Goal: Communication & Community: Answer question/provide support

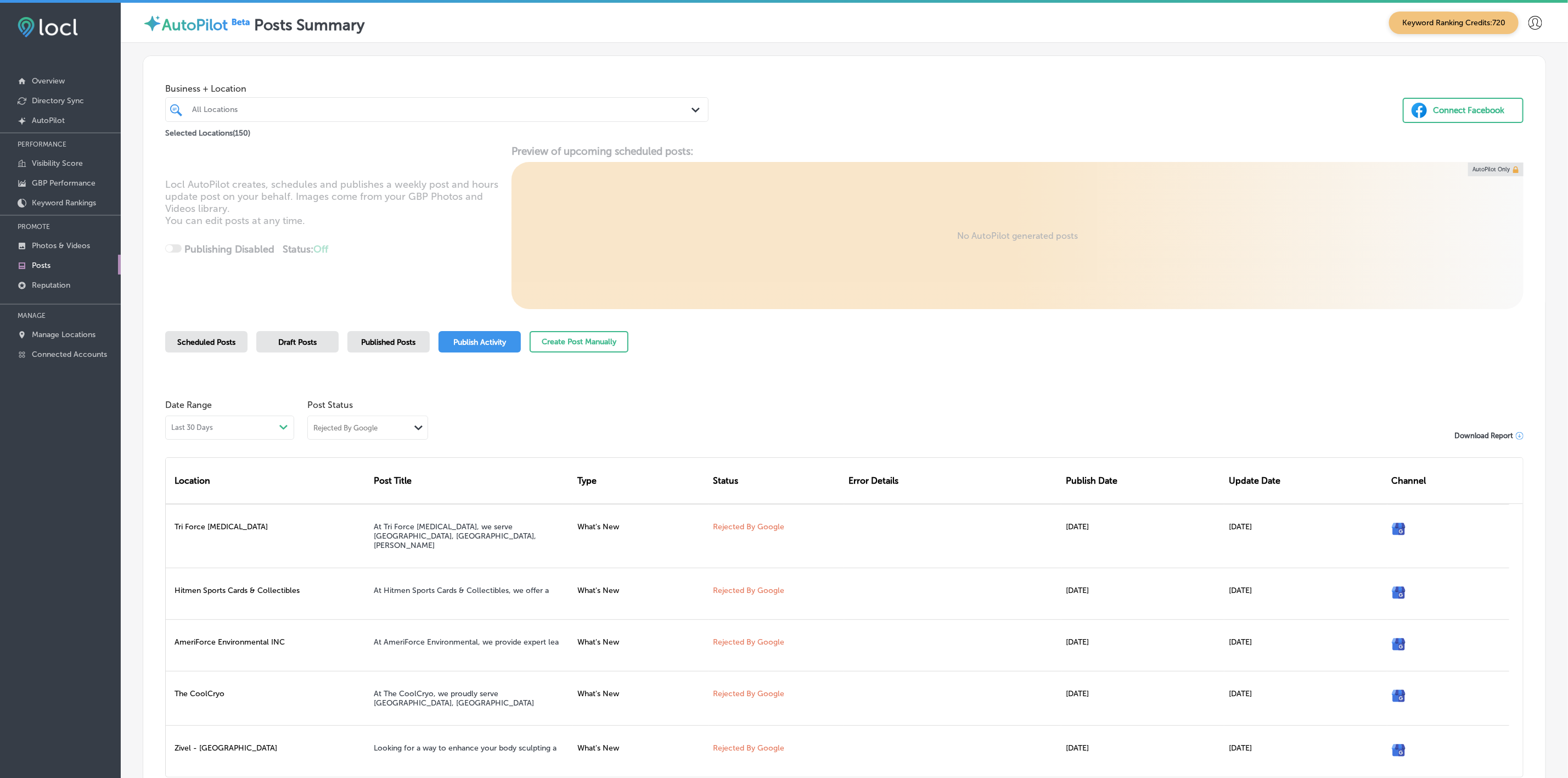
scroll to position [89, 0]
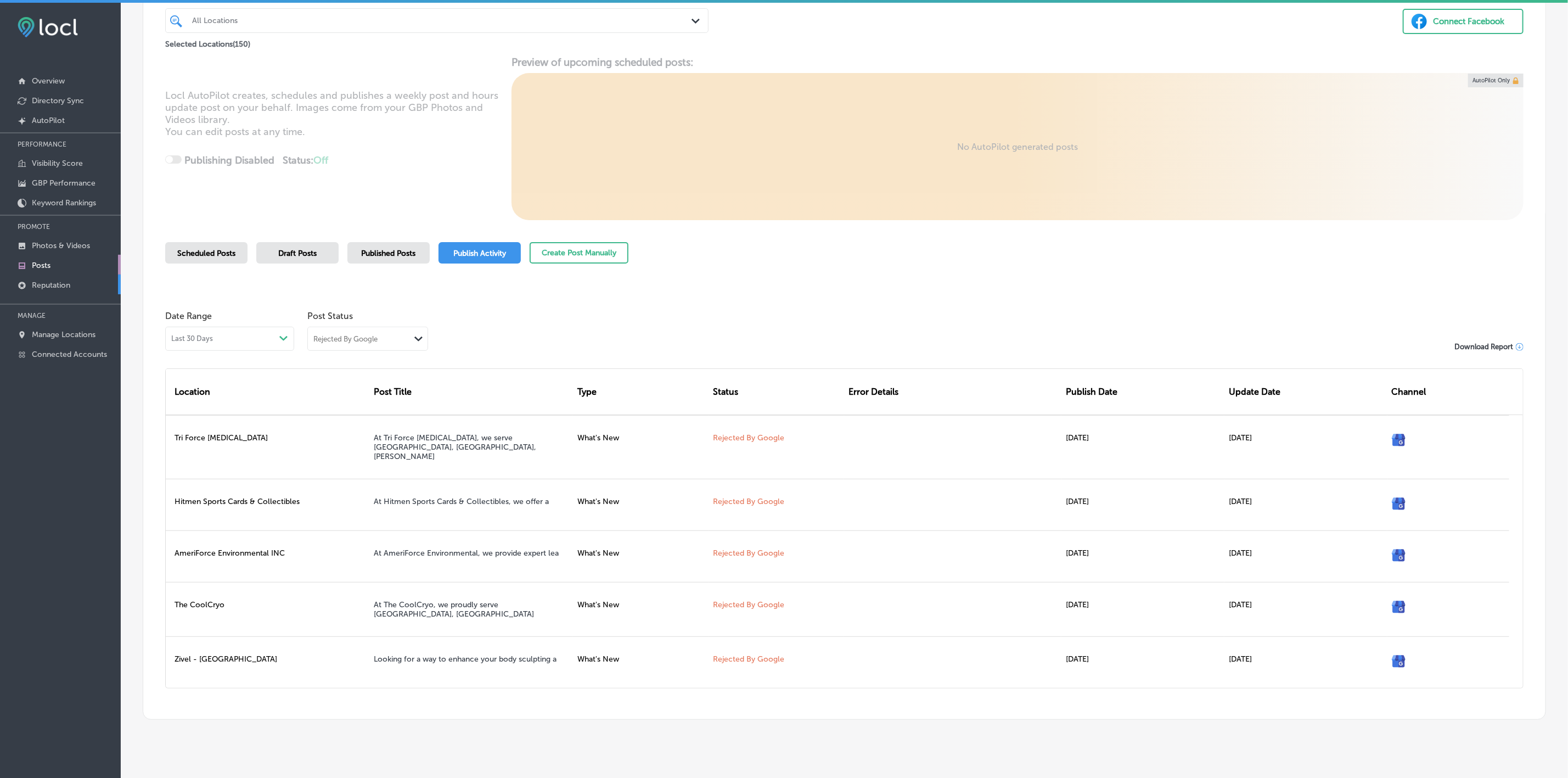
click at [55, 287] on p "Reputation" at bounding box center [51, 285] width 39 height 9
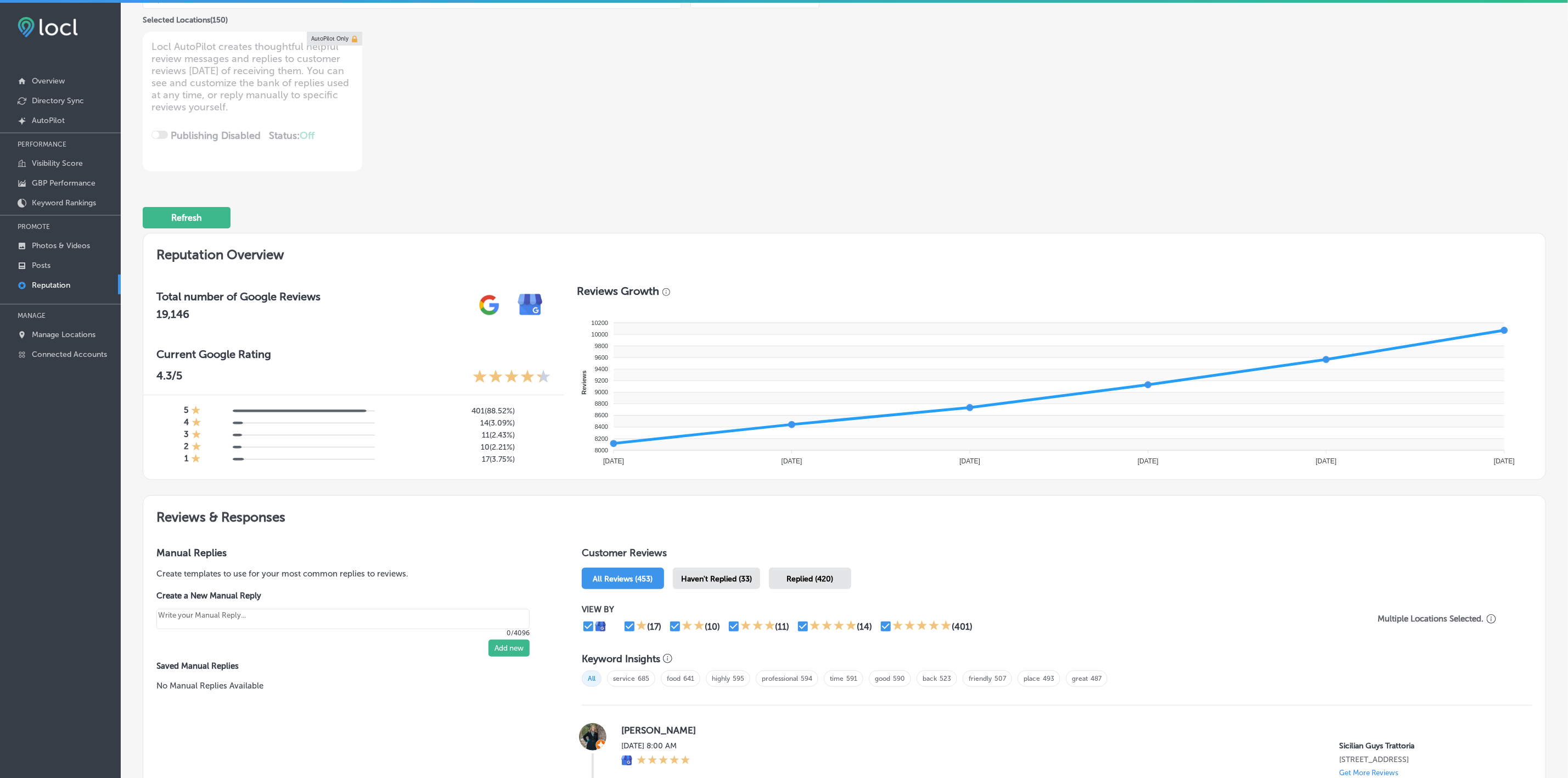
scroll to position [165, 0]
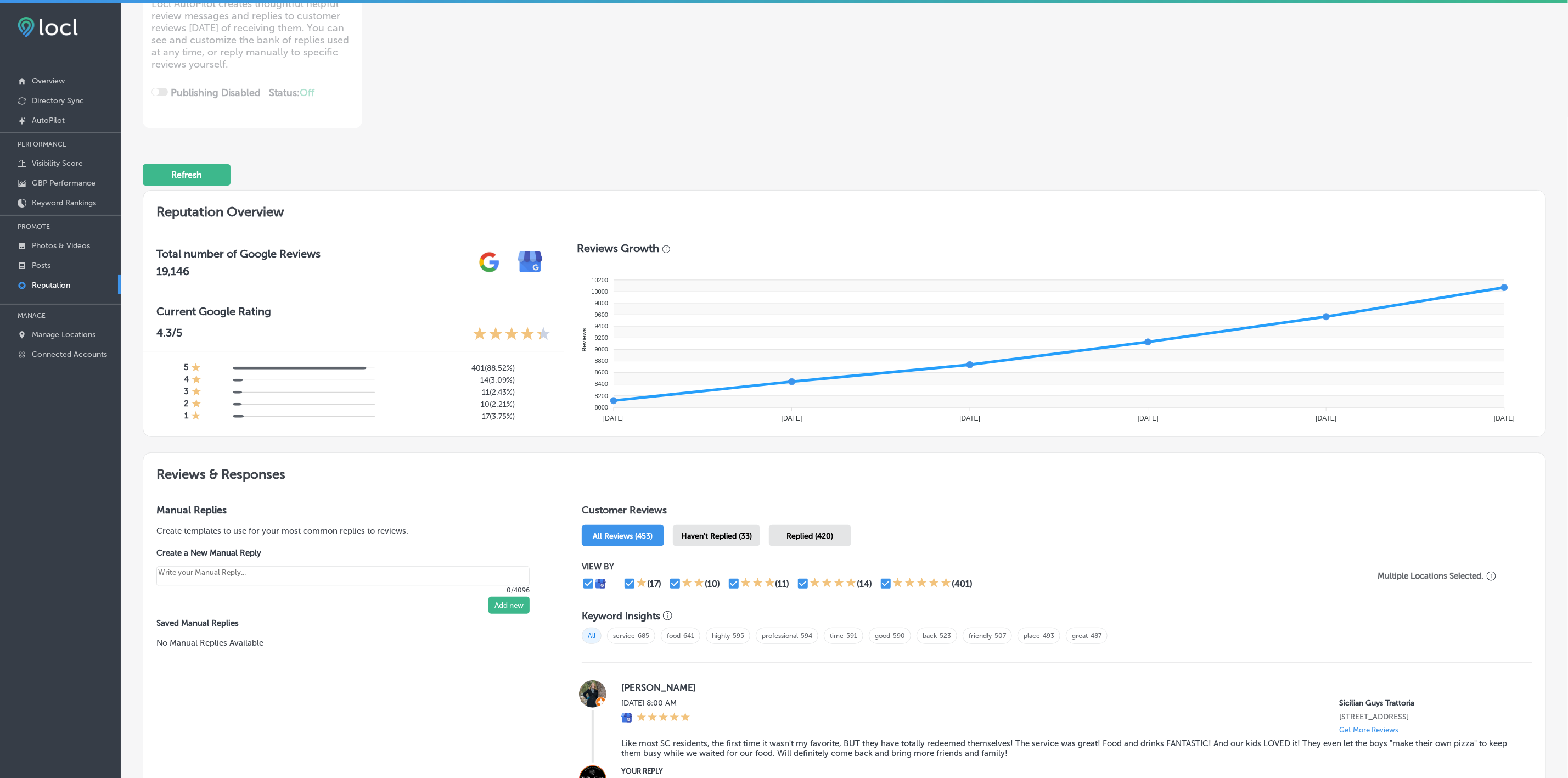
click at [706, 539] on div "Haven't Replied (33)" at bounding box center [716, 535] width 88 height 21
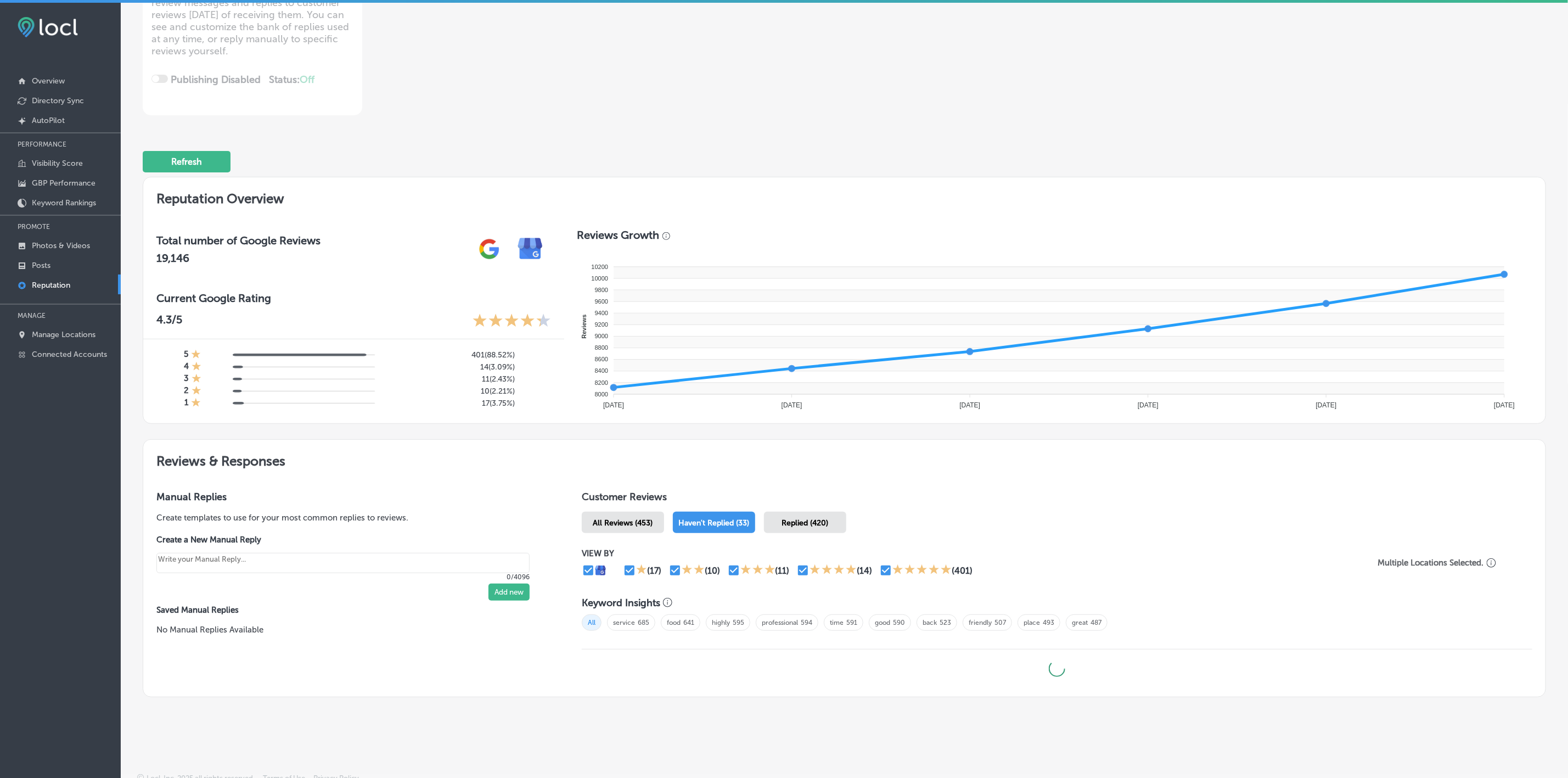
scroll to position [182, 0]
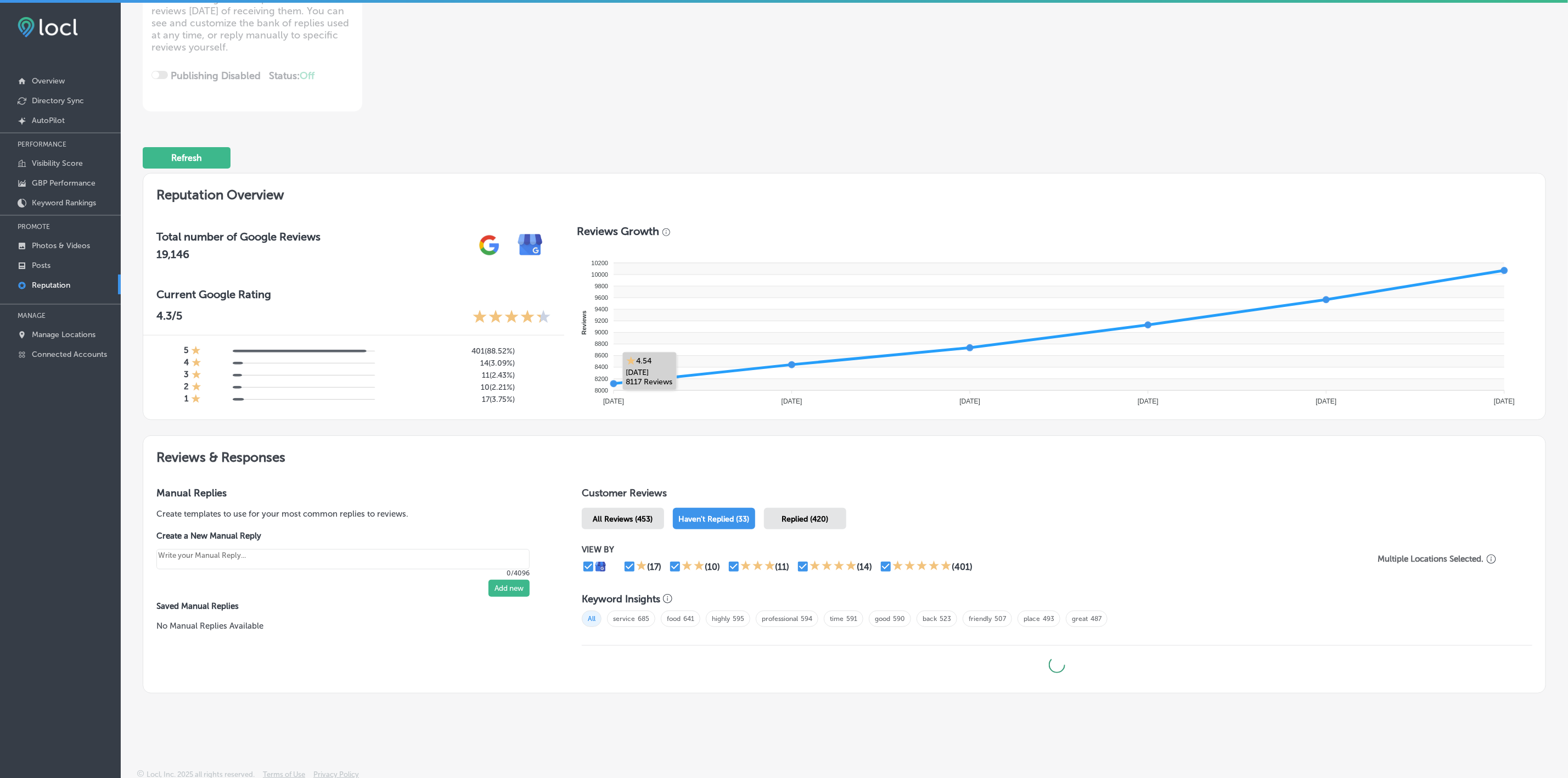
type textarea "x"
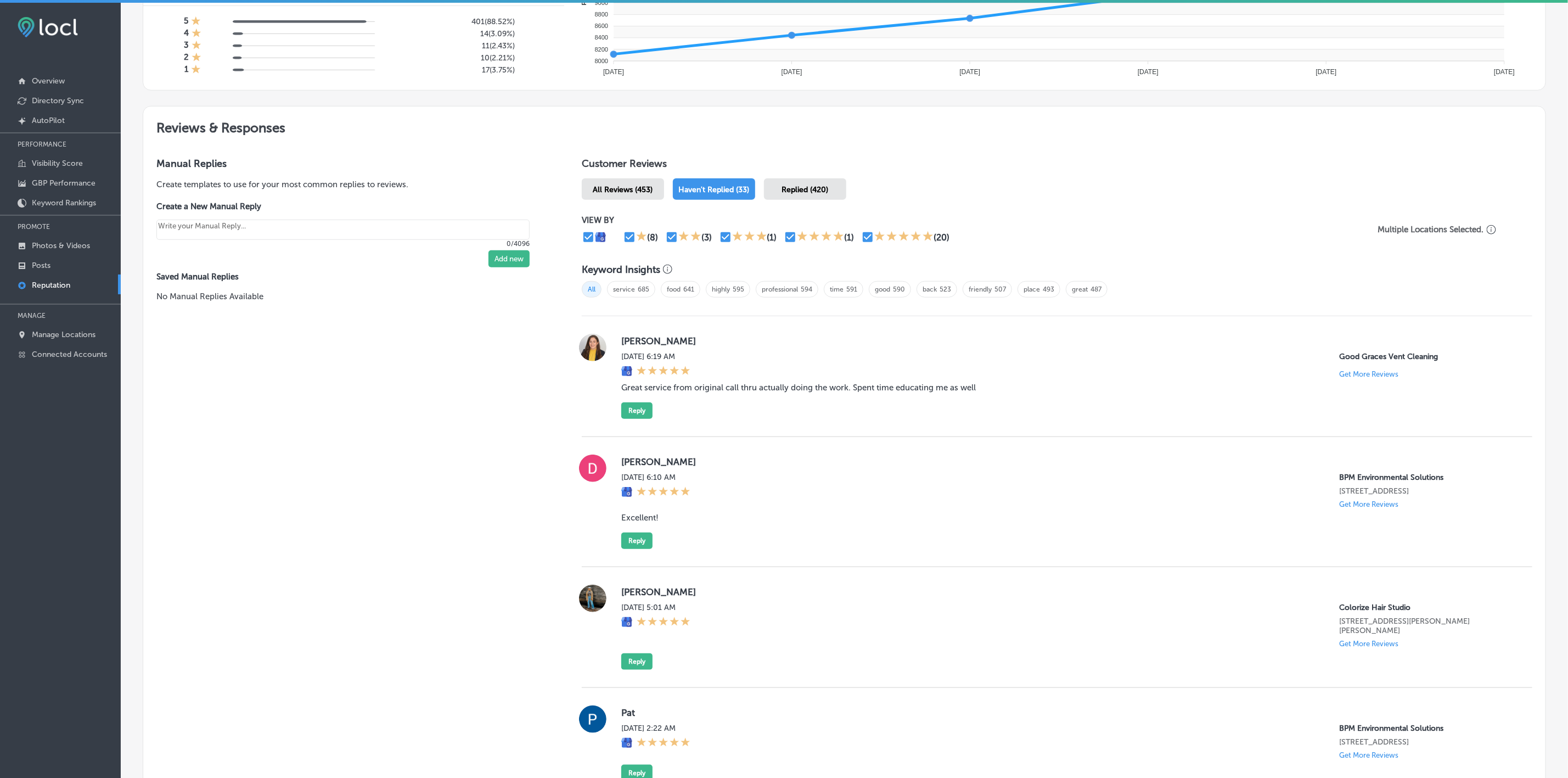
scroll to position [0, 0]
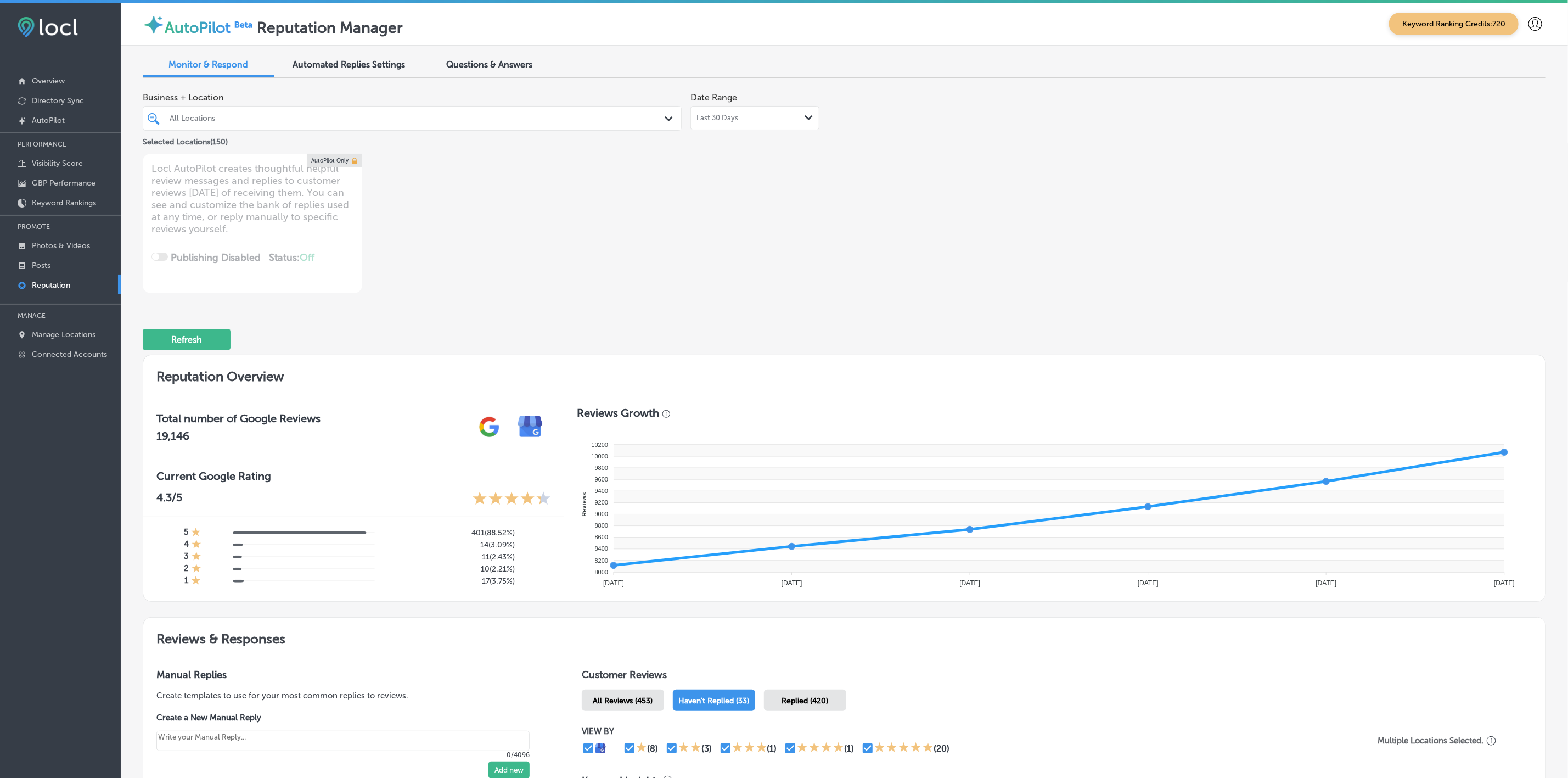
click at [523, 119] on div "All Locations" at bounding box center [417, 118] width 496 height 9
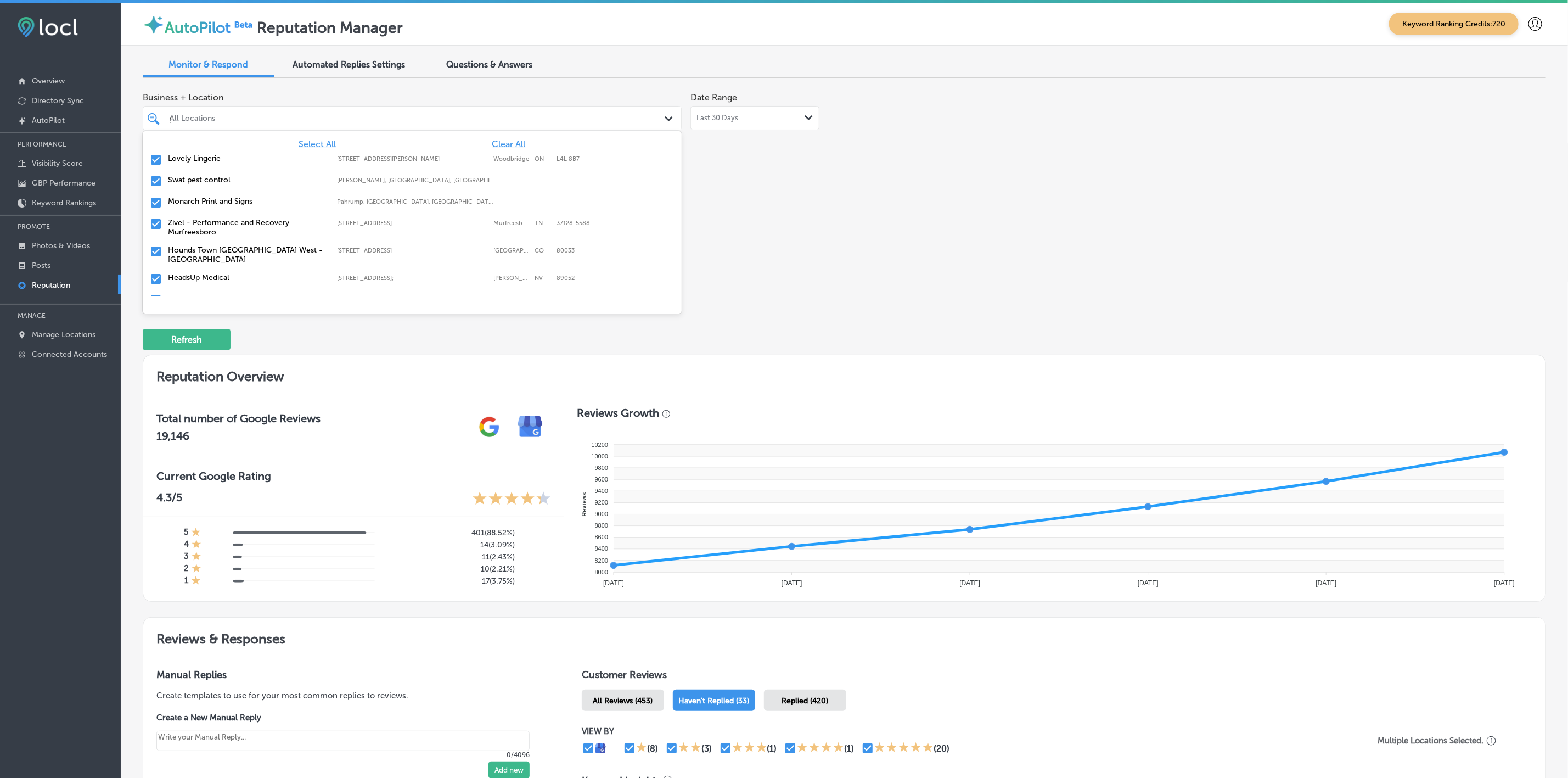
type input "go"
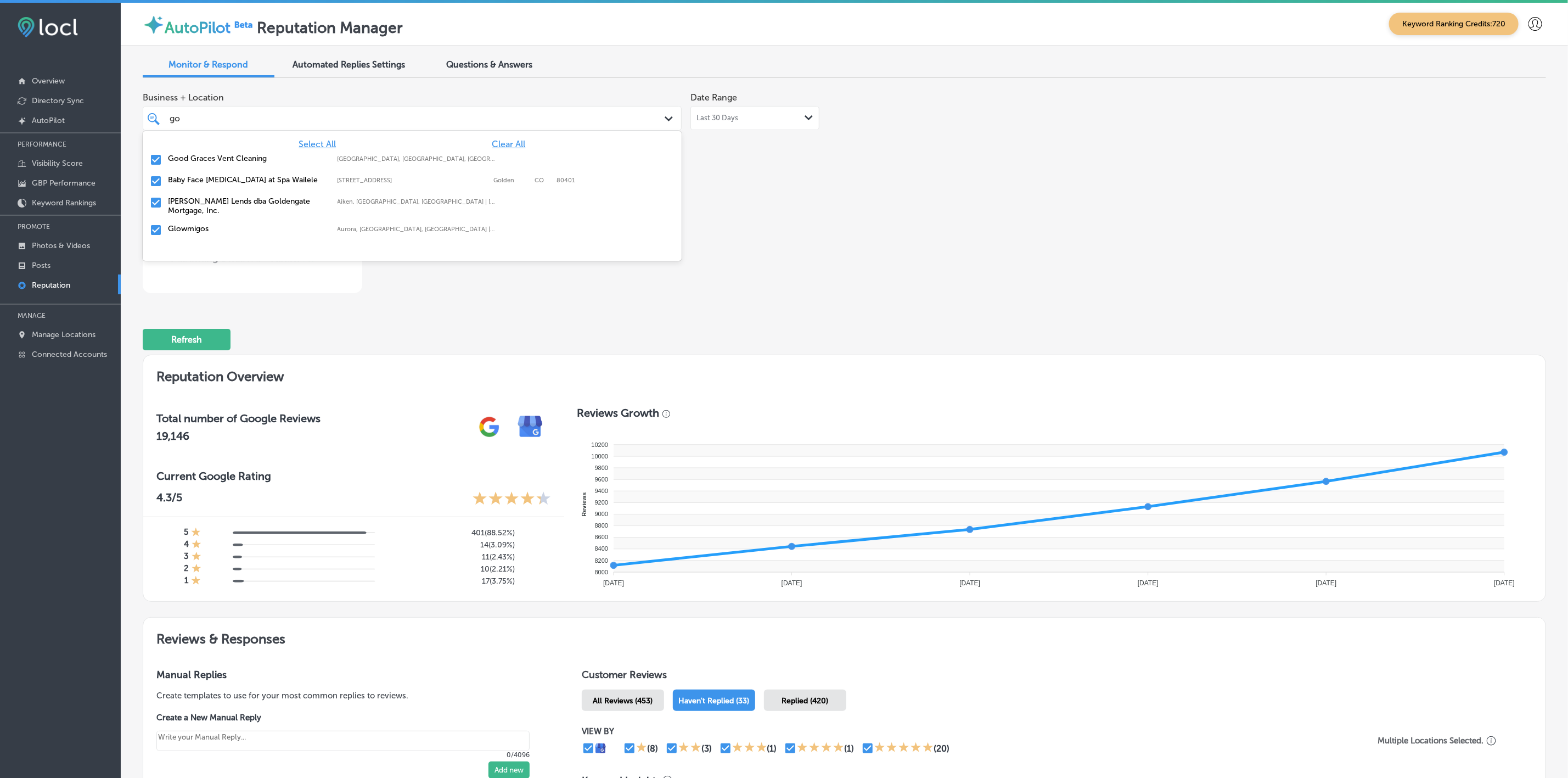
click at [259, 157] on label "Good Graces Vent Cleaning" at bounding box center [247, 158] width 158 height 9
click at [200, 181] on label "[PERSON_NAME] Lends dba Goldengate Mortgage, Inc." at bounding box center [247, 184] width 158 height 19
click at [192, 184] on label "Glowmigos" at bounding box center [247, 180] width 158 height 9
type textarea "x"
type input "g"
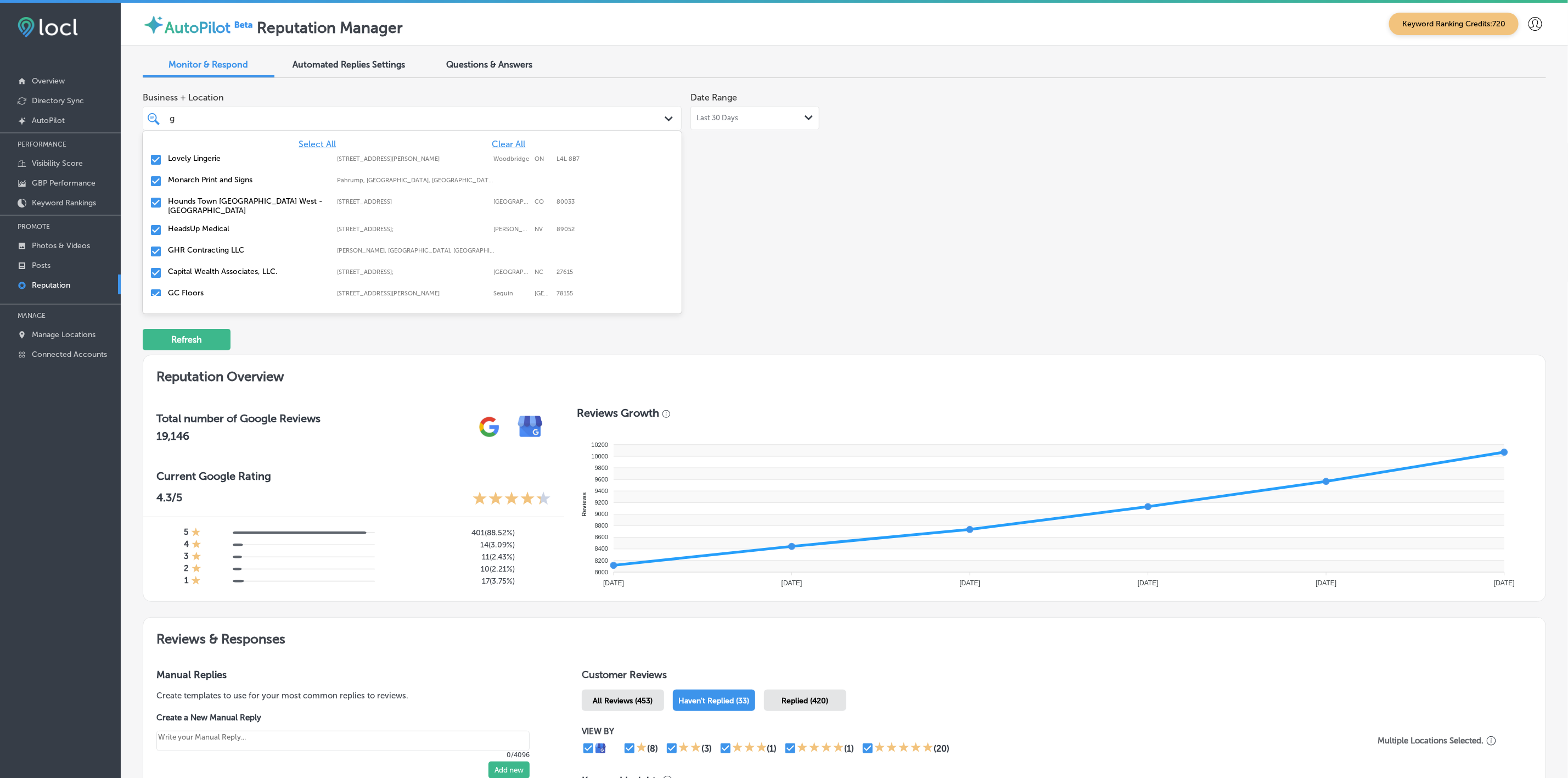
click at [244, 180] on label "Monarch Print and Signs" at bounding box center [247, 180] width 158 height 9
click at [244, 180] on label "Hounds Town [GEOGRAPHIC_DATA] West - [GEOGRAPHIC_DATA]" at bounding box center [247, 184] width 158 height 19
click at [244, 180] on label "HeadsUp Medical" at bounding box center [247, 180] width 158 height 9
click at [242, 199] on label "Capital Wealth Associates, LLC." at bounding box center [247, 201] width 158 height 9
click at [242, 199] on label "GC Floors" at bounding box center [247, 201] width 158 height 9
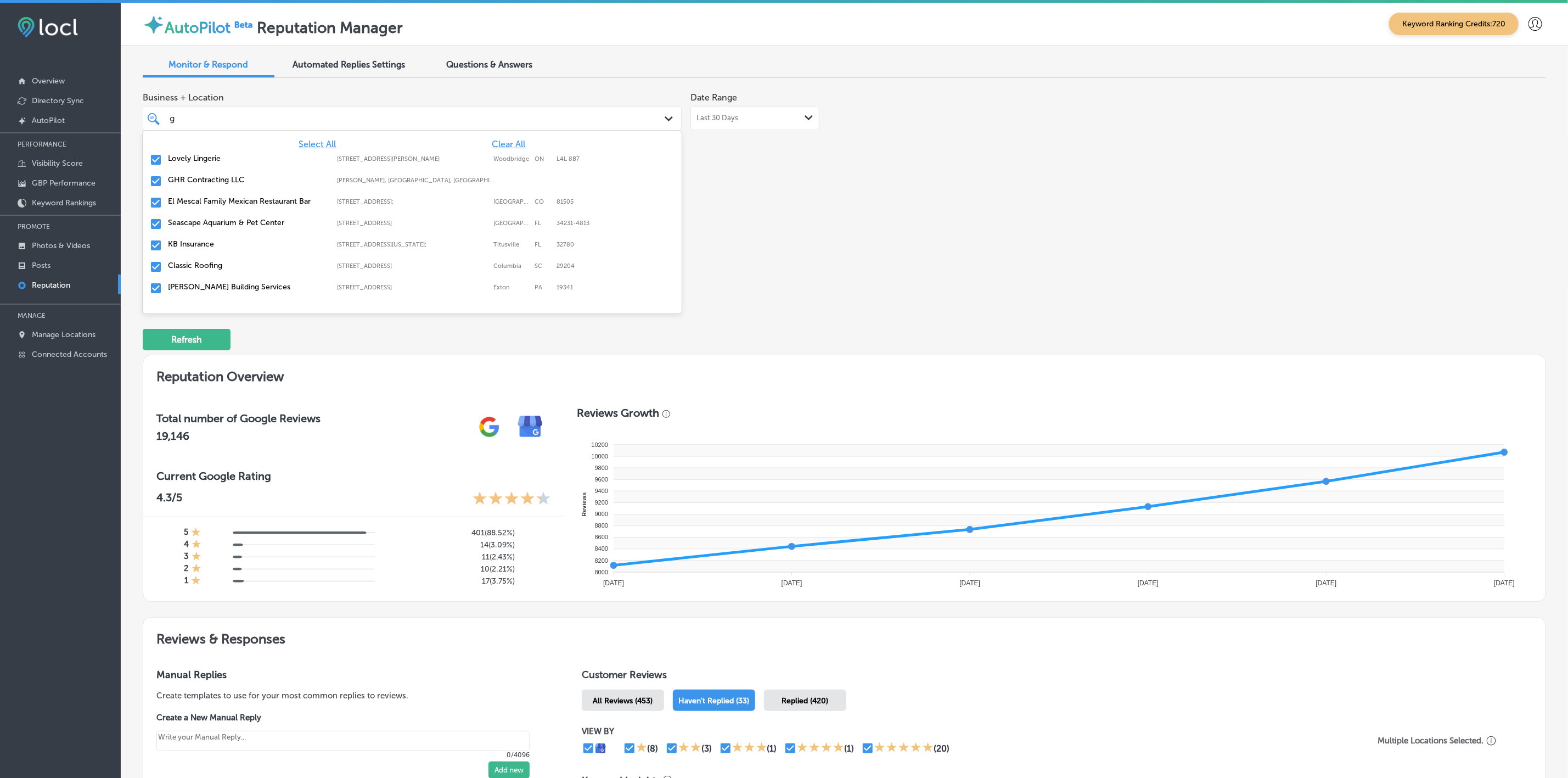
click at [242, 199] on label "El Mescal Family Mexican Restaurant Bar" at bounding box center [247, 201] width 158 height 9
click at [221, 223] on label "KB Insurance" at bounding box center [247, 222] width 158 height 9
click at [221, 223] on label "Classic Roofing" at bounding box center [247, 222] width 158 height 9
click at [221, 241] on label "Zivel - [GEOGRAPHIC_DATA]" at bounding box center [247, 244] width 158 height 9
click at [221, 241] on label "Royal Garage Doors" at bounding box center [247, 244] width 158 height 9
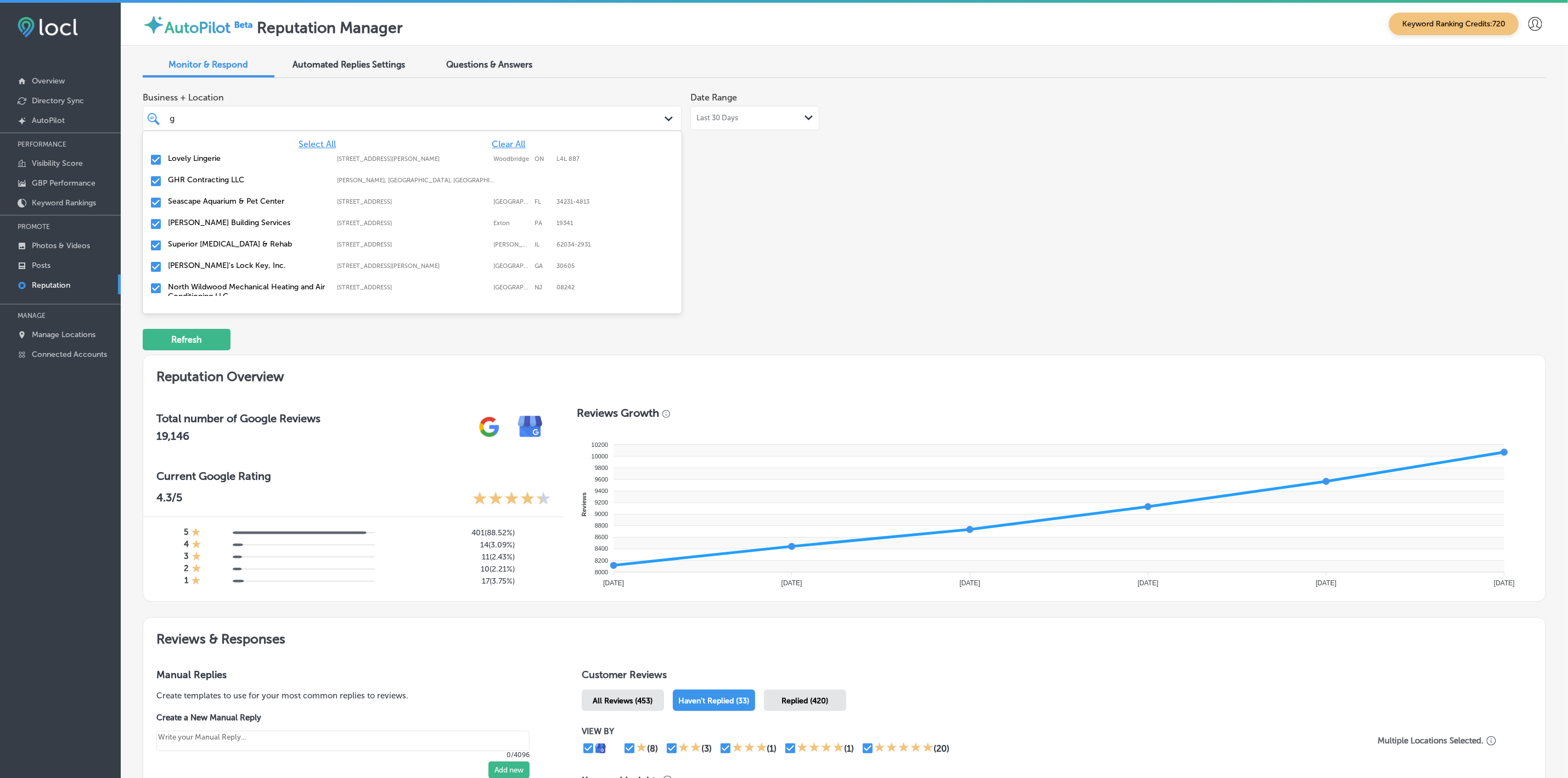
click at [221, 241] on label "Superior [MEDICAL_DATA] & Rehab" at bounding box center [247, 244] width 158 height 9
click at [232, 262] on label "North Wildwood Mechanical Heating and Air Conditioning LLC." at bounding box center [247, 270] width 158 height 19
click at [232, 262] on label "Overhead Door Company of Reading" at bounding box center [247, 265] width 158 height 9
click at [232, 262] on label "[GEOGRAPHIC_DATA][DEMOGRAPHIC_DATA]" at bounding box center [247, 270] width 158 height 19
click at [232, 262] on label "Quartier's Design" at bounding box center [247, 265] width 158 height 9
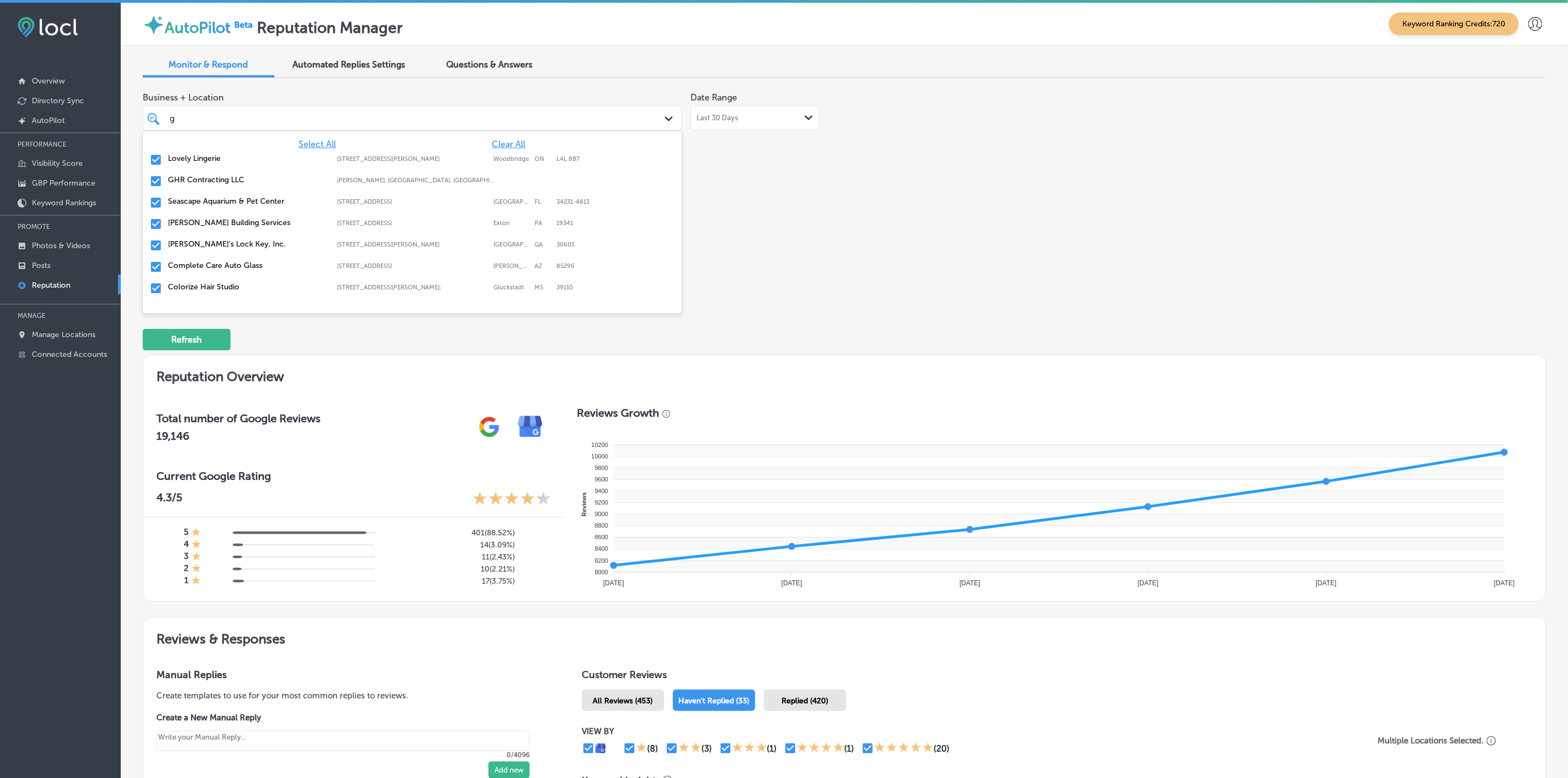
click at [232, 283] on label "Colorize Hair Studio" at bounding box center [247, 287] width 158 height 9
click at [232, 283] on label "Half Moon Bar Grill" at bounding box center [247, 287] width 158 height 9
click at [214, 250] on label "Half Moon Bar Grill" at bounding box center [247, 254] width 158 height 9
type textarea "x"
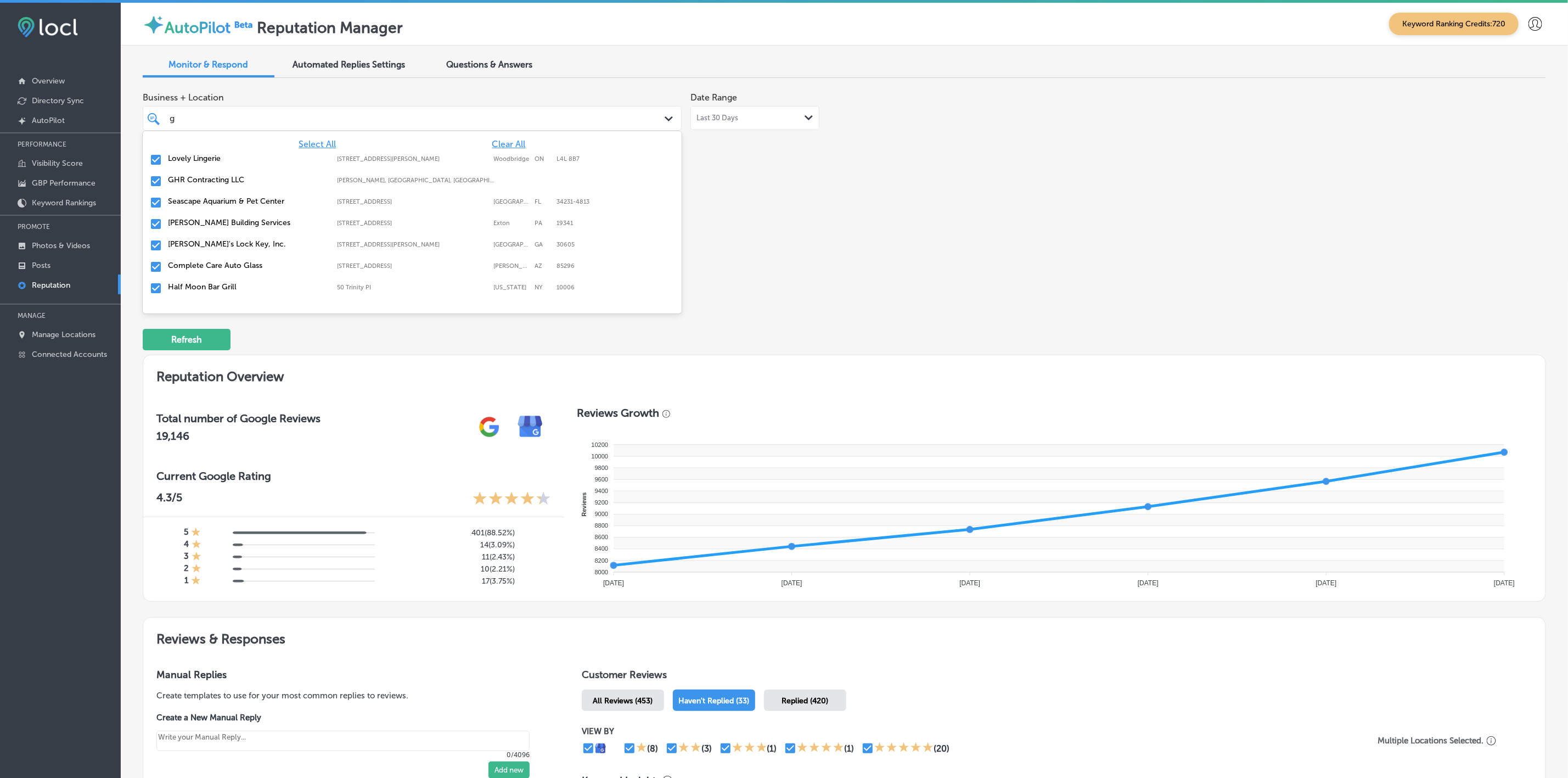
type input "g"
click at [924, 269] on div "Business + Location option 50 [GEOGRAPHIC_DATA], selected. option 50 Trinity PI…" at bounding box center [564, 190] width 842 height 207
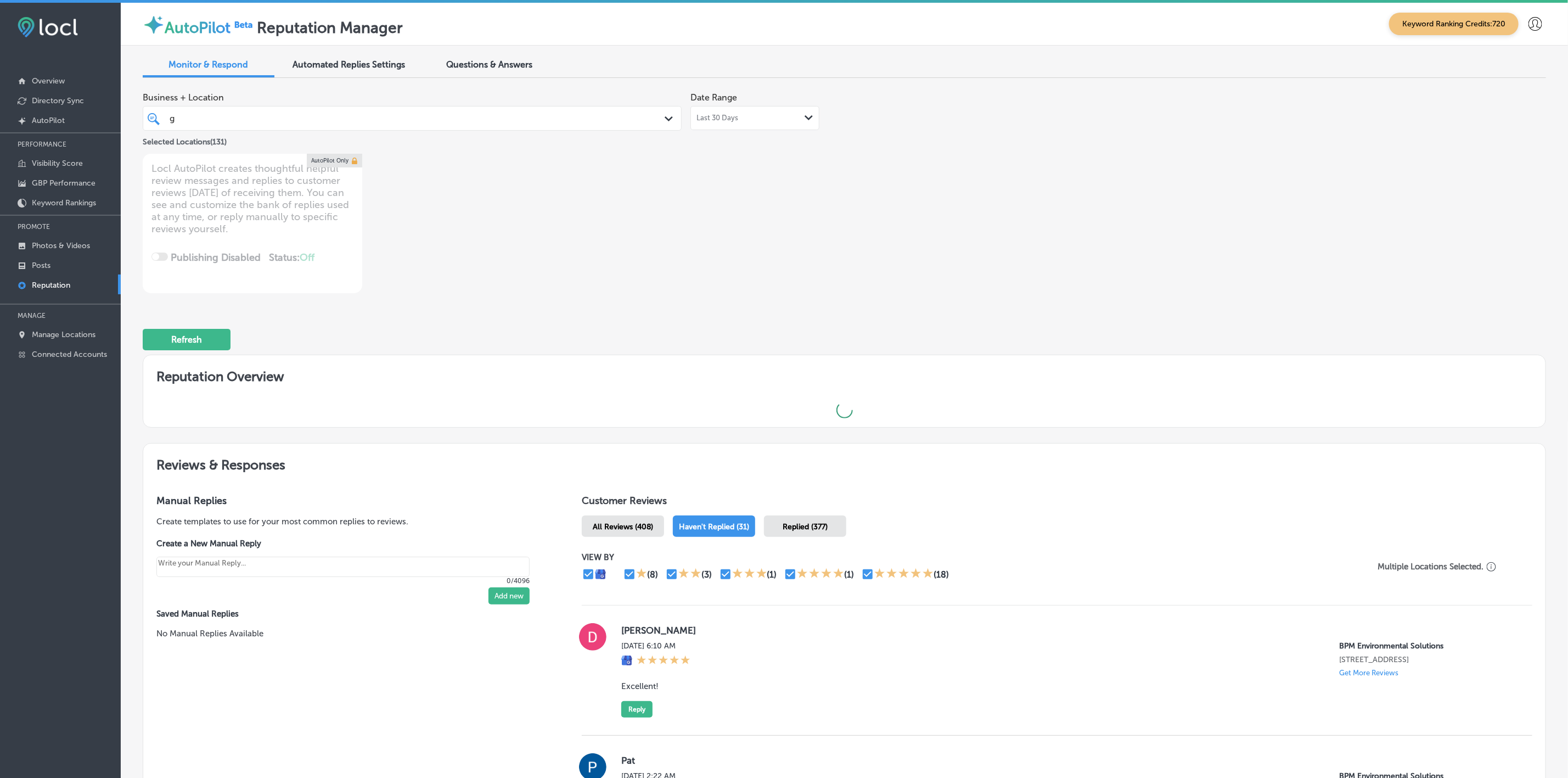
type textarea "x"
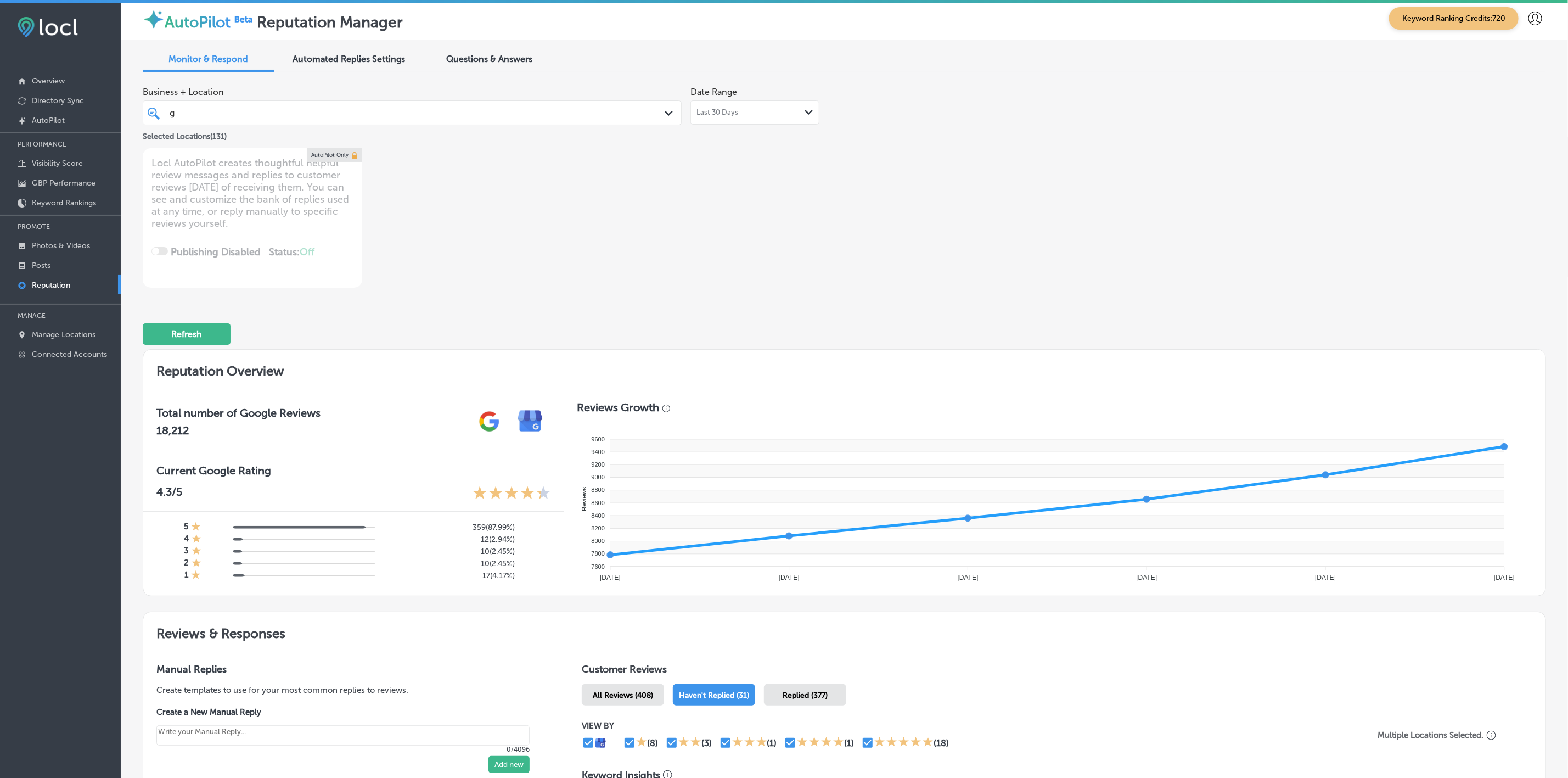
scroll to position [0, 0]
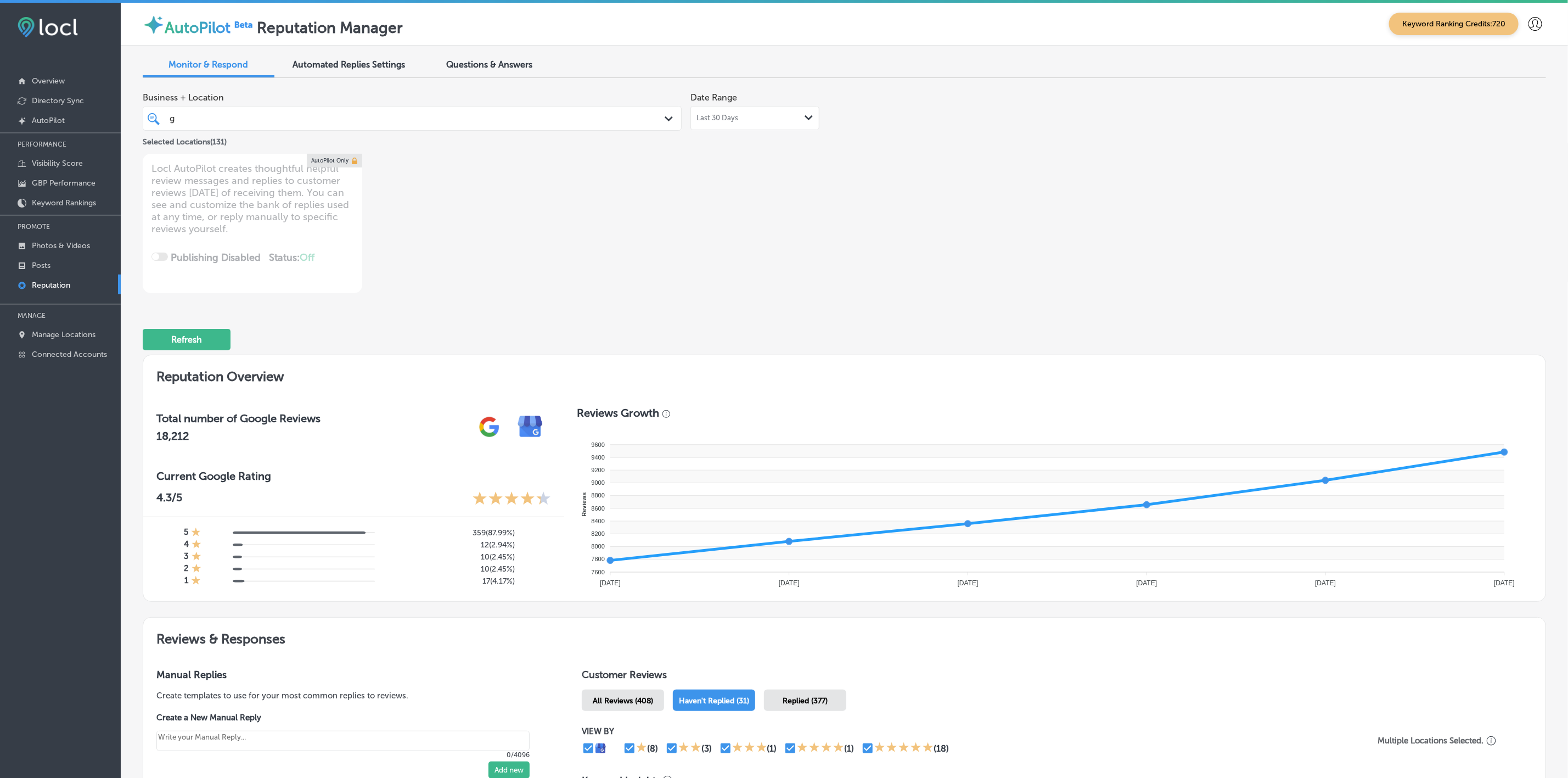
click at [348, 110] on div "g g" at bounding box center [412, 119] width 496 height 17
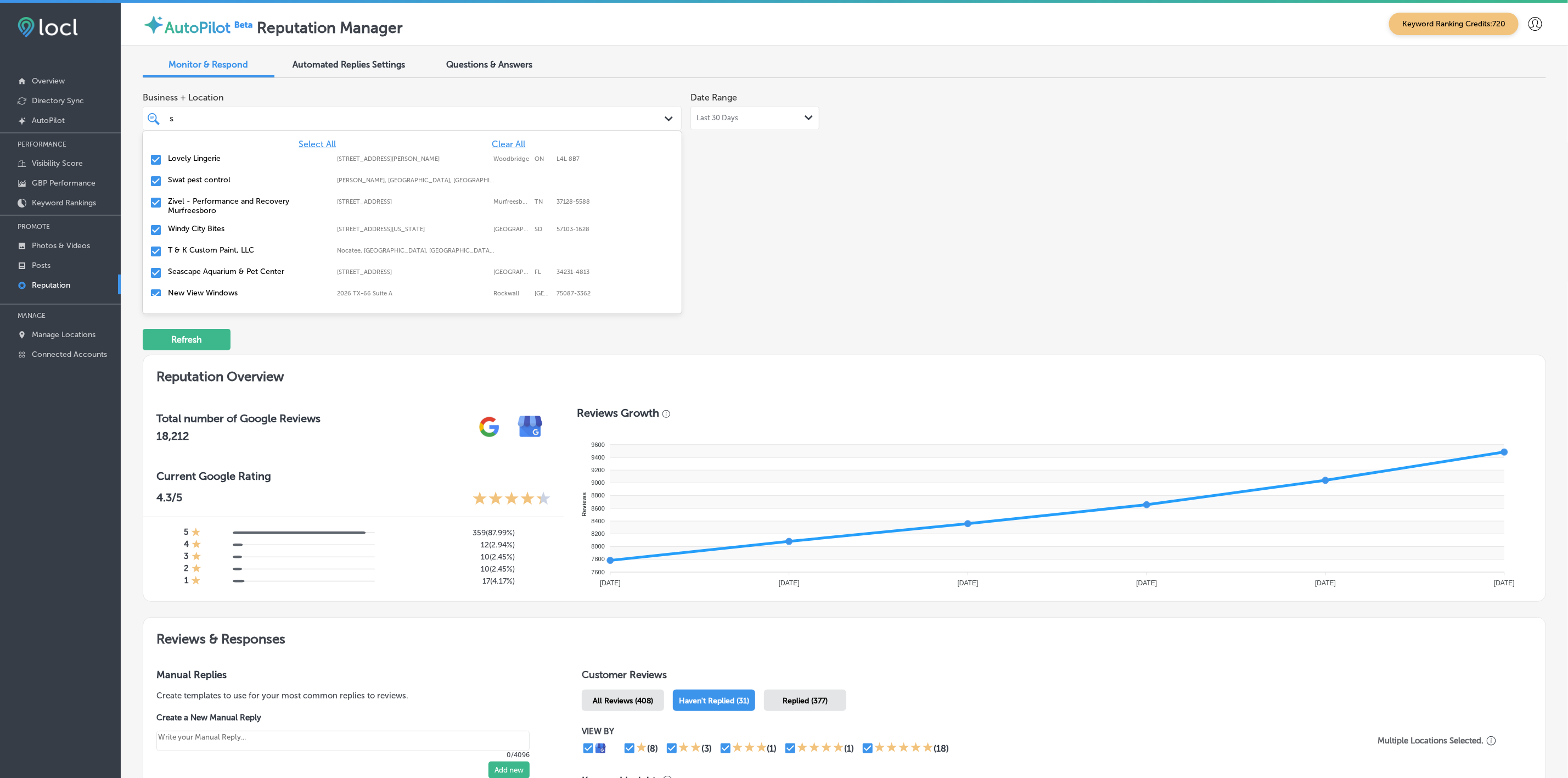
type input "st"
click at [223, 180] on label "Swat pest control" at bounding box center [247, 180] width 158 height 9
click at [221, 180] on label "T & K Custom Paint, LLC" at bounding box center [247, 180] width 158 height 9
click at [221, 198] on label "El Mescal Family Mexican Restaurant & Bar - Fruita" at bounding box center [247, 205] width 158 height 19
click at [219, 200] on label "[PERSON_NAME], Associate Broker" at bounding box center [247, 201] width 158 height 9
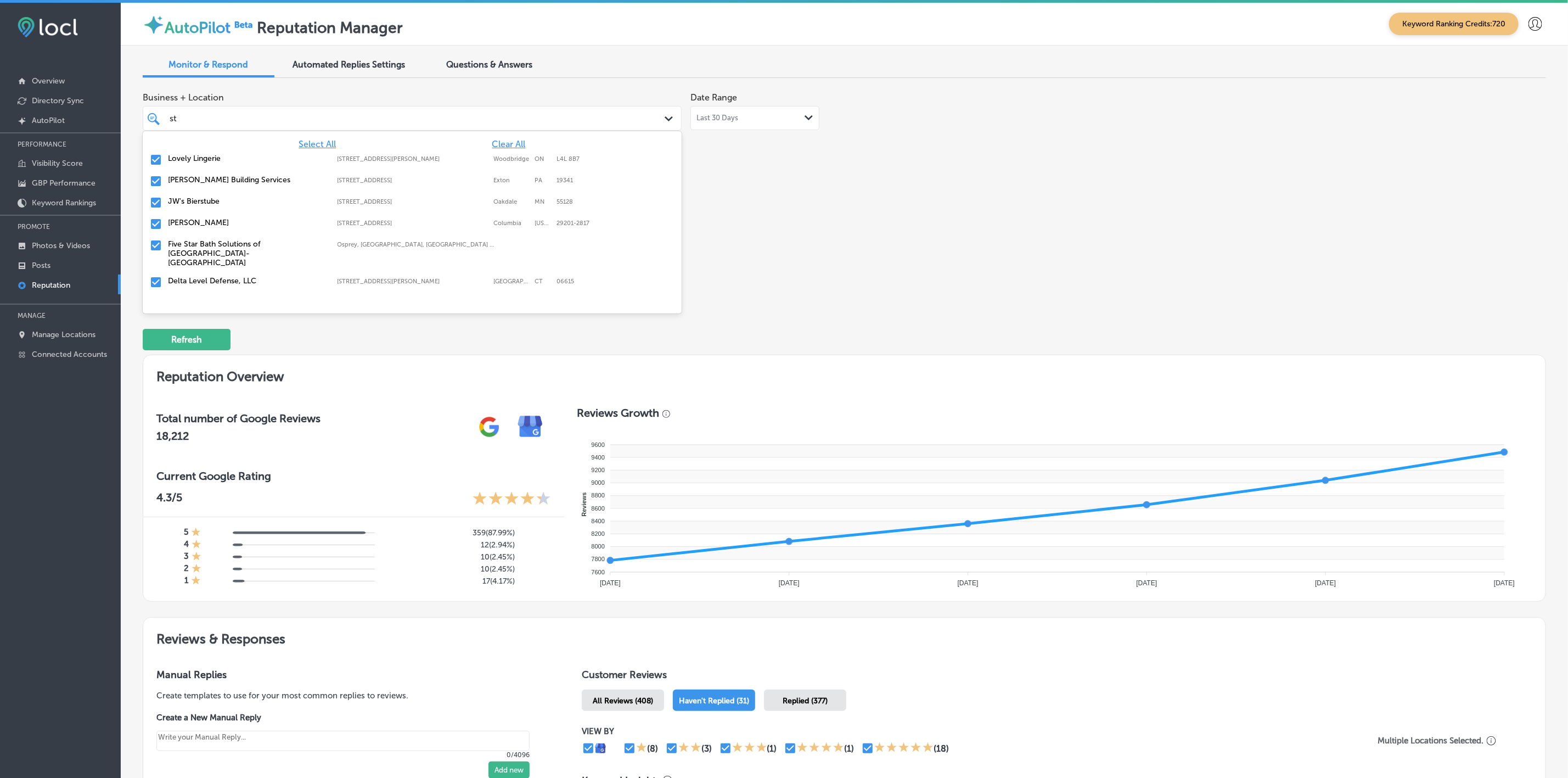
click at [219, 200] on label "JW's Bierstube" at bounding box center [247, 201] width 158 height 9
click at [219, 200] on label "[PERSON_NAME]" at bounding box center [247, 201] width 158 height 9
click at [219, 233] on label "Delta Level Defense, LLC" at bounding box center [247, 238] width 158 height 9
click at [219, 233] on label "Hitmen Sports Cards & Collectibles" at bounding box center [247, 238] width 158 height 9
click at [219, 255] on label "AmeriForce Environmental INC" at bounding box center [247, 260] width 158 height 9
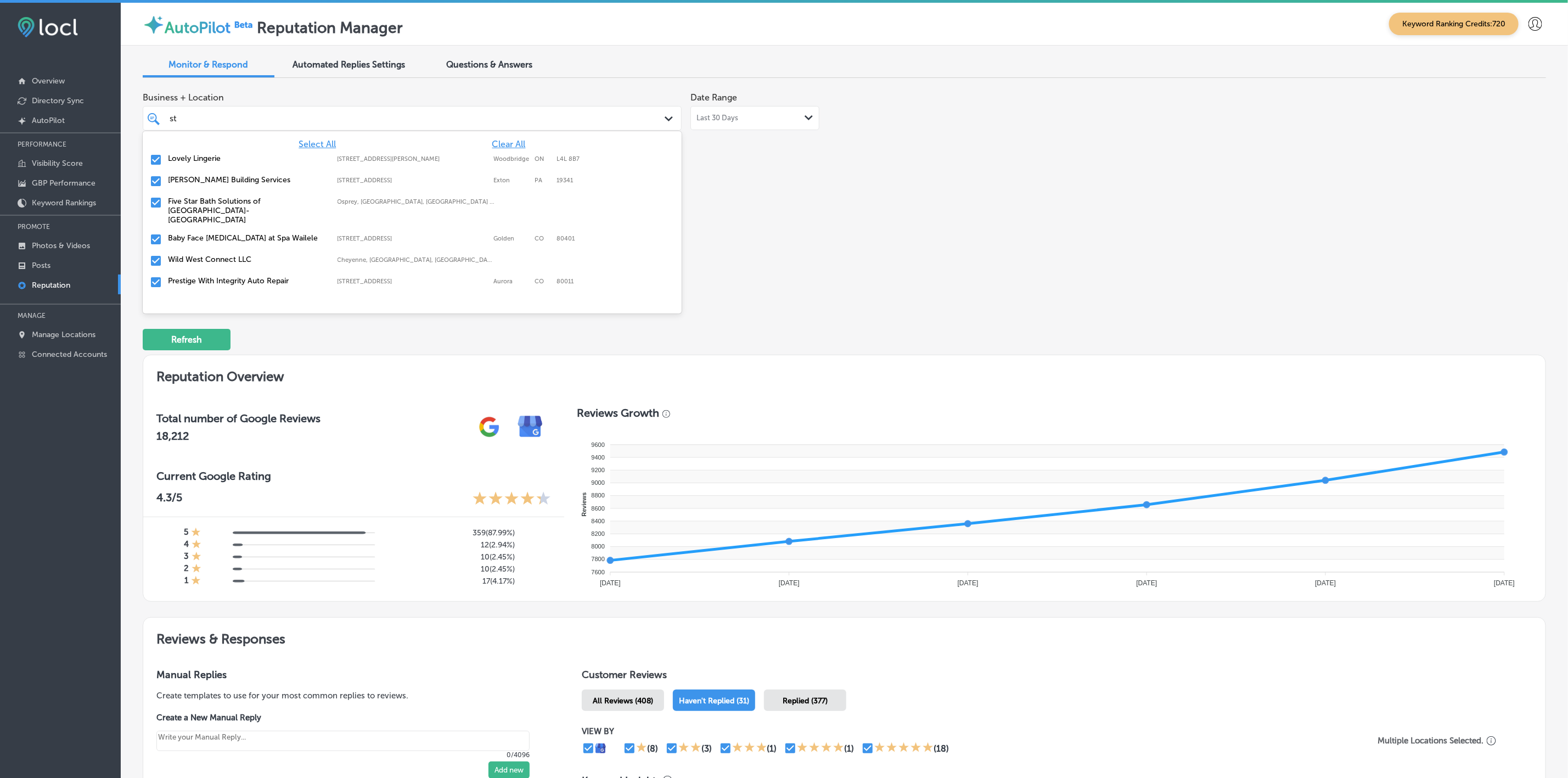
click at [226, 276] on label "Prestige With Integrity Auto Repair" at bounding box center [247, 281] width 158 height 9
type textarea "x"
type input "sto"
click at [229, 182] on label "Christian Brothers Automotive Firestone Blvd" at bounding box center [247, 184] width 158 height 19
click at [229, 182] on label "Storming Crab - [GEOGRAPHIC_DATA], [GEOGRAPHIC_DATA]" at bounding box center [247, 184] width 158 height 19
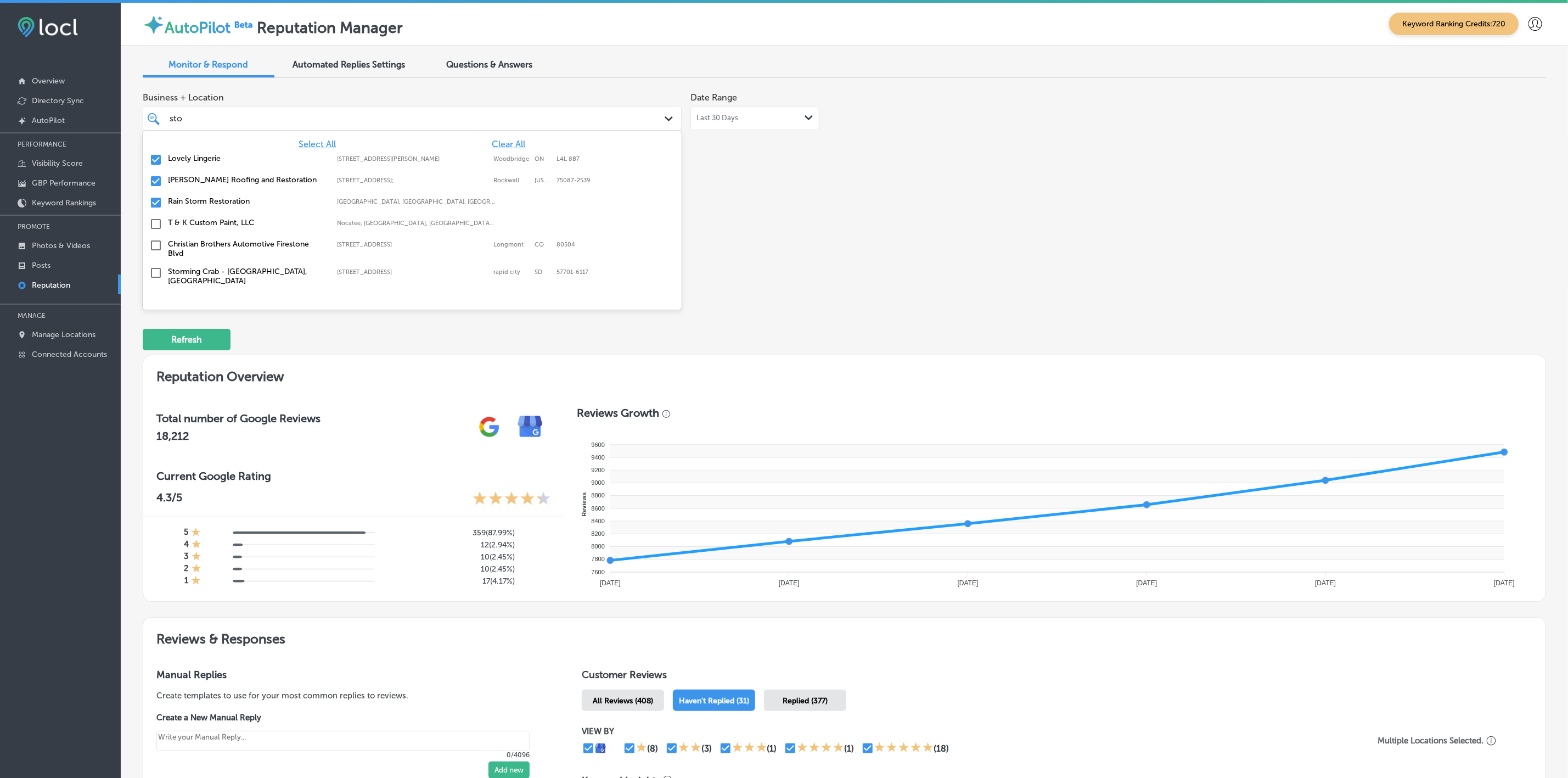
click at [229, 182] on label "[PERSON_NAME] Roofing and Restoration" at bounding box center [247, 180] width 158 height 9
click at [229, 182] on label "Rain Storm Restoration" at bounding box center [247, 180] width 158 height 9
type textarea "x"
type input "s"
type input "m"
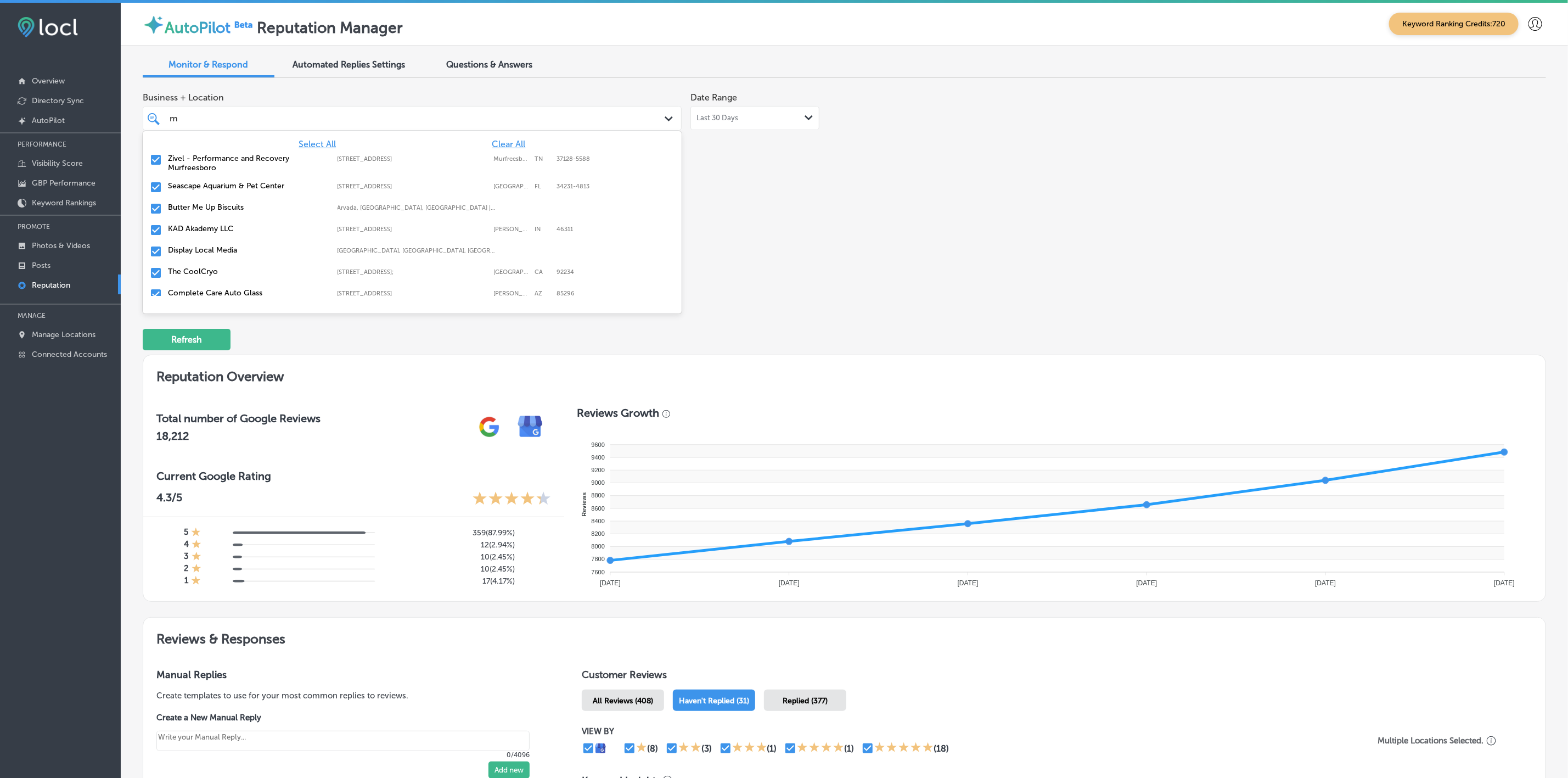
click at [228, 172] on label "Zivel - Performance and Recovery Murfreesboro" at bounding box center [247, 163] width 158 height 19
click at [224, 218] on div "Display Local Media [GEOGRAPHIC_DATA], [GEOGRAPHIC_DATA], [GEOGRAPHIC_DATA] | […" at bounding box center [412, 224] width 530 height 17
click at [224, 218] on label "The CoolCryo" at bounding box center [247, 222] width 158 height 9
click at [225, 234] on div "Complete Care Auto Glass [STREET_ADDRESS] [STREET_ADDRESS]" at bounding box center [412, 224] width 539 height 21
click at [218, 203] on label "KAD Akademy LLC" at bounding box center [247, 201] width 158 height 9
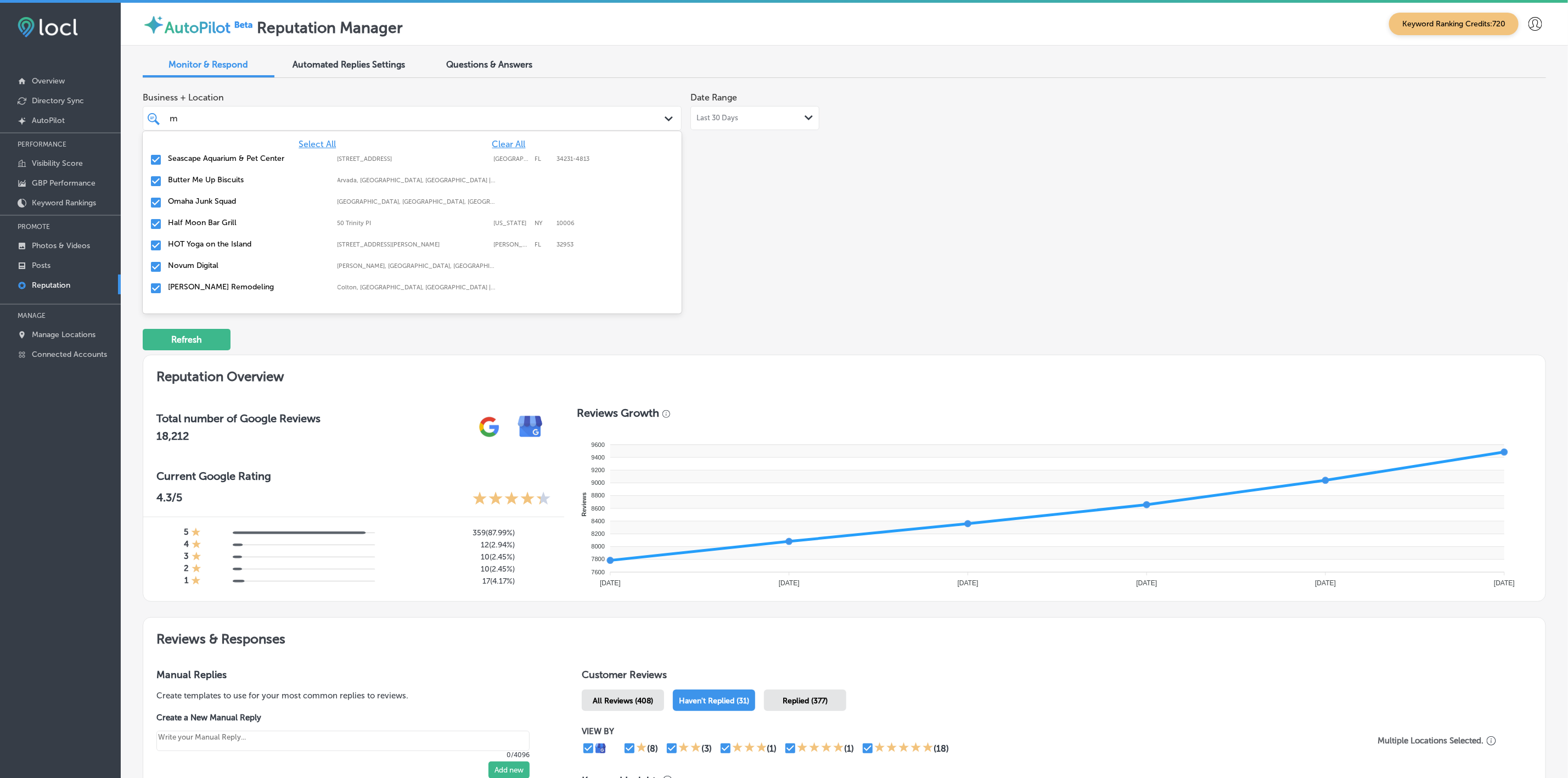
click at [222, 287] on label "[PERSON_NAME] Remodeling" at bounding box center [247, 287] width 158 height 9
type textarea "x"
type input "no"
click at [219, 203] on label "Top Notch Landscaping & Irrigation [GEOGRAPHIC_DATA]" at bounding box center [247, 205] width 158 height 19
click at [219, 204] on label "No Name [GEOGRAPHIC_DATA]" at bounding box center [247, 201] width 158 height 9
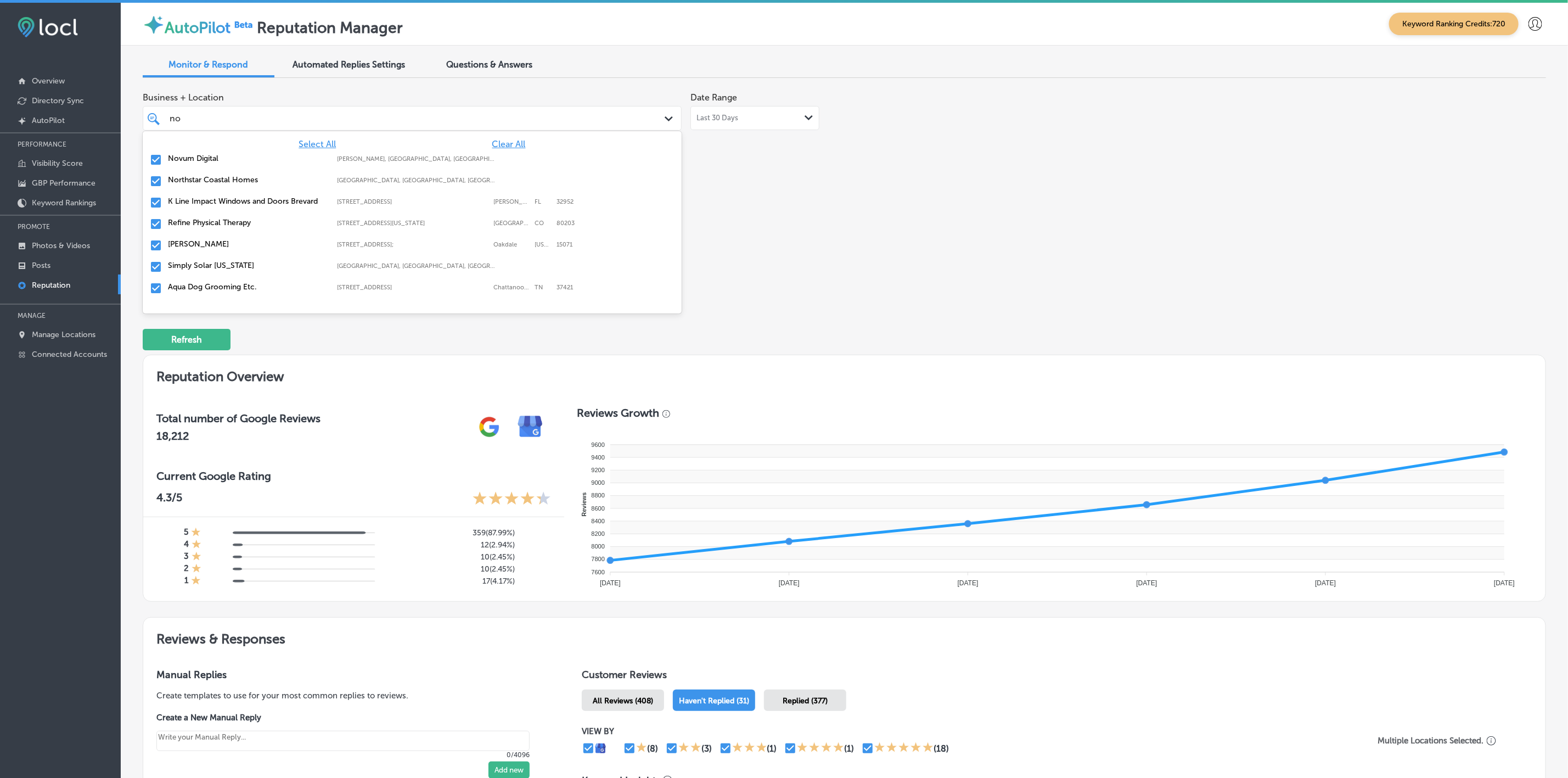
click at [219, 204] on label "K Line Impact Windows and Doors Brevard" at bounding box center [247, 201] width 158 height 9
click at [219, 204] on label "Refine Physical Therapy" at bounding box center [247, 201] width 158 height 9
click at [219, 204] on label "[PERSON_NAME]" at bounding box center [247, 201] width 158 height 9
click at [219, 204] on label "Simply Solar [US_STATE]" at bounding box center [247, 201] width 158 height 9
click at [219, 204] on label "Aqua Dog Grooming Etc." at bounding box center [247, 201] width 158 height 9
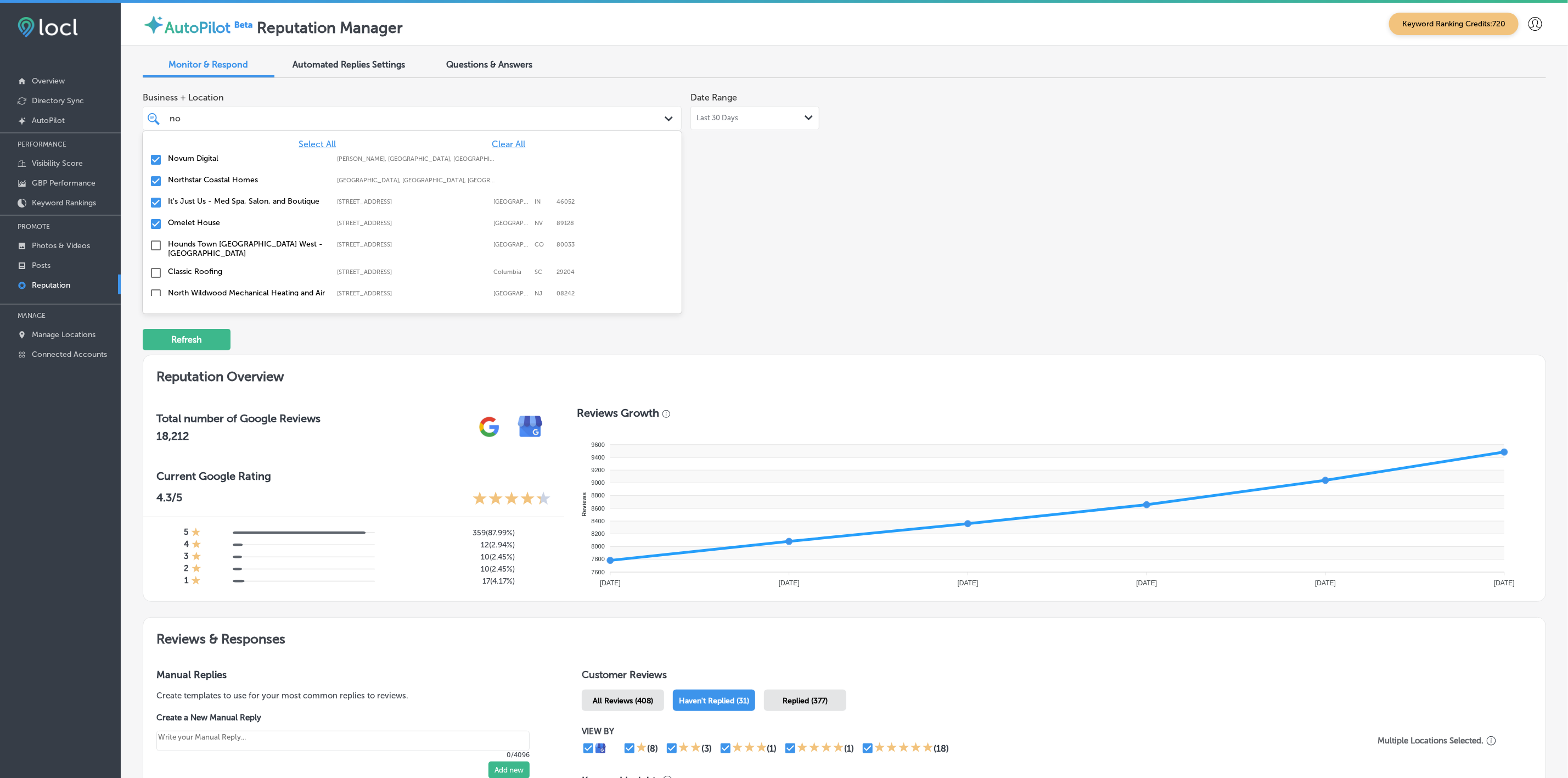
click at [219, 204] on label "It's Just Us - Med Spa, Salon, and Boutique" at bounding box center [247, 201] width 158 height 9
type textarea "x"
type input "n"
click at [250, 185] on div "[GEOGRAPHIC_DATA] Bites [STREET_ADDRESS][US_STATE]-1628 [STREET_ADDRESS][US_STA…" at bounding box center [412, 182] width 530 height 17
click at [222, 221] on label "New View Windows" at bounding box center [247, 222] width 158 height 9
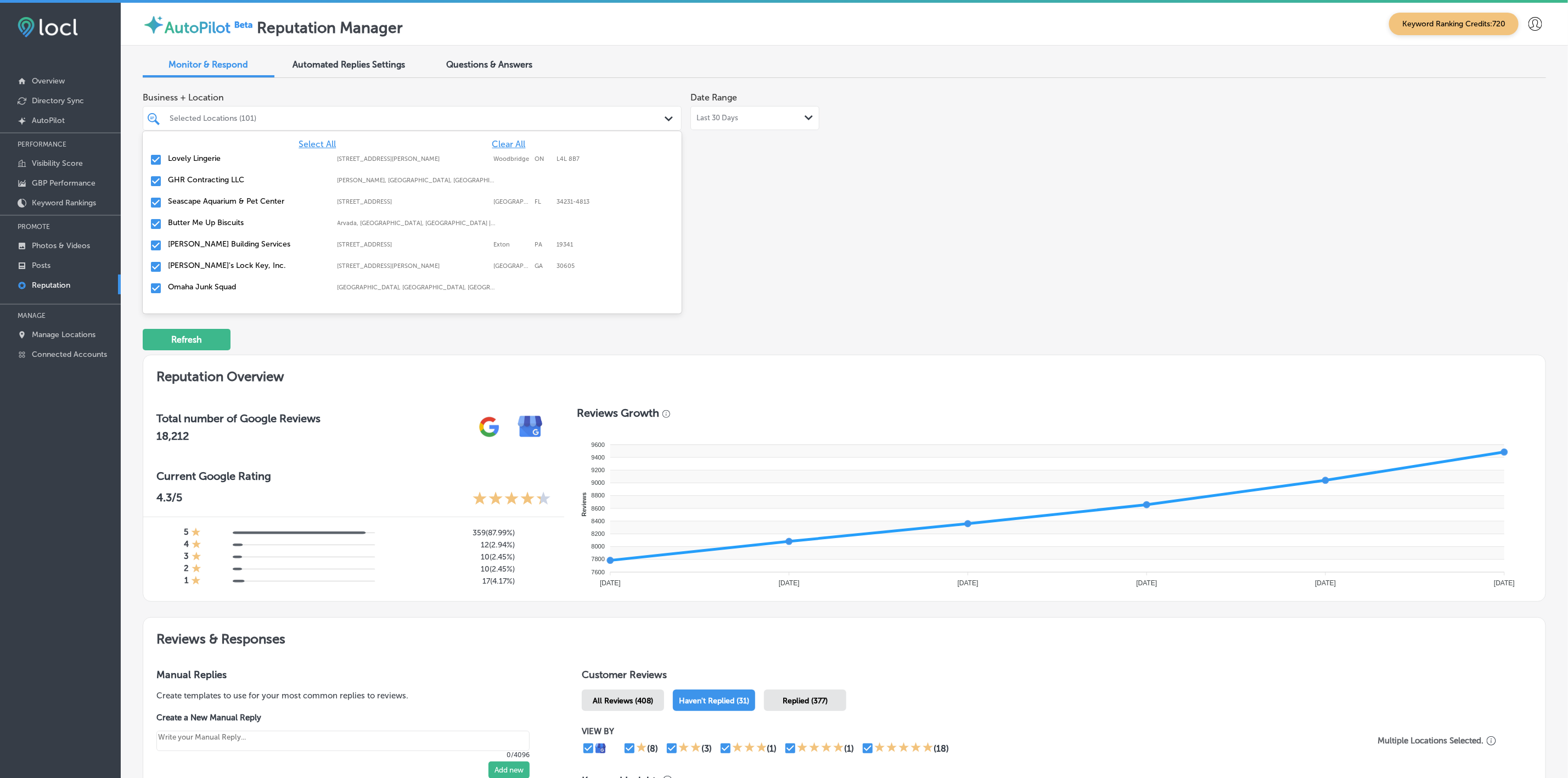
click at [224, 283] on label "Omaha Junk Squad" at bounding box center [247, 287] width 158 height 9
type textarea "x"
click at [854, 284] on div "Business + Location option [STREET_ADDRESS][PERSON_NAME]. 151 results available…" at bounding box center [564, 190] width 842 height 207
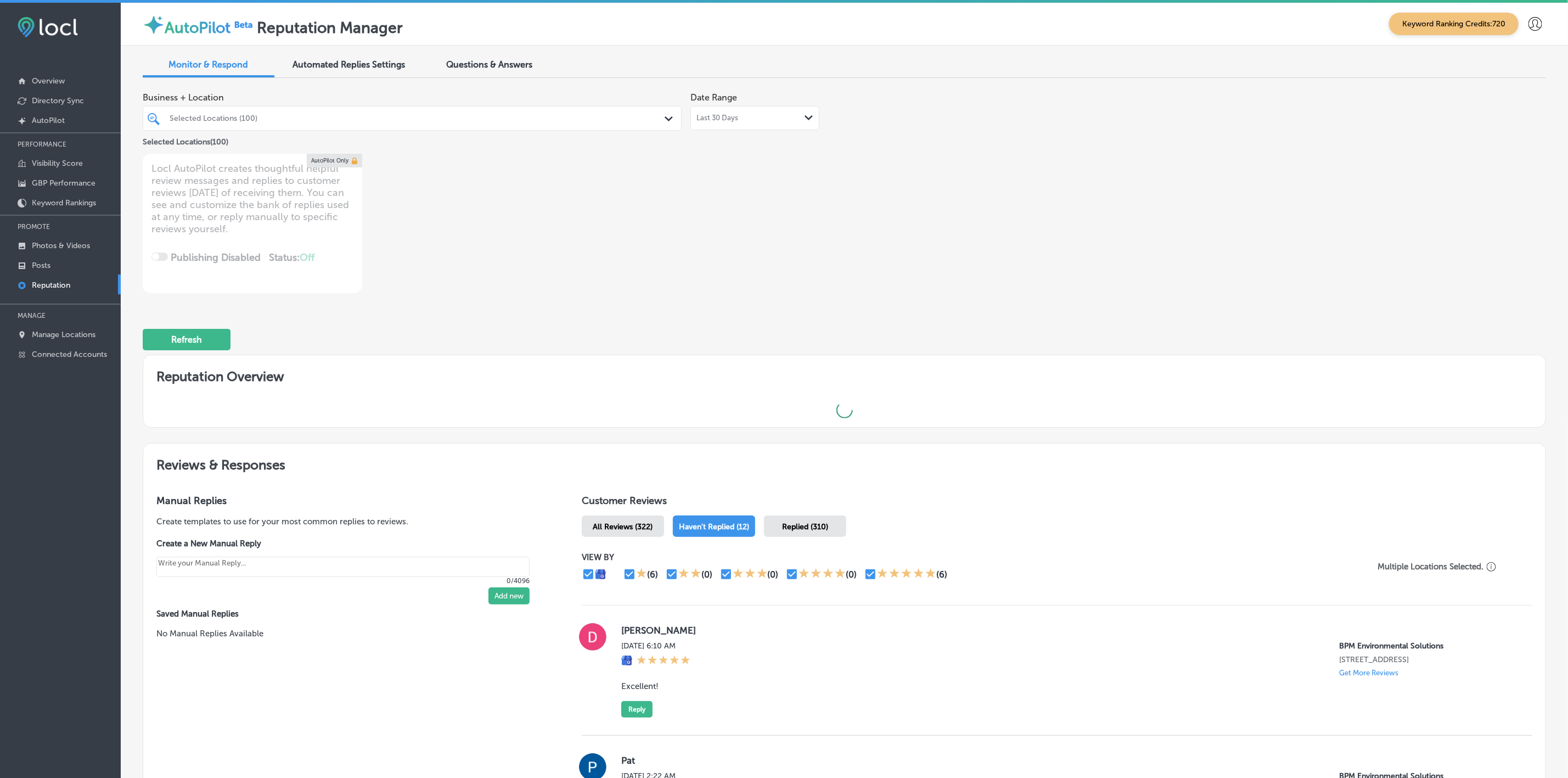
type textarea "x"
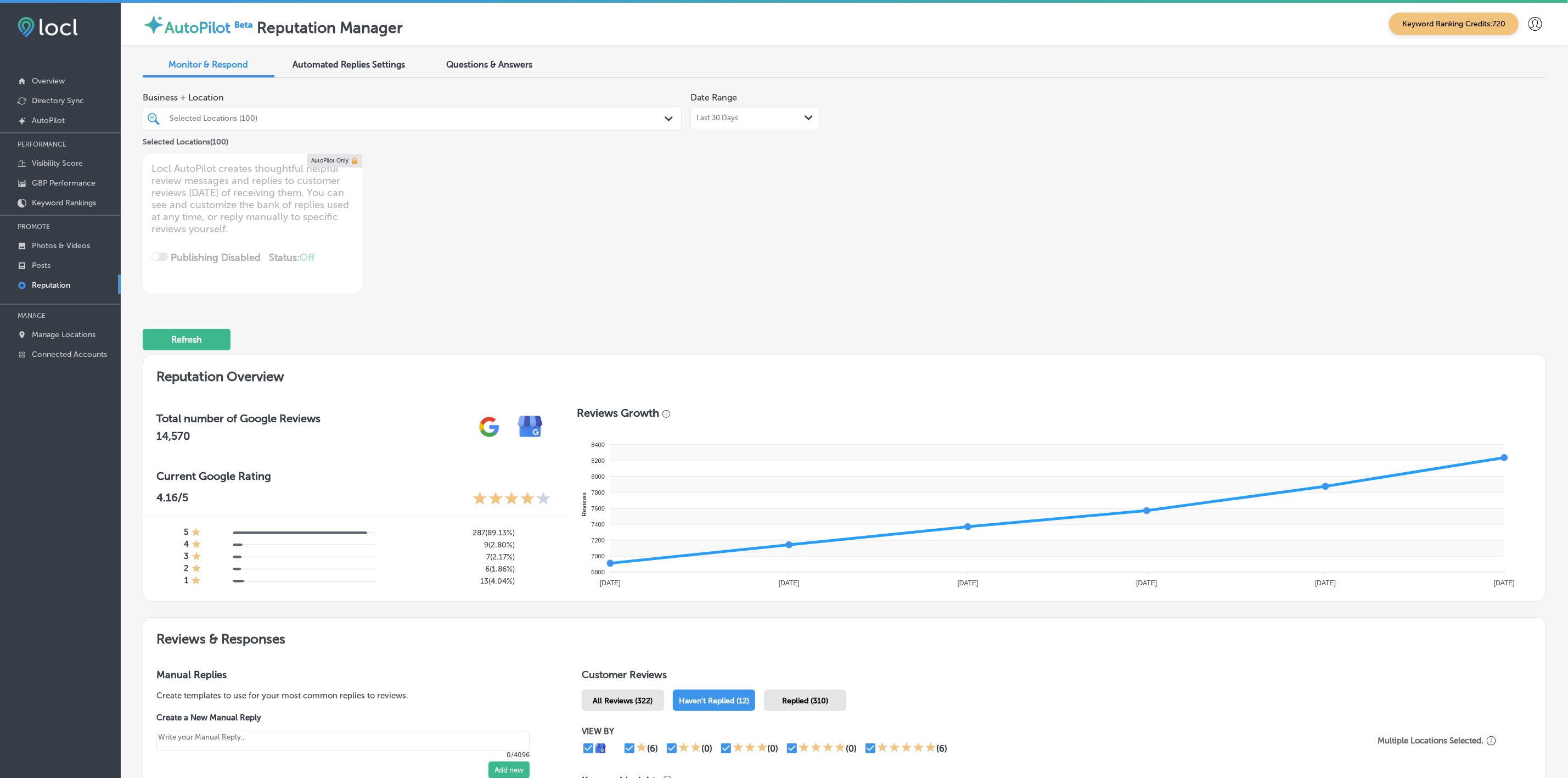
click at [530, 128] on div "Selected Locations (100) Path Created with Sketch." at bounding box center [412, 119] width 539 height 24
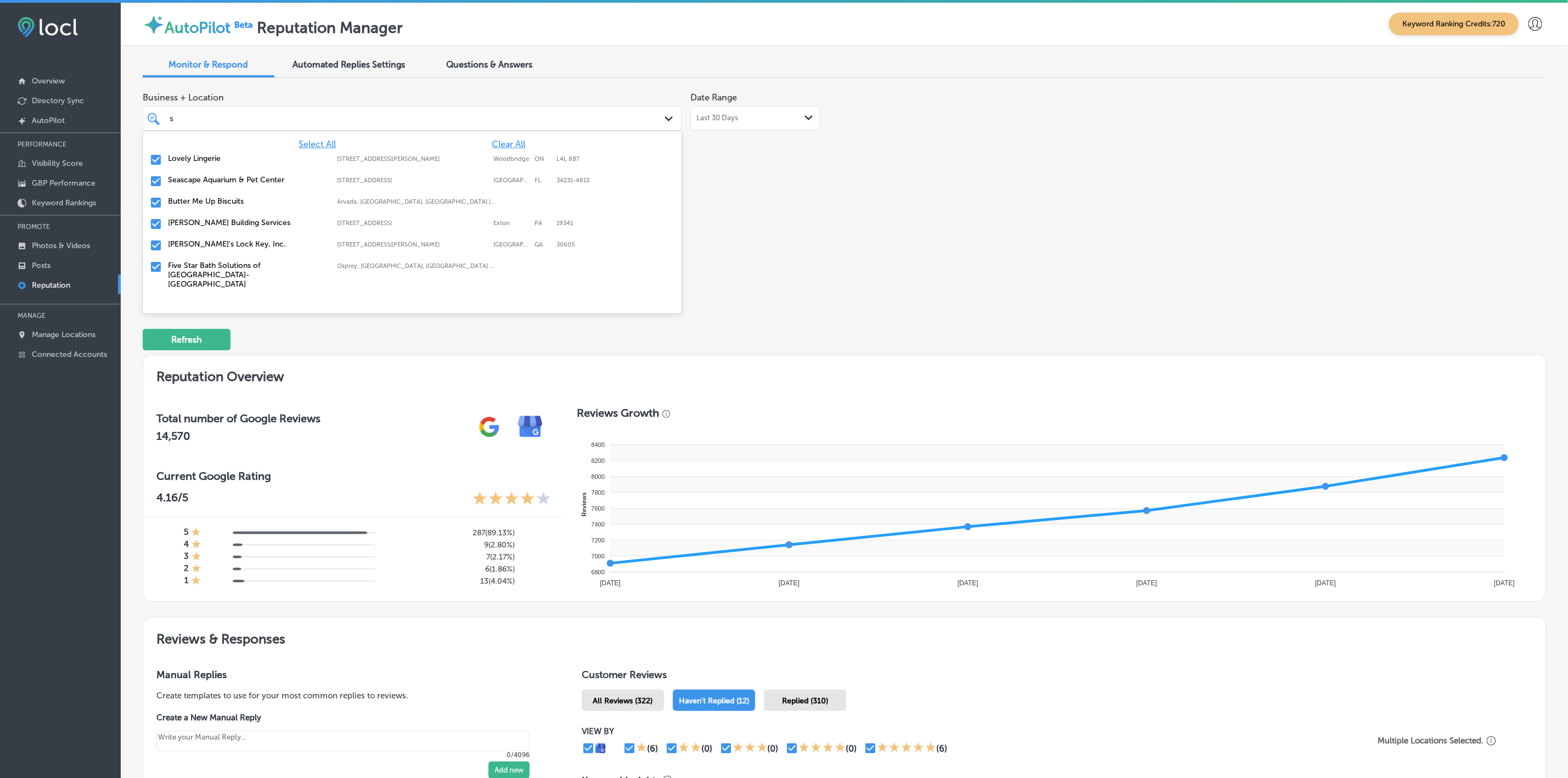
type input "sc"
click at [222, 247] on label "Lucrative Landscapes" at bounding box center [247, 244] width 158 height 9
click at [221, 247] on label "Solar Scrubbers" at bounding box center [247, 244] width 158 height 9
type textarea "x"
type input "sic"
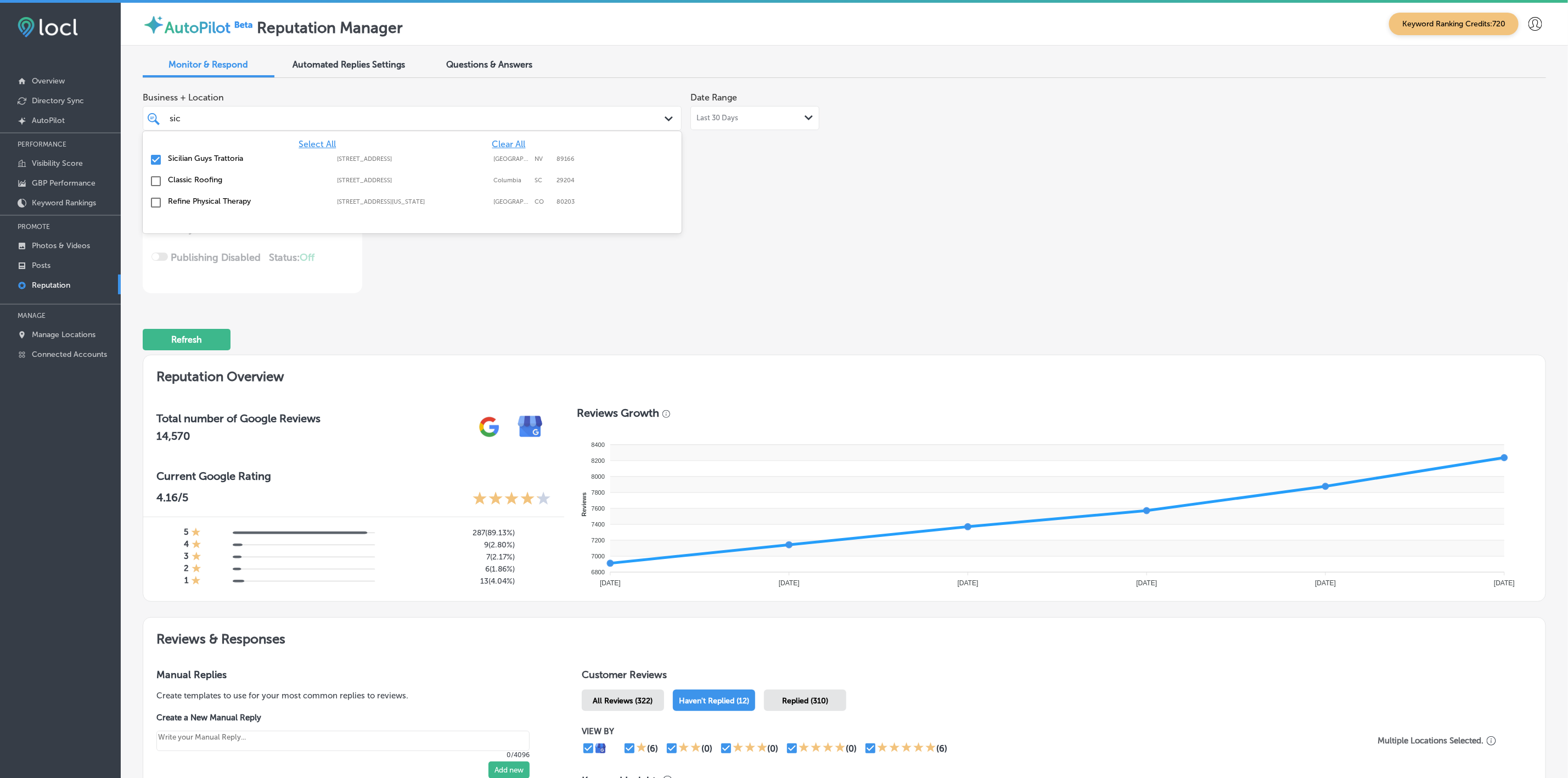
click at [239, 162] on label "Sicilian Guys Trattoria" at bounding box center [247, 158] width 158 height 9
type textarea "x"
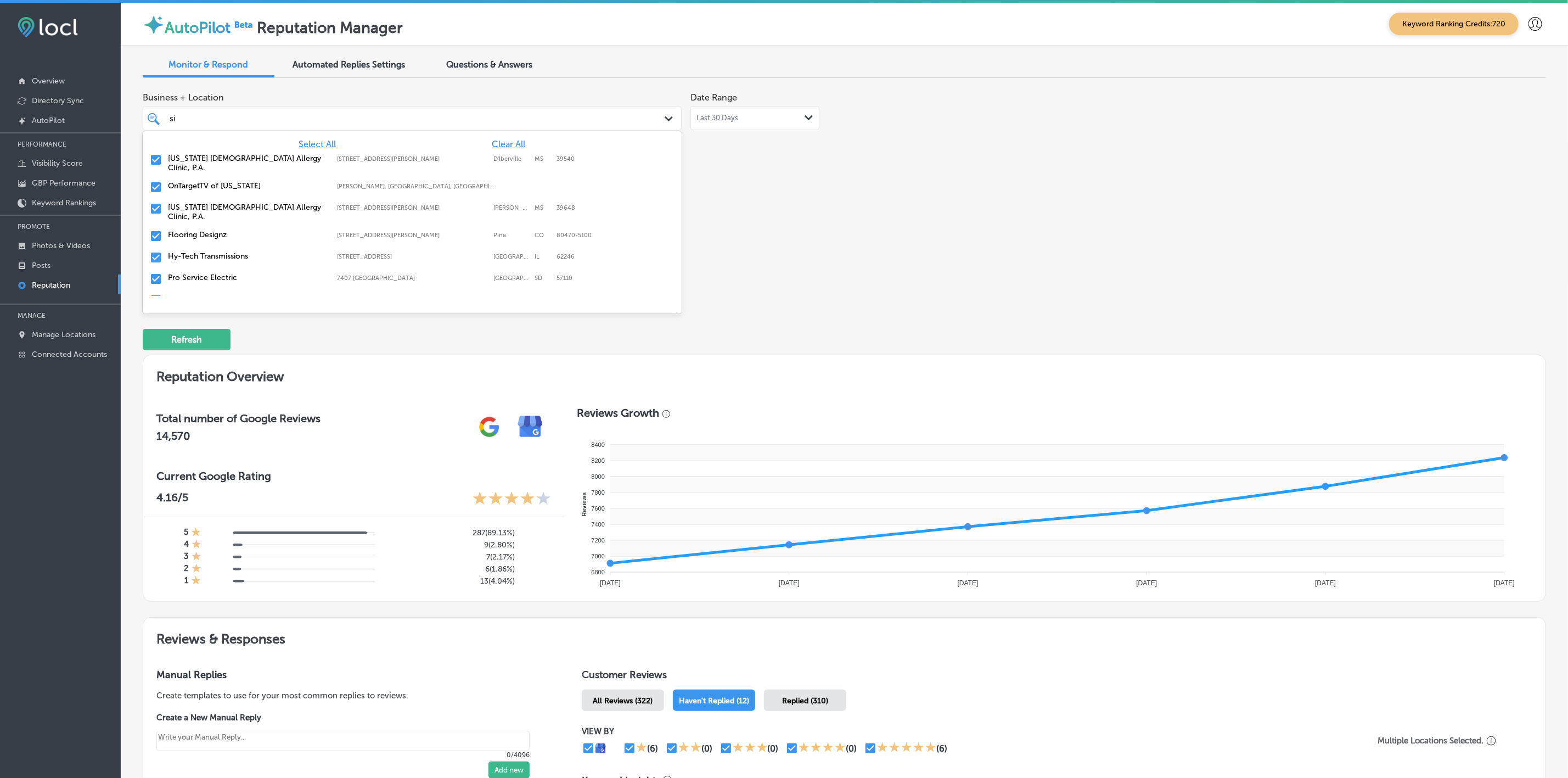
type input "s"
type input "br"
click at [232, 212] on label "Bright Auto Glass" at bounding box center [247, 216] width 158 height 9
type textarea "x"
type input "br"
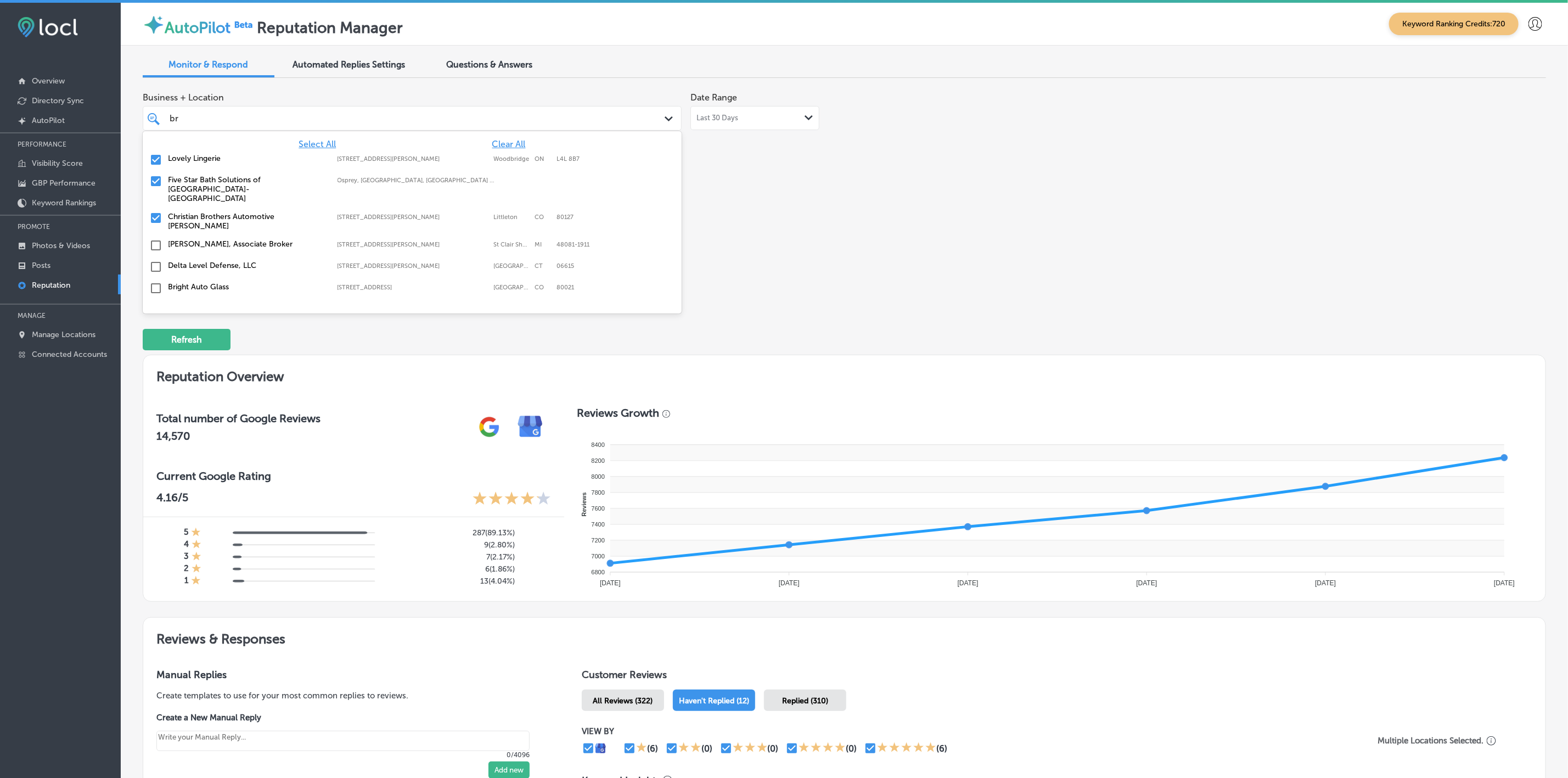
click at [837, 203] on div "Business + Location option [STREET_ADDRESS]. option focused, 8 of 151. 10 resul…" at bounding box center [564, 190] width 842 height 207
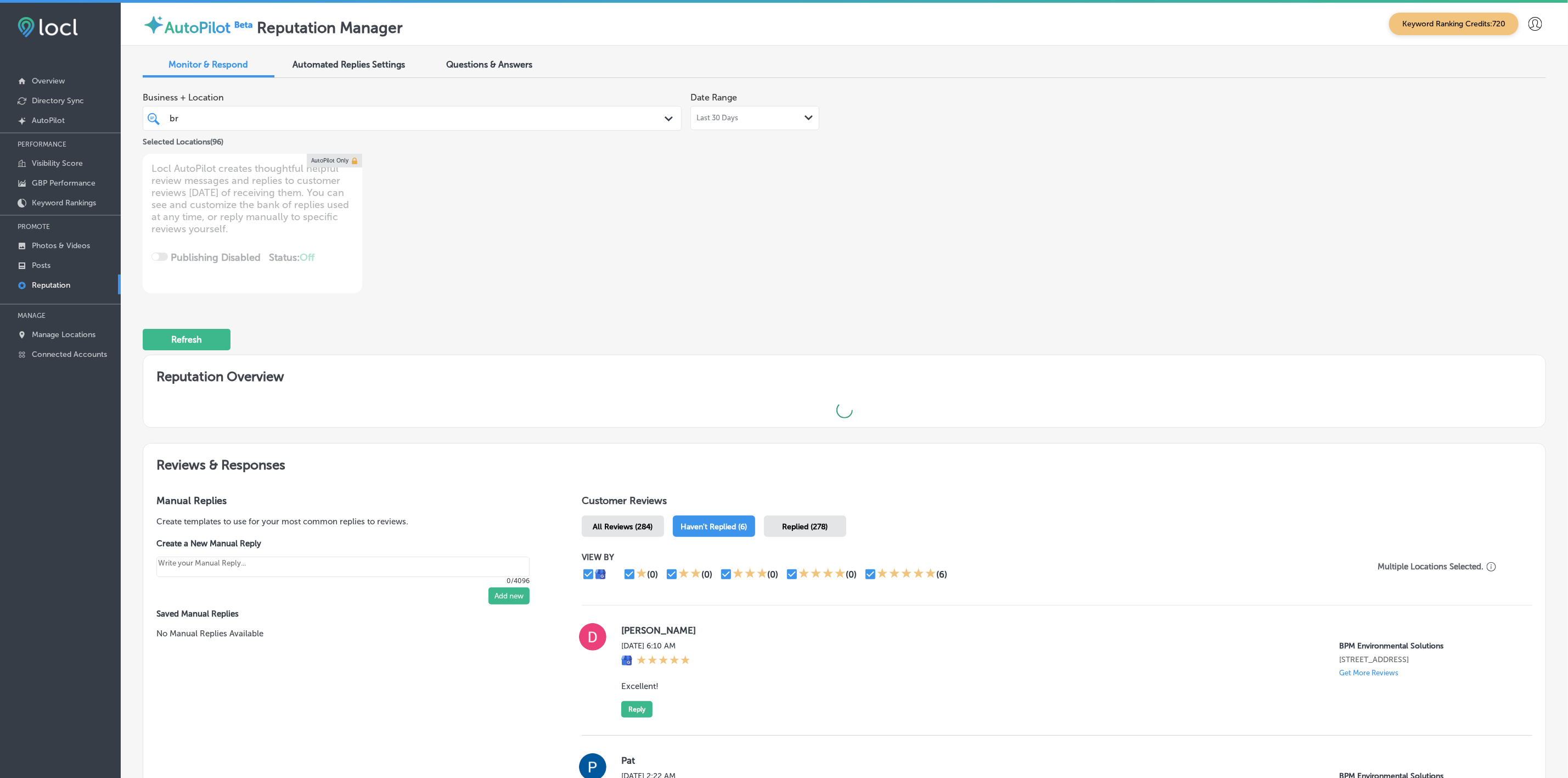
type textarea "x"
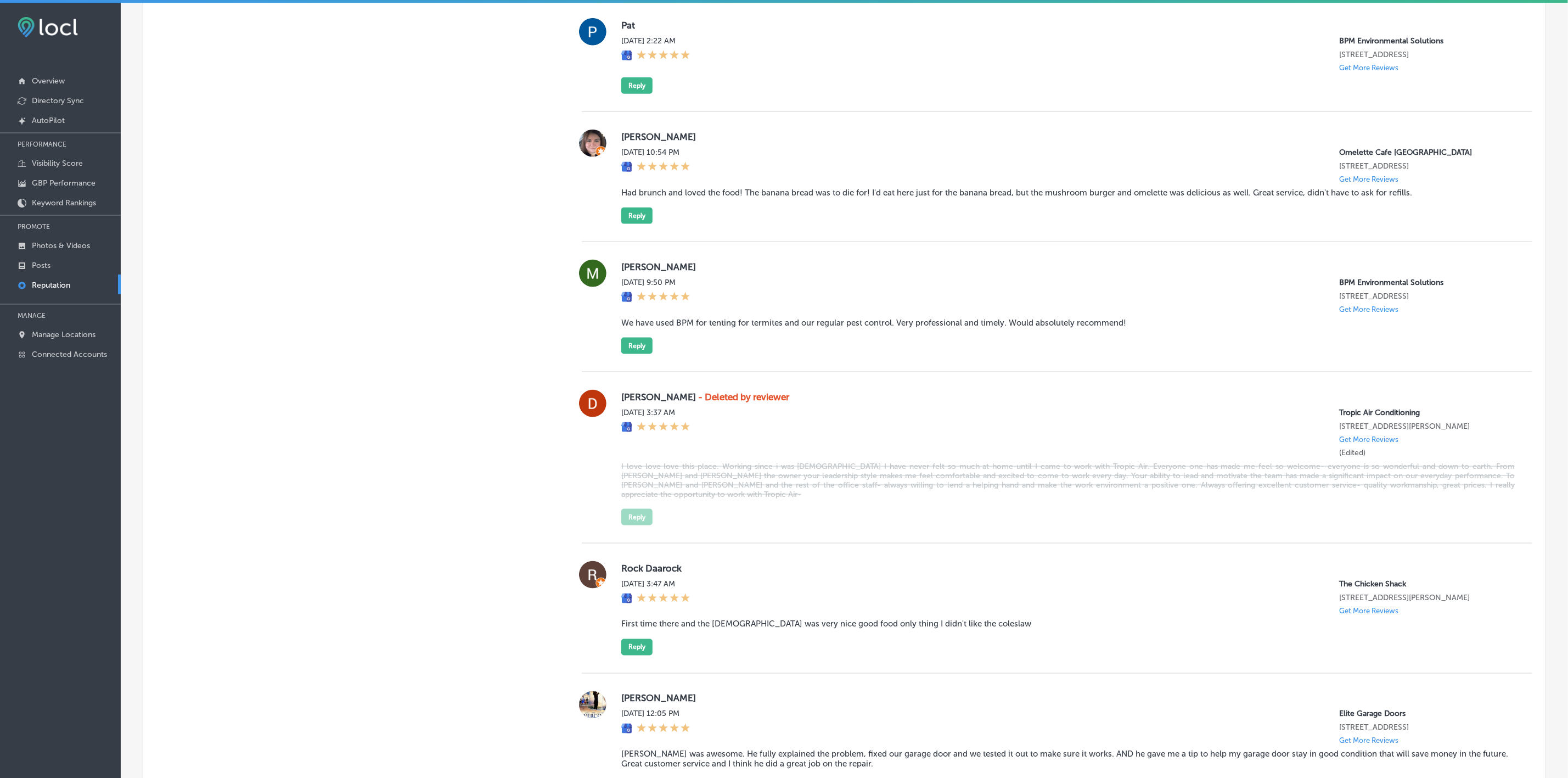
scroll to position [710, 0]
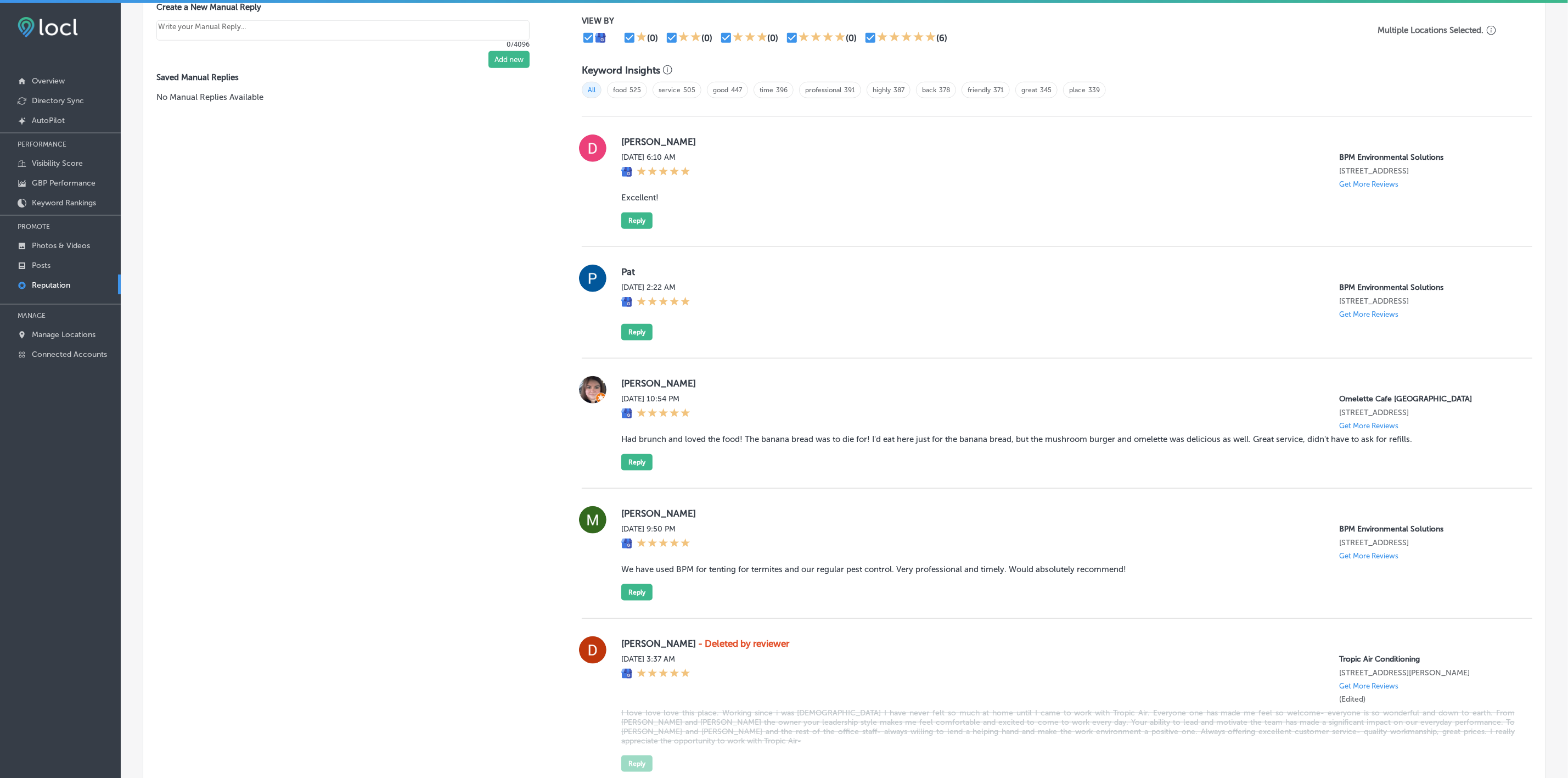
click at [626, 139] on label "[PERSON_NAME]" at bounding box center [1068, 141] width 893 height 11
copy label "[PERSON_NAME]"
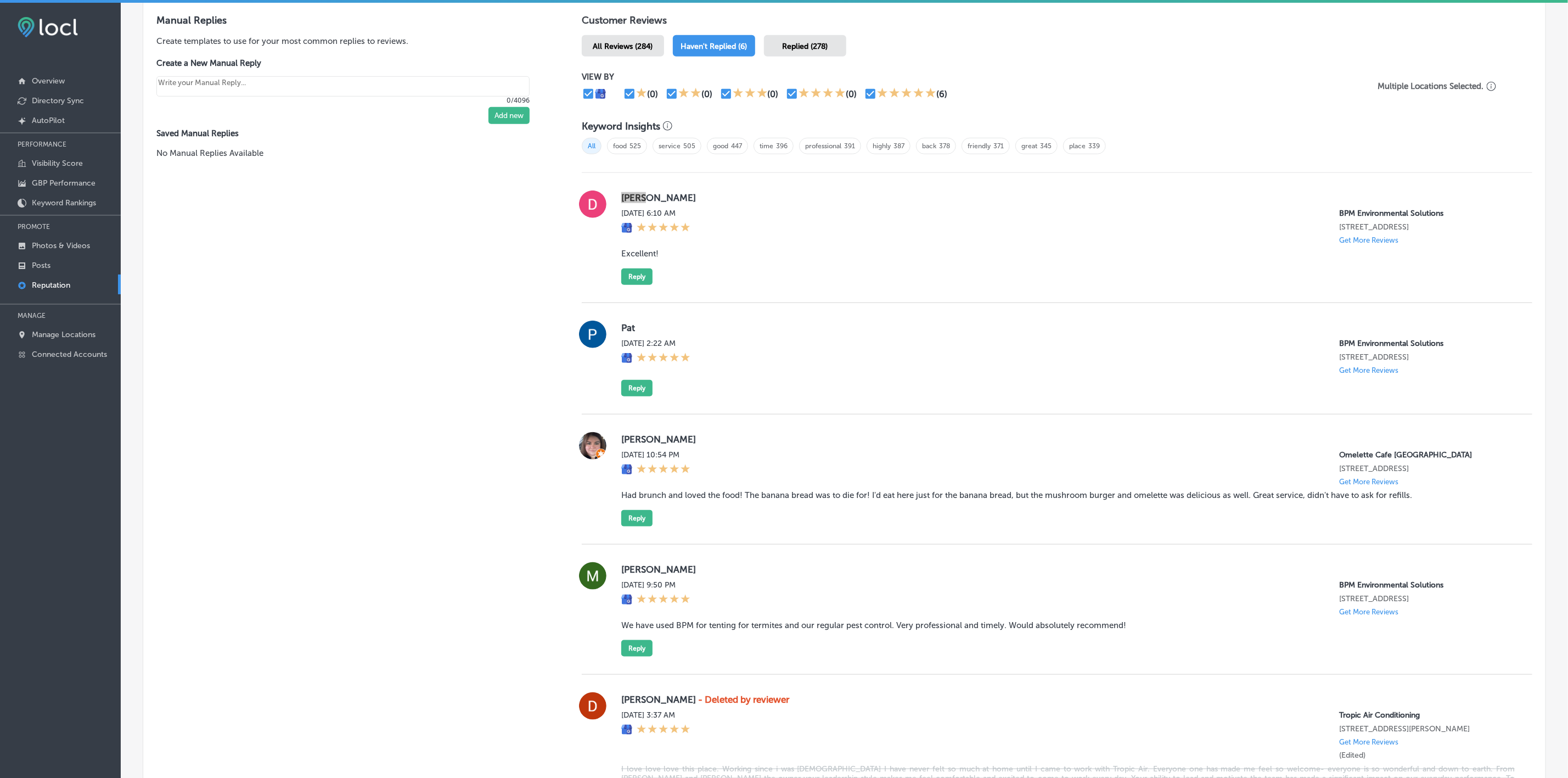
scroll to position [546, 0]
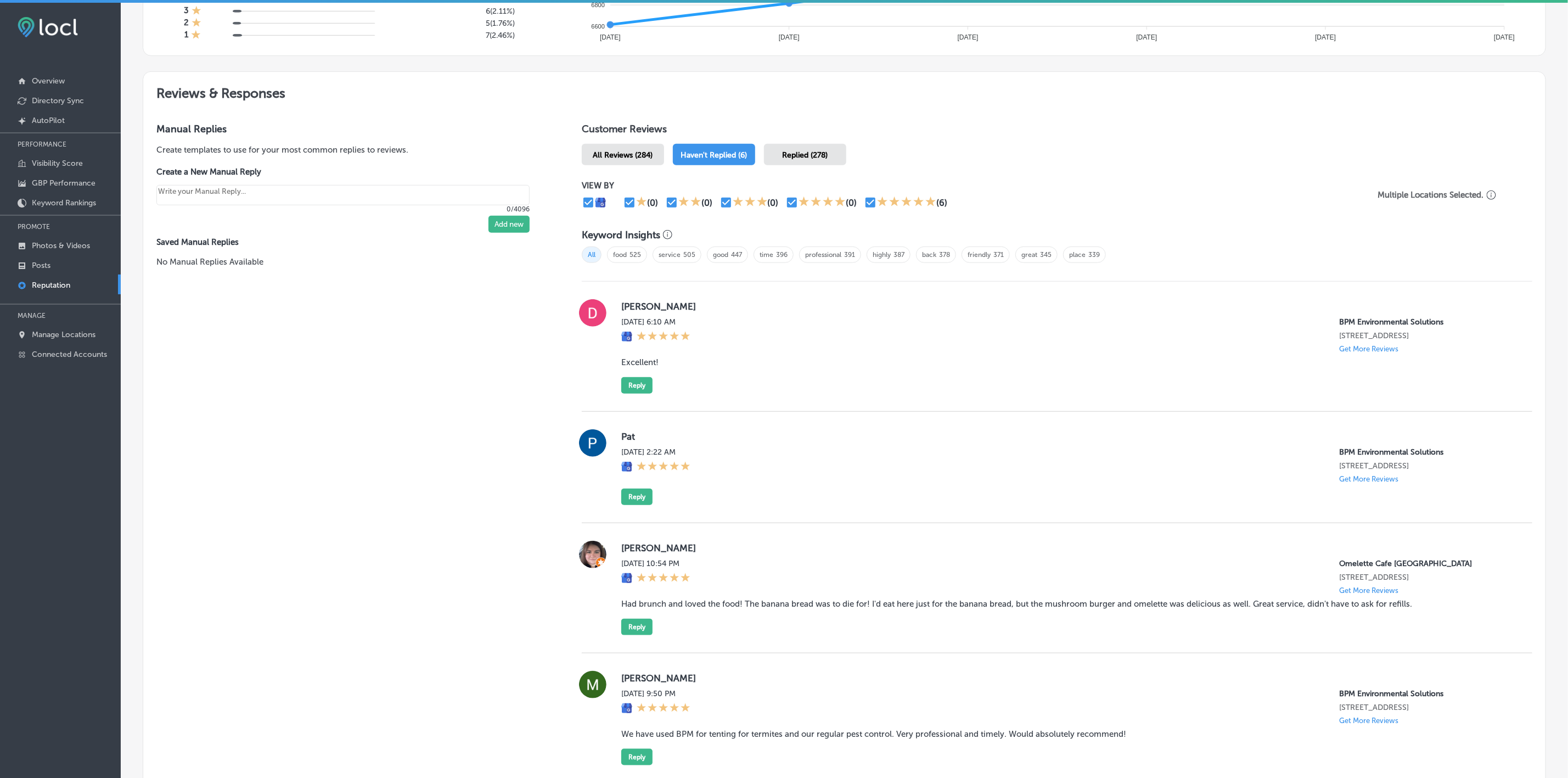
click at [632, 359] on blockquote "Excellent!" at bounding box center [1068, 362] width 893 height 10
click at [632, 358] on blockquote "Excellent!" at bounding box center [1068, 362] width 893 height 10
copy blockquote "Excellent!"
click at [633, 383] on button "Reply" at bounding box center [637, 386] width 32 height 17
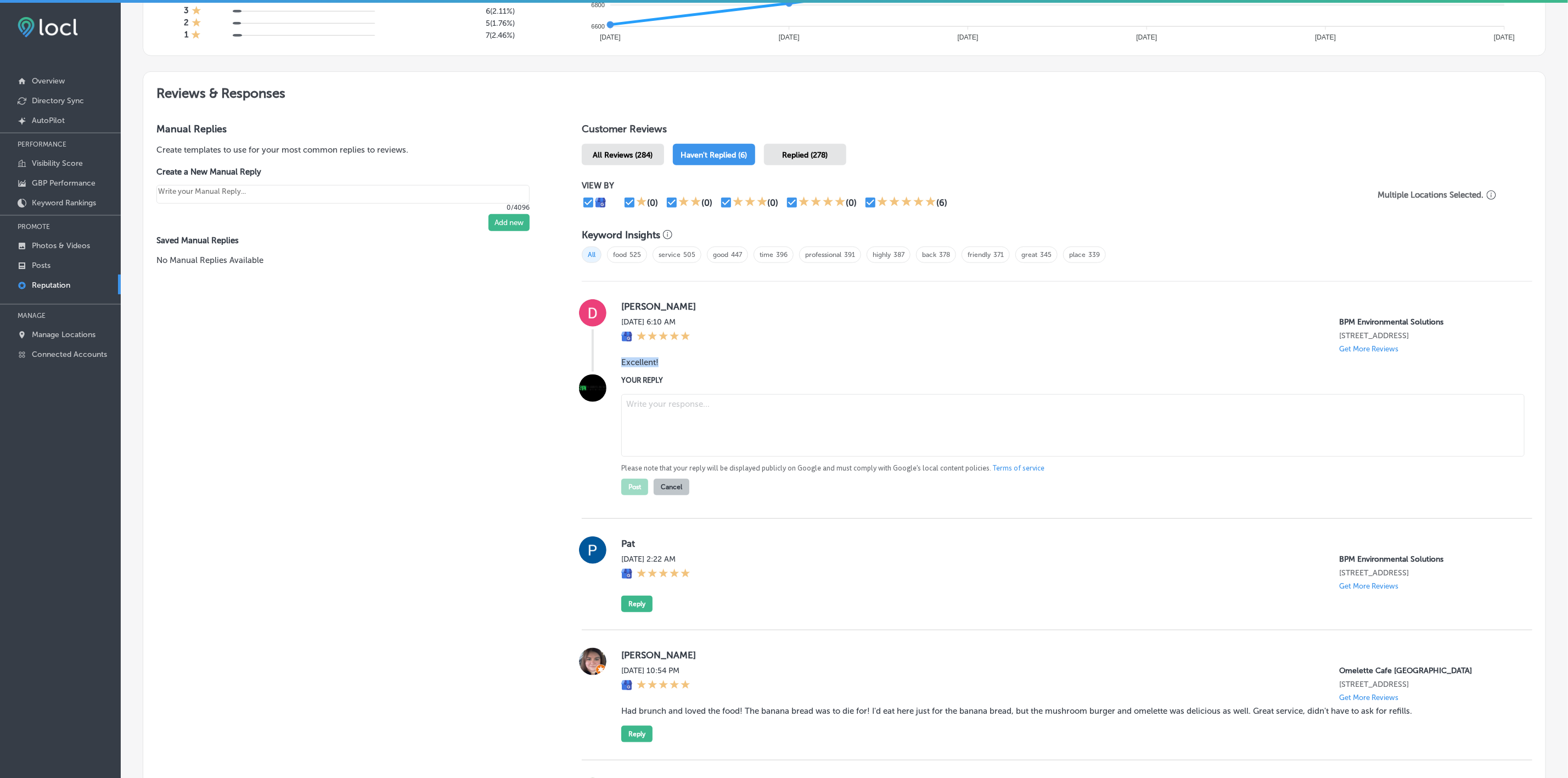
click at [677, 412] on textarea at bounding box center [1072, 425] width 903 height 62
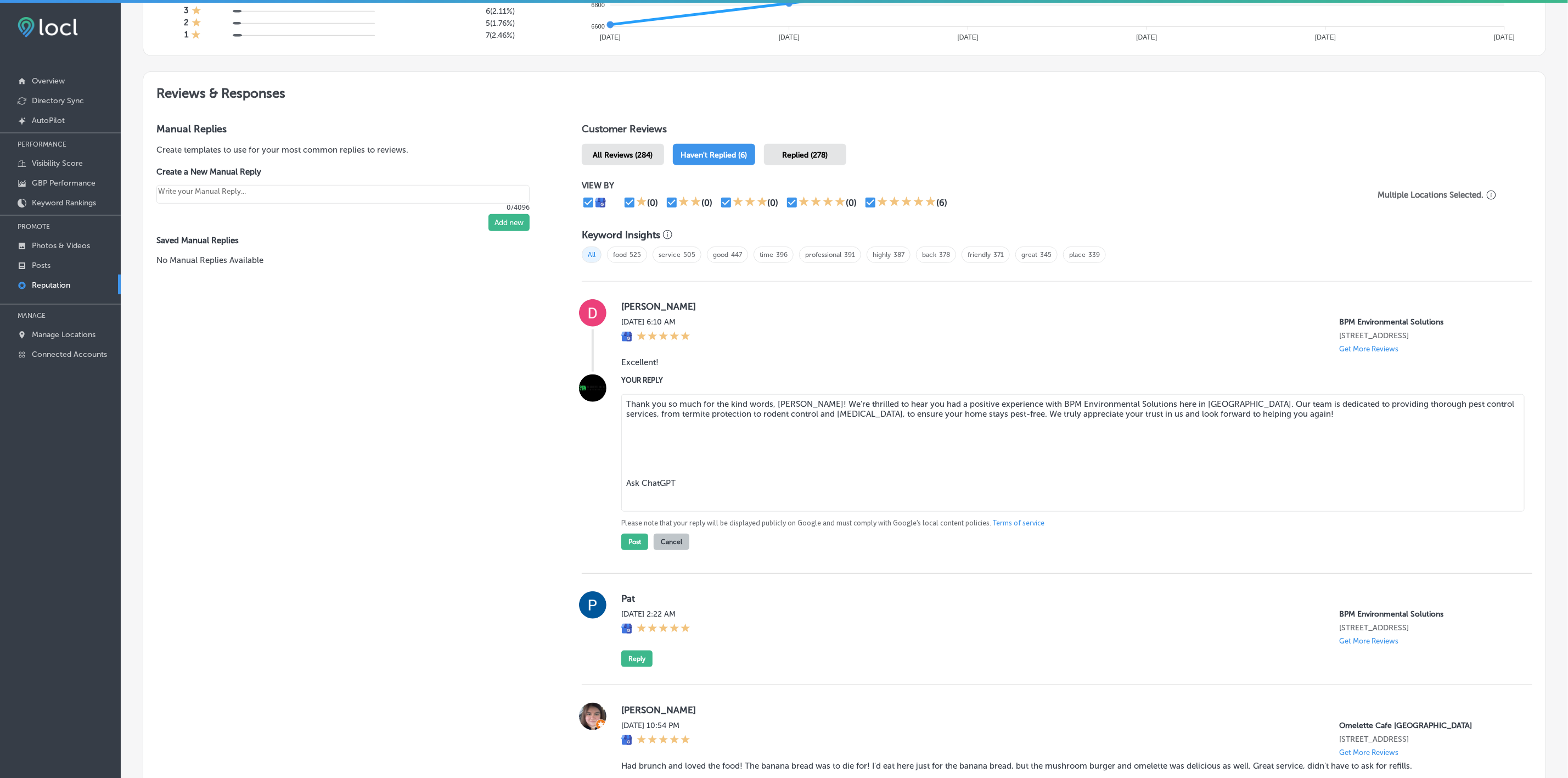
drag, startPoint x: 683, startPoint y: 482, endPoint x: 616, endPoint y: 430, distance: 84.8
click at [616, 430] on div "YOUR REPLY Thank you so much for the kind words, [PERSON_NAME]! We’re thrilled …" at bounding box center [1057, 462] width 951 height 176
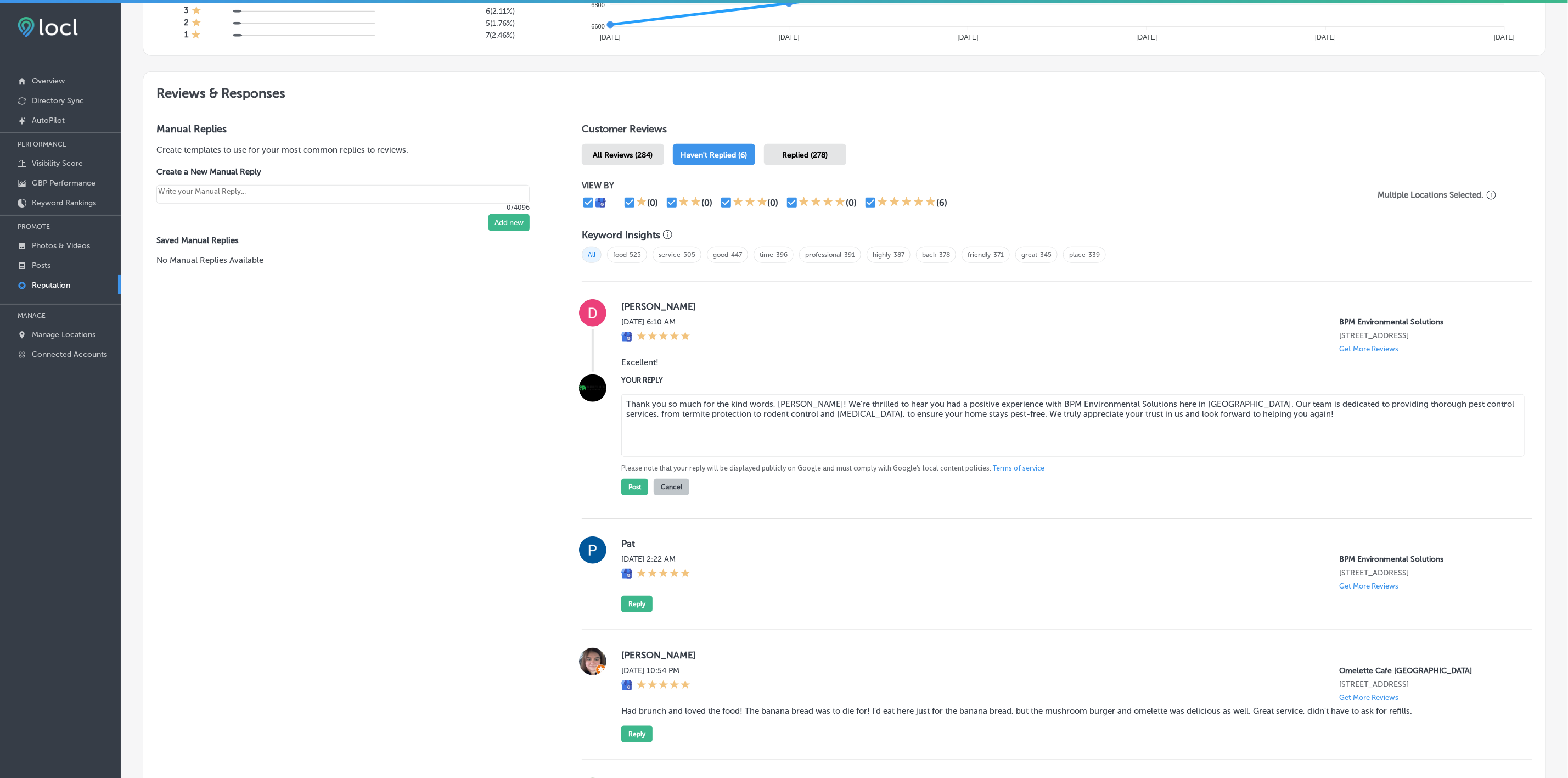
click at [835, 400] on textarea "Thank you so much for the kind words, [PERSON_NAME]! We’re thrilled to hear you…" at bounding box center [1072, 425] width 903 height 62
type textarea "Thank you so much for the kind words, [PERSON_NAME]! We’re glad to hear you had…"
click at [633, 491] on button "Post" at bounding box center [635, 487] width 27 height 17
type textarea "x"
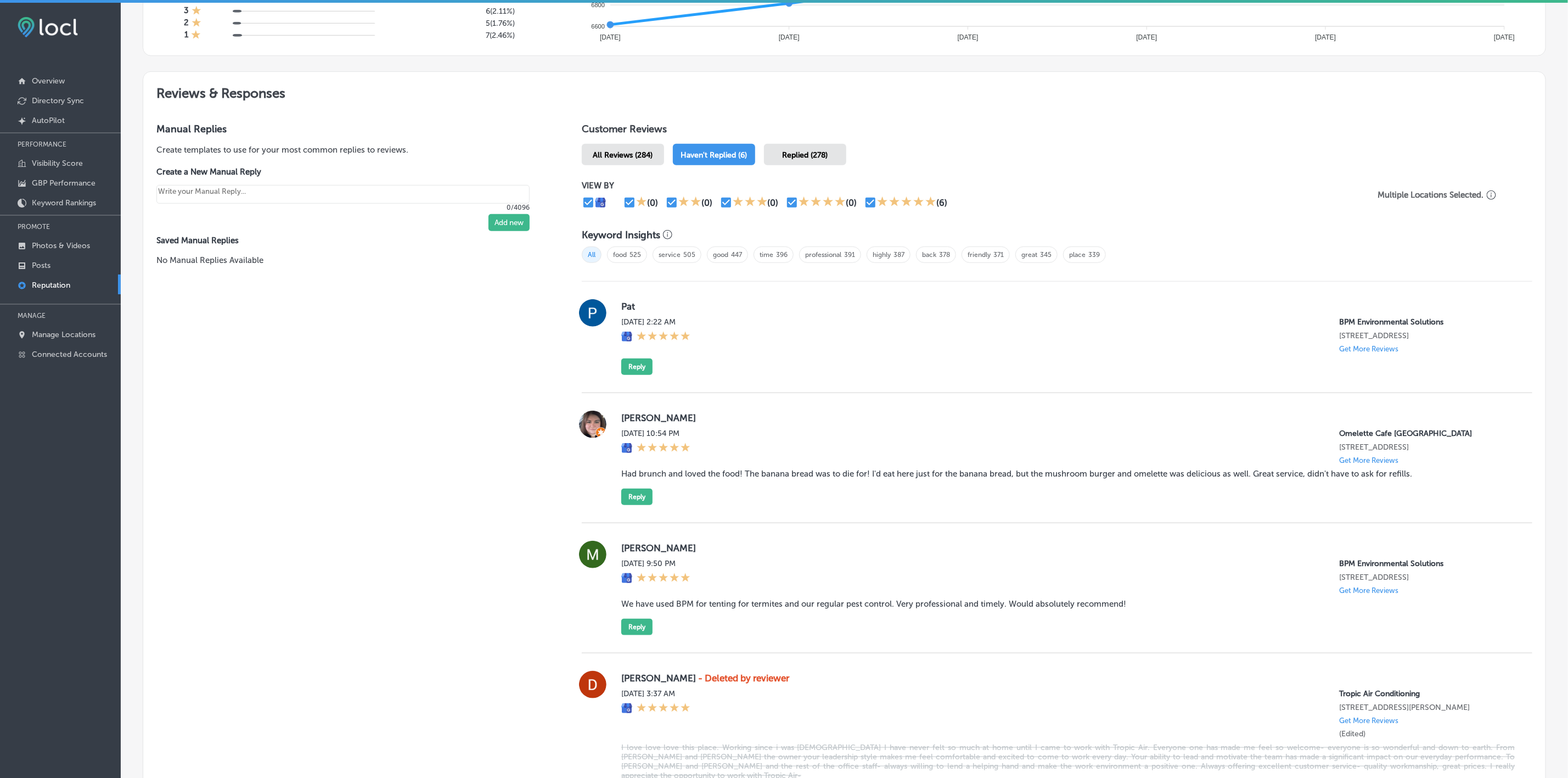
click at [632, 301] on label "Pat" at bounding box center [1068, 306] width 893 height 11
copy label "Pat"
click at [630, 361] on button "Reply" at bounding box center [637, 367] width 32 height 17
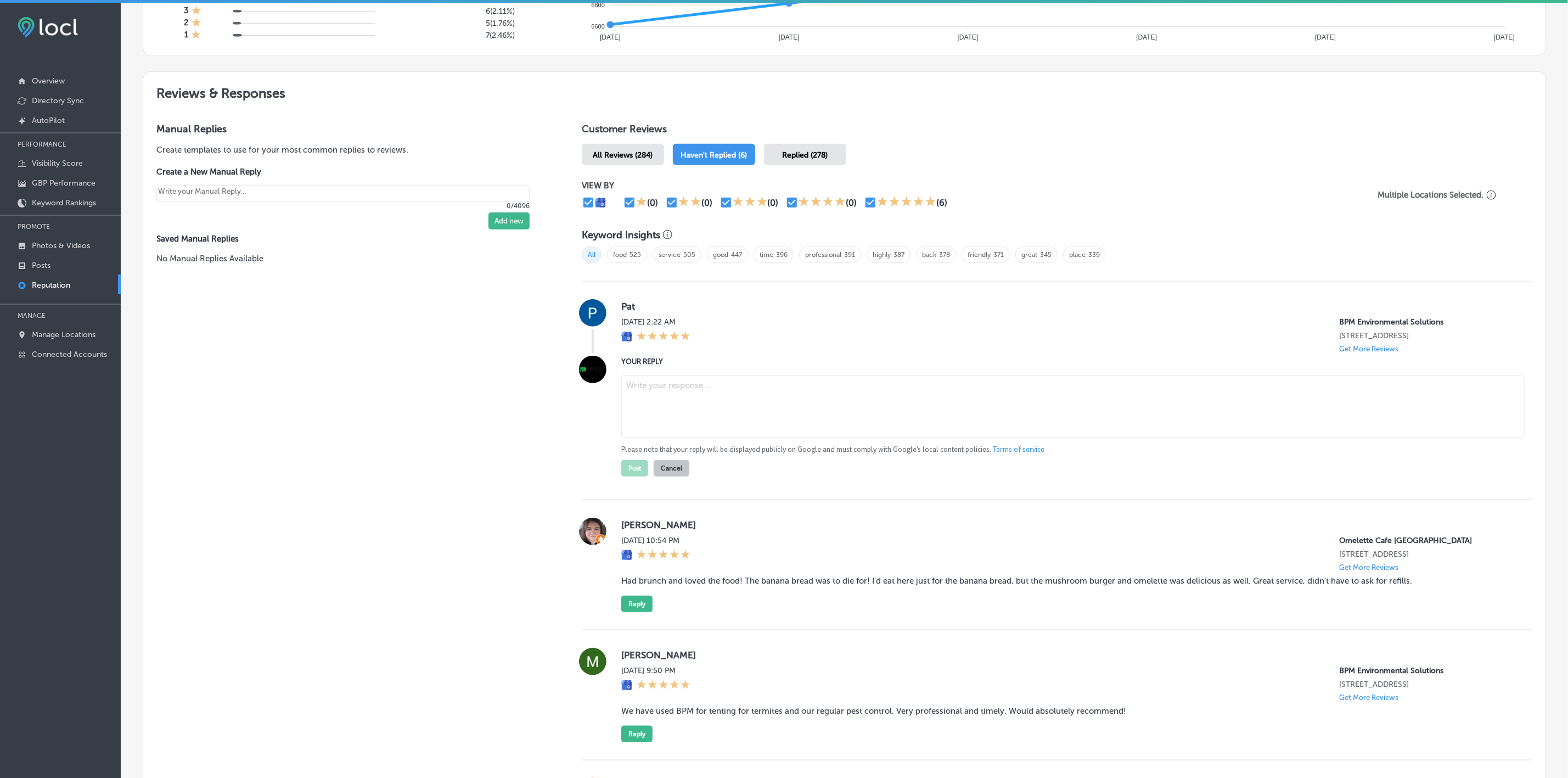
click at [680, 394] on textarea at bounding box center [1072, 406] width 903 height 62
paste textarea "Thank you so much for the 5-star review, [PERSON_NAME]! We're thrilled to know …"
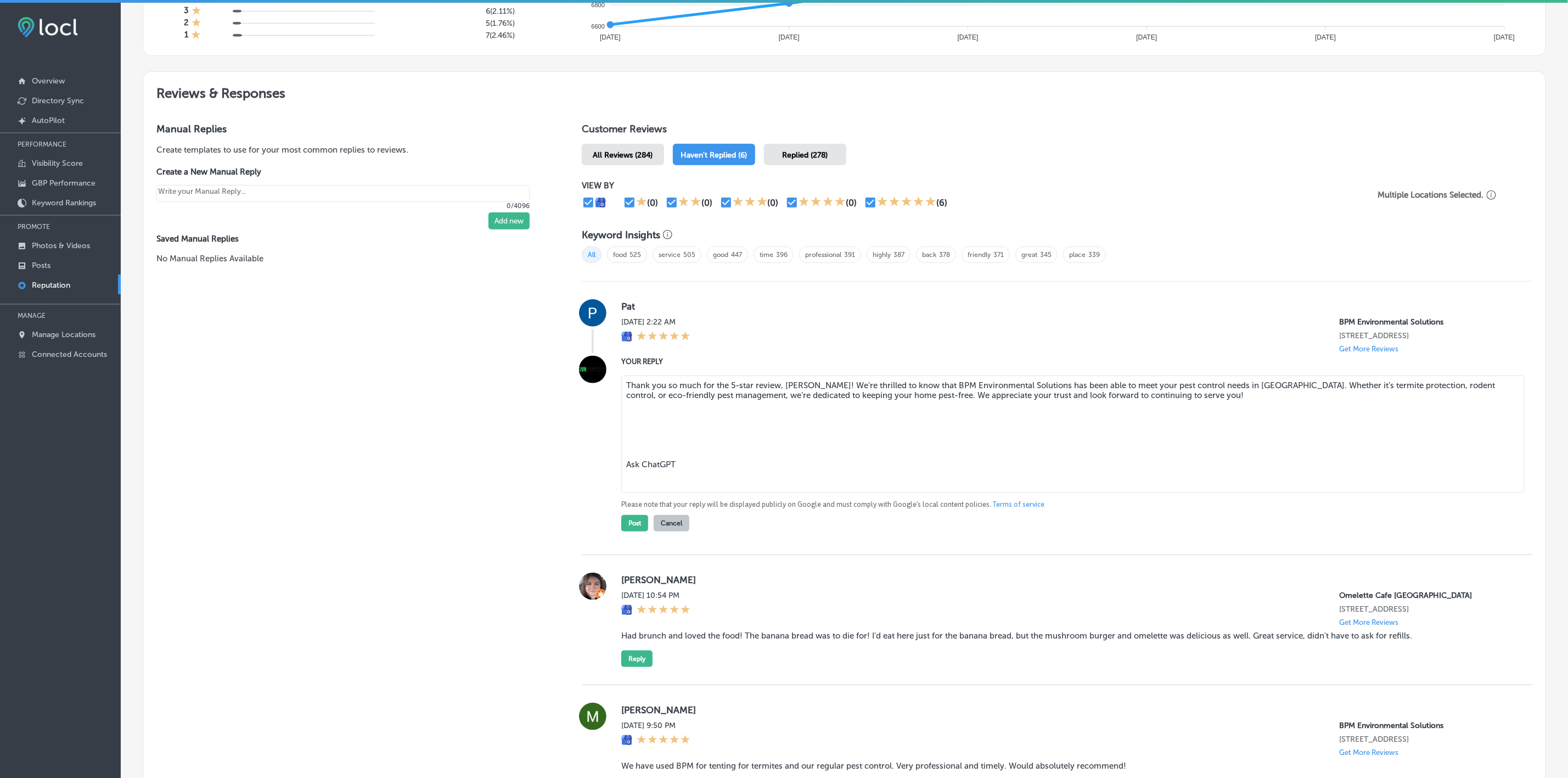
drag, startPoint x: 696, startPoint y: 465, endPoint x: 621, endPoint y: 406, distance: 95.4
click at [621, 406] on textarea "Thank you so much for the 5-star review, [PERSON_NAME]! We're thrilled to know …" at bounding box center [1072, 434] width 903 height 117
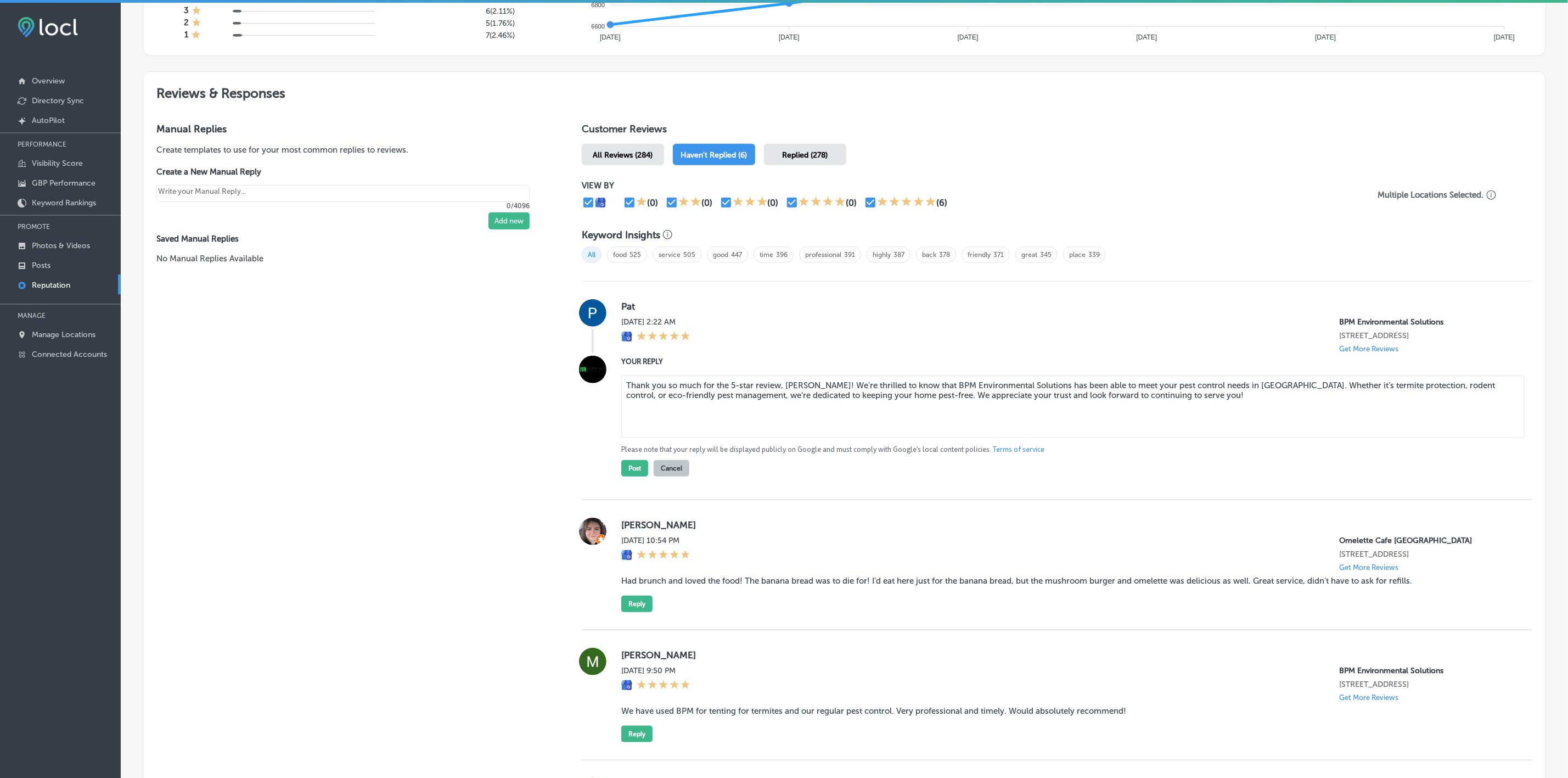
click at [828, 379] on textarea "Thank you so much for the 5-star review, [PERSON_NAME]! We're thrilled to know …" at bounding box center [1072, 406] width 903 height 62
type textarea "Thank you so much for the 5-star review, [PERSON_NAME]! We're happy to know tha…"
click at [626, 464] on button "Post" at bounding box center [635, 468] width 27 height 17
type textarea "x"
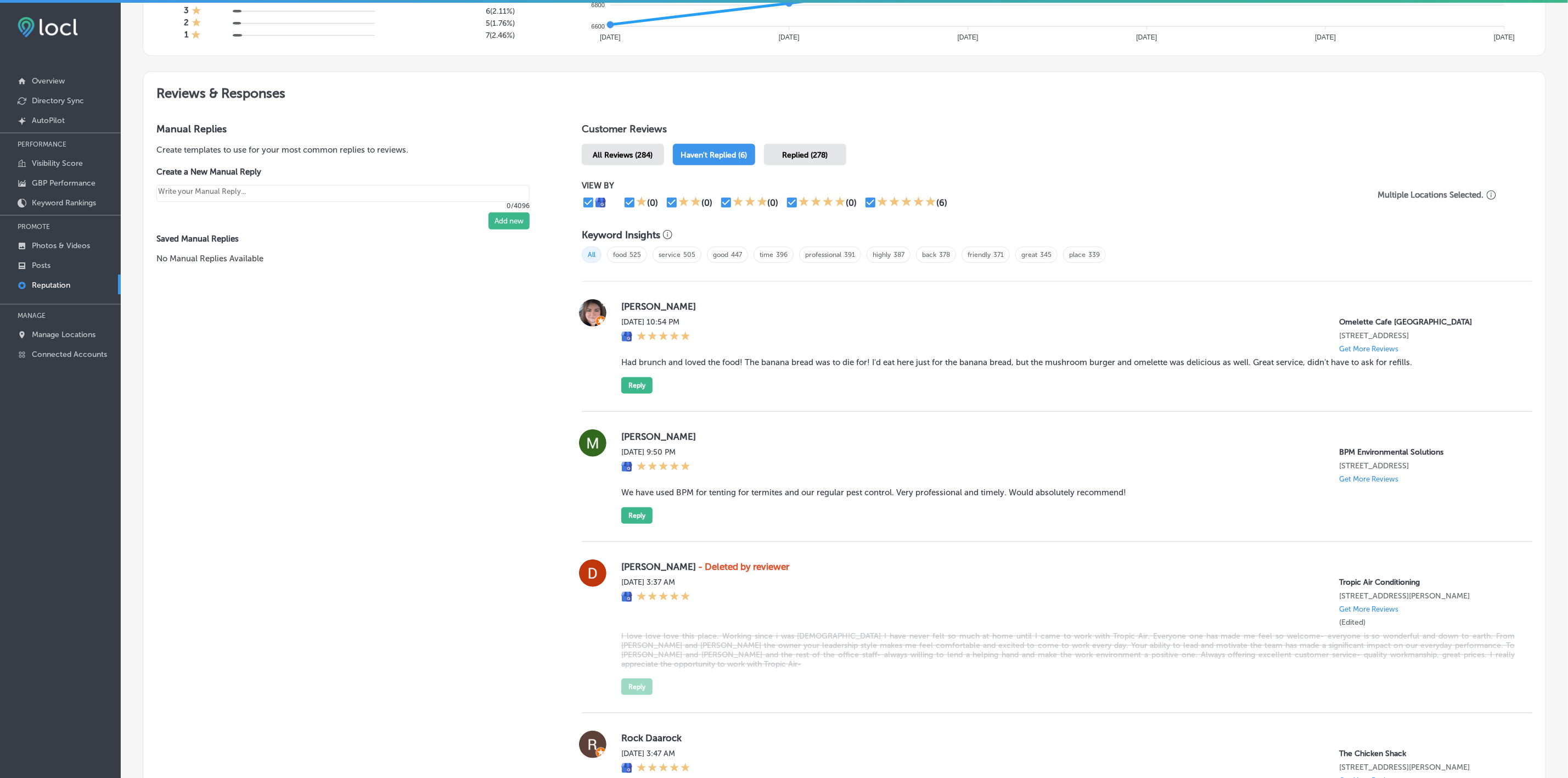
click at [630, 442] on label "[PERSON_NAME]" at bounding box center [1068, 436] width 893 height 11
copy label "[PERSON_NAME]"
click at [642, 497] on blockquote "We have used BPM for tenting for termites and our regular pest control. Very pr…" at bounding box center [1068, 492] width 893 height 10
click at [696, 497] on blockquote "We have used BPM for tenting for termites and our regular pest control. Very pr…" at bounding box center [1068, 492] width 893 height 10
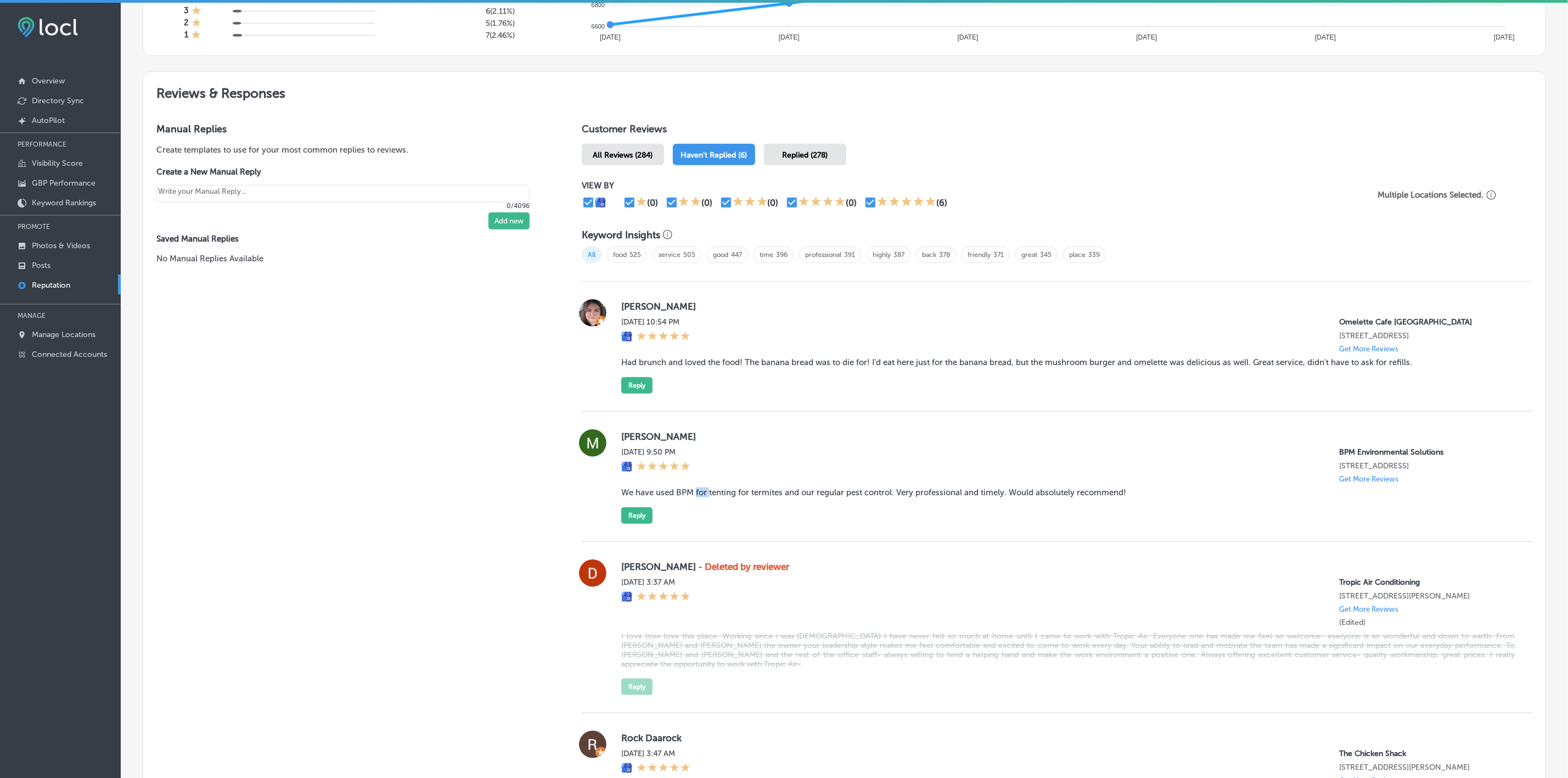
click at [696, 497] on blockquote "We have used BPM for tenting for termites and our regular pest control. Very pr…" at bounding box center [1068, 492] width 893 height 10
copy blockquote "We have used BPM for tenting for termites and our regular pest control. Very pr…"
click at [630, 524] on button "Reply" at bounding box center [637, 516] width 32 height 17
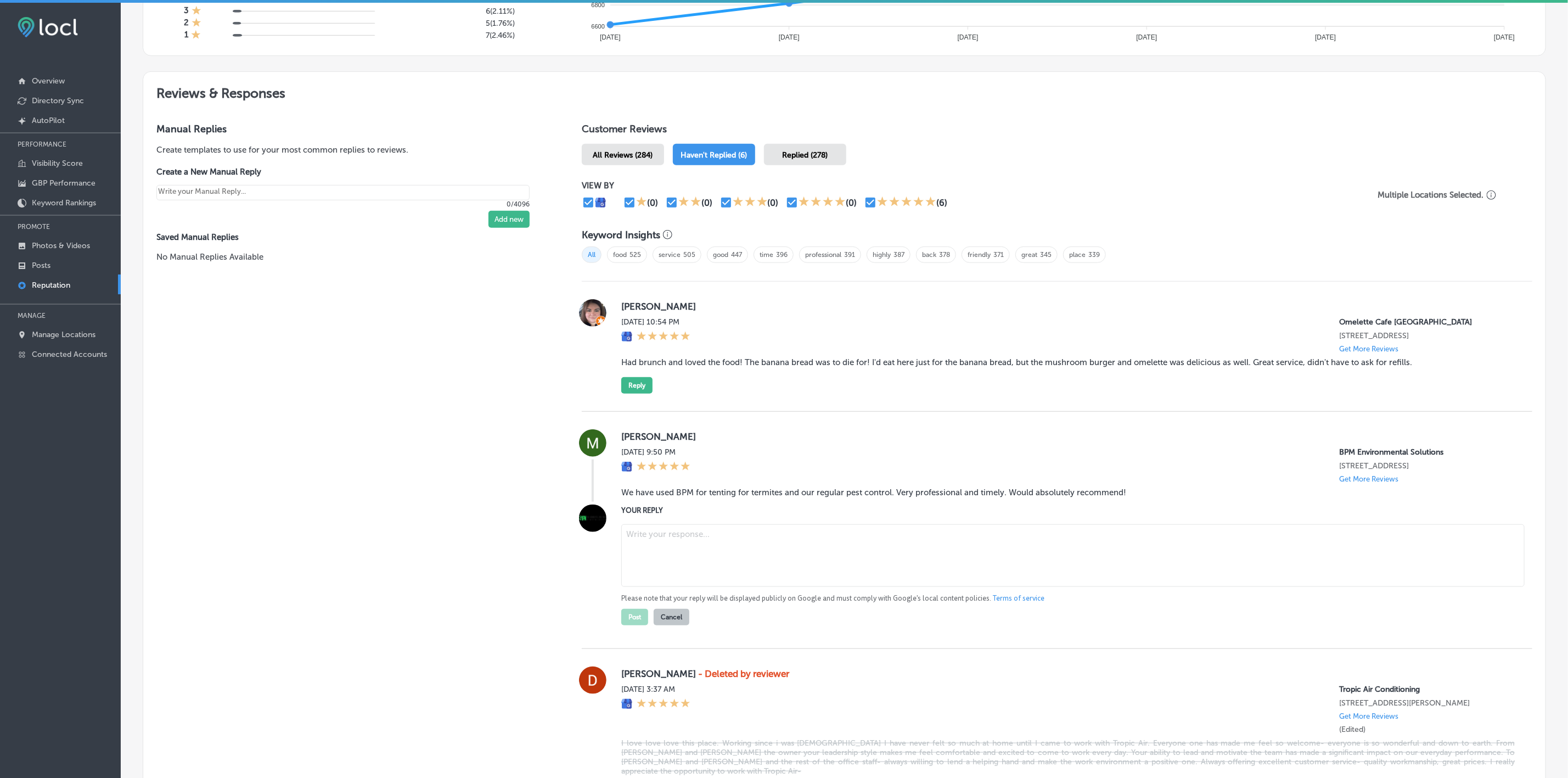
click at [738, 564] on textarea at bounding box center [1072, 555] width 903 height 62
paste textarea "Thank you for the 5-star review, [PERSON_NAME]! We’re so glad to hear that you’…"
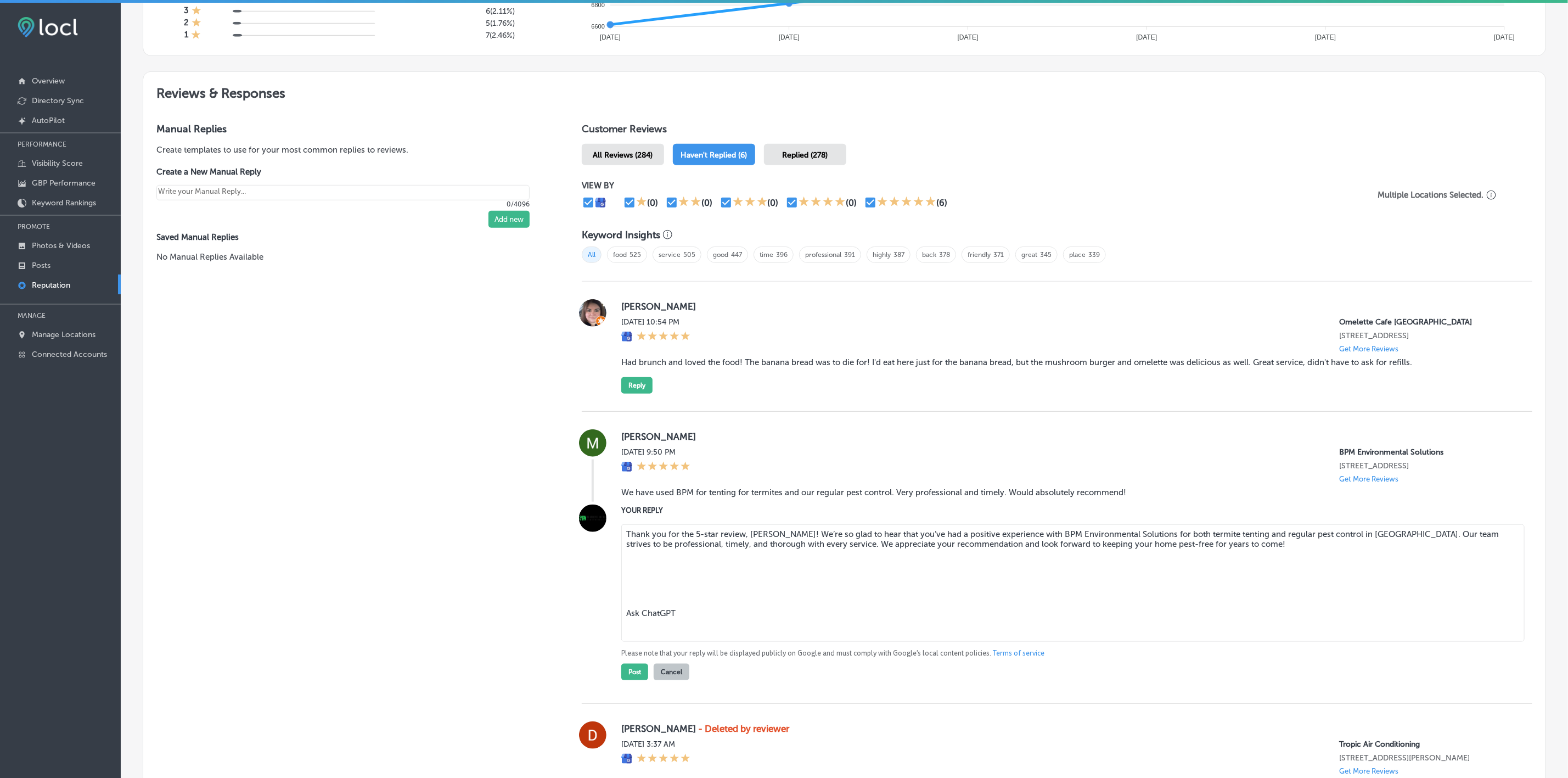
drag, startPoint x: 637, startPoint y: 623, endPoint x: 611, endPoint y: 571, distance: 58.1
click at [611, 571] on div "YOUR REPLY Thank you for the 5-star review, [PERSON_NAME]! We’re so glad to hea…" at bounding box center [1057, 592] width 951 height 176
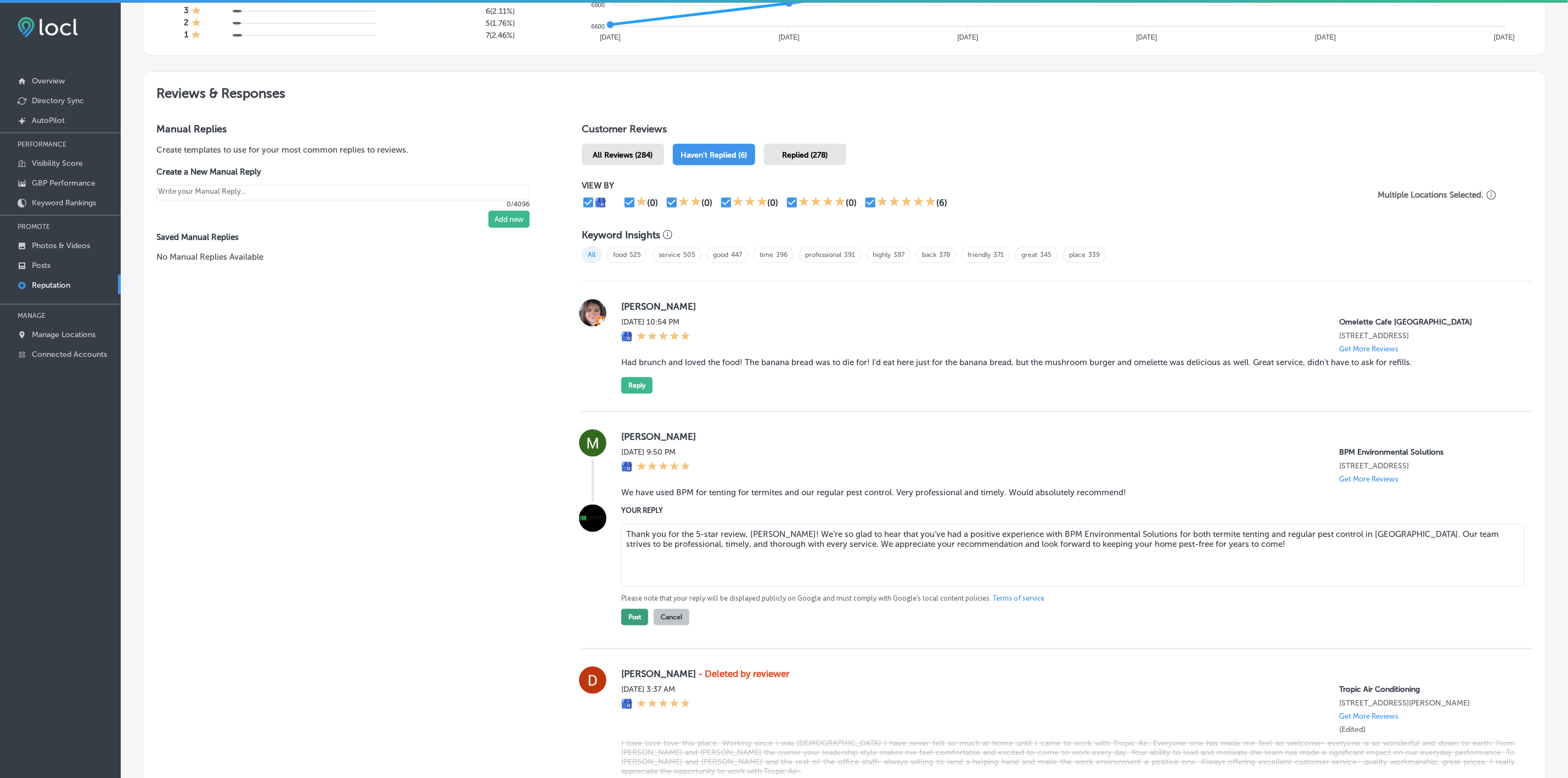
type textarea "Thank you for the 5-star review, [PERSON_NAME]! We’re so glad to hear that you’…"
click at [627, 625] on button "Post" at bounding box center [635, 617] width 27 height 17
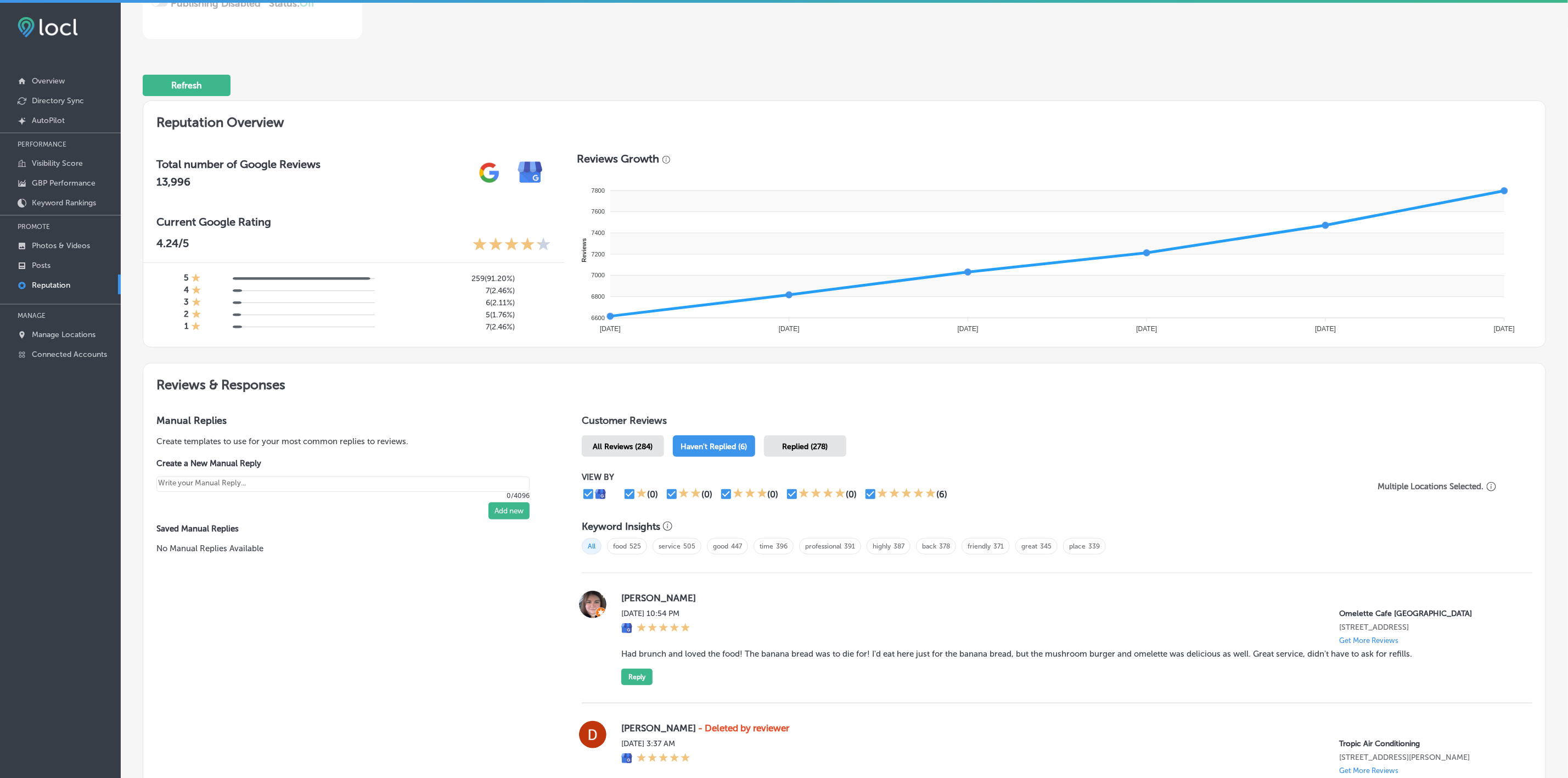
scroll to position [0, 0]
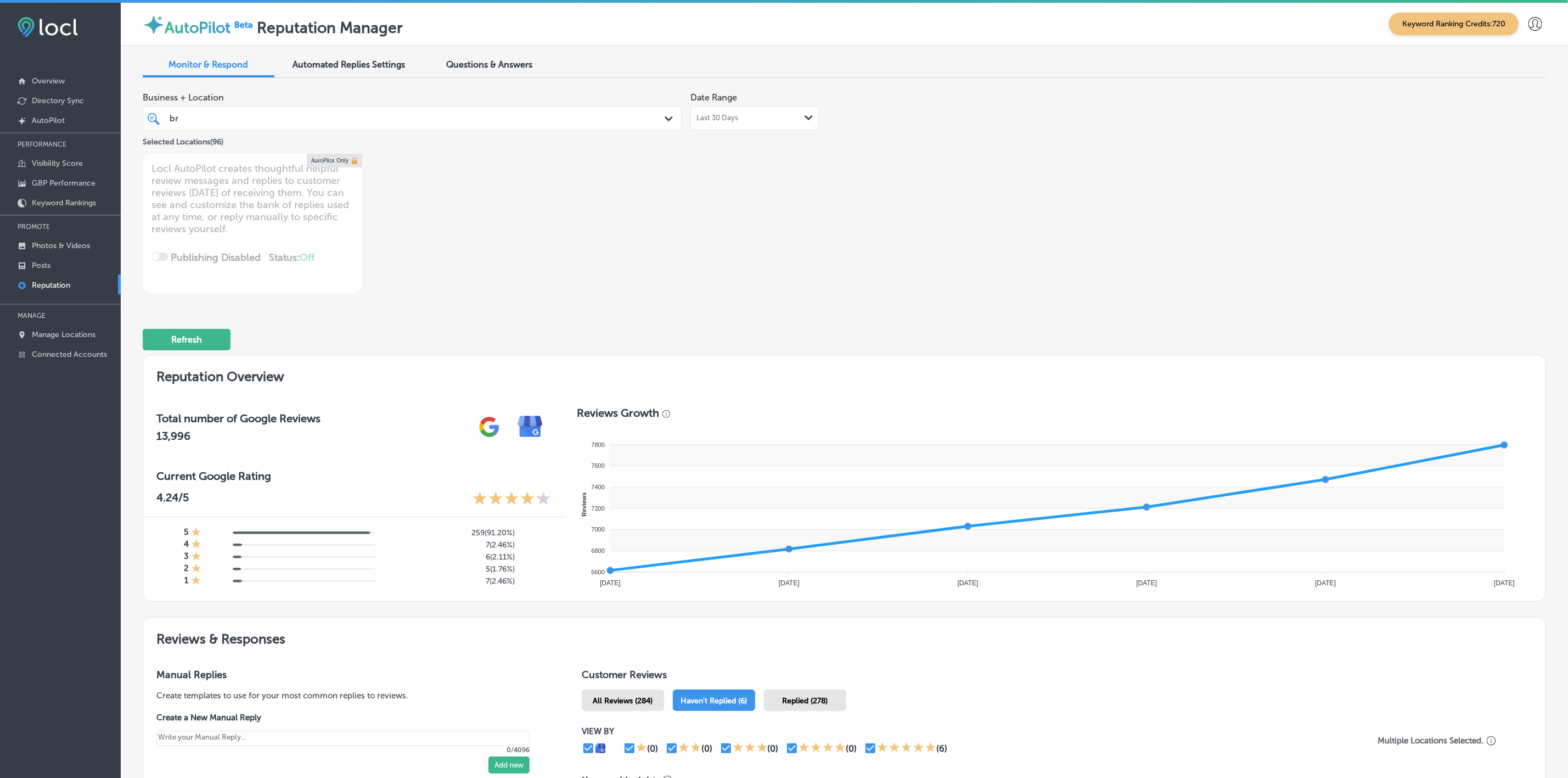
click at [290, 117] on div "br br" at bounding box center [387, 118] width 438 height 15
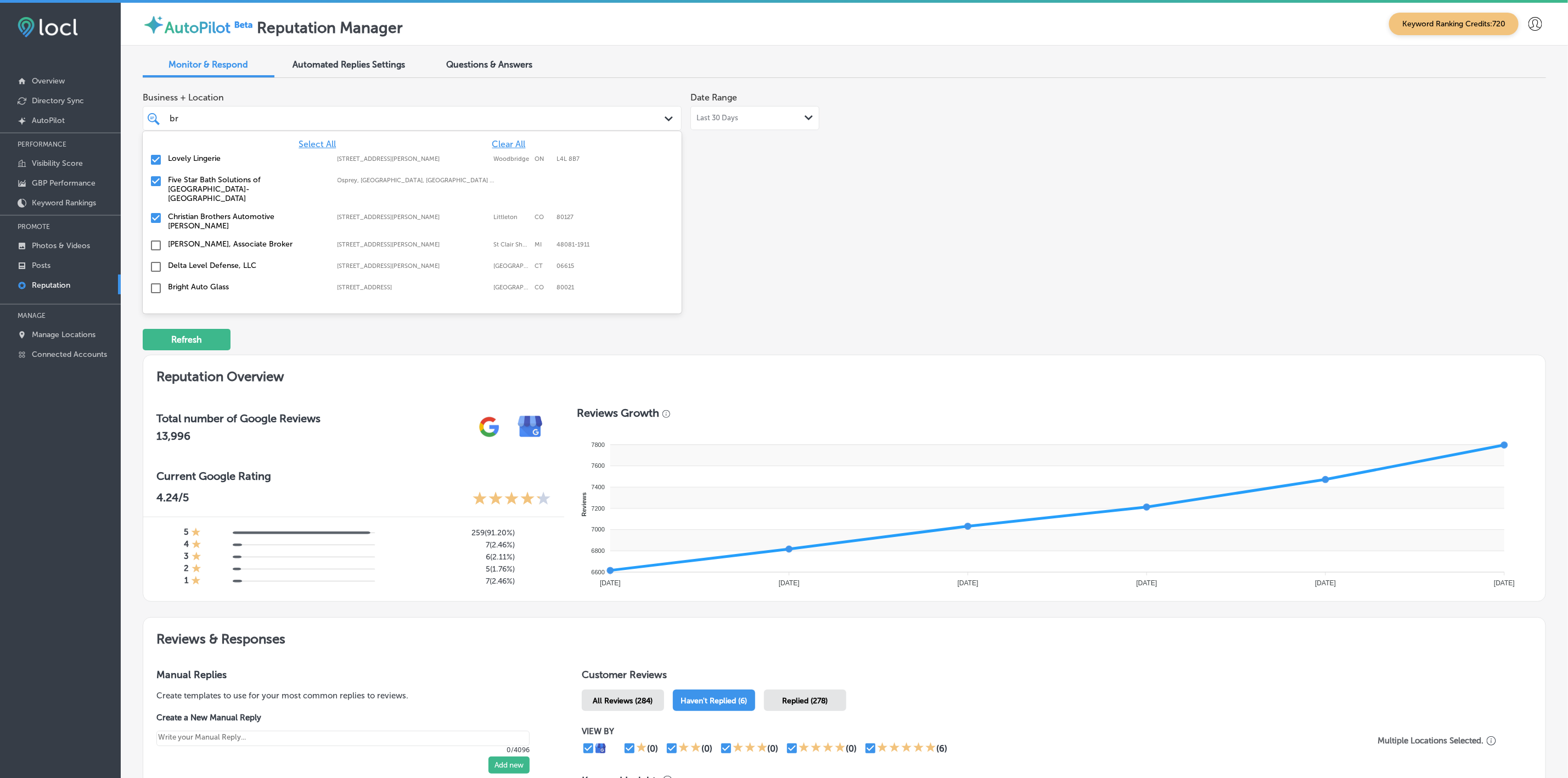
click at [505, 144] on span "Clear All" at bounding box center [509, 144] width 33 height 10
type textarea "x"
type input "b"
type input "p"
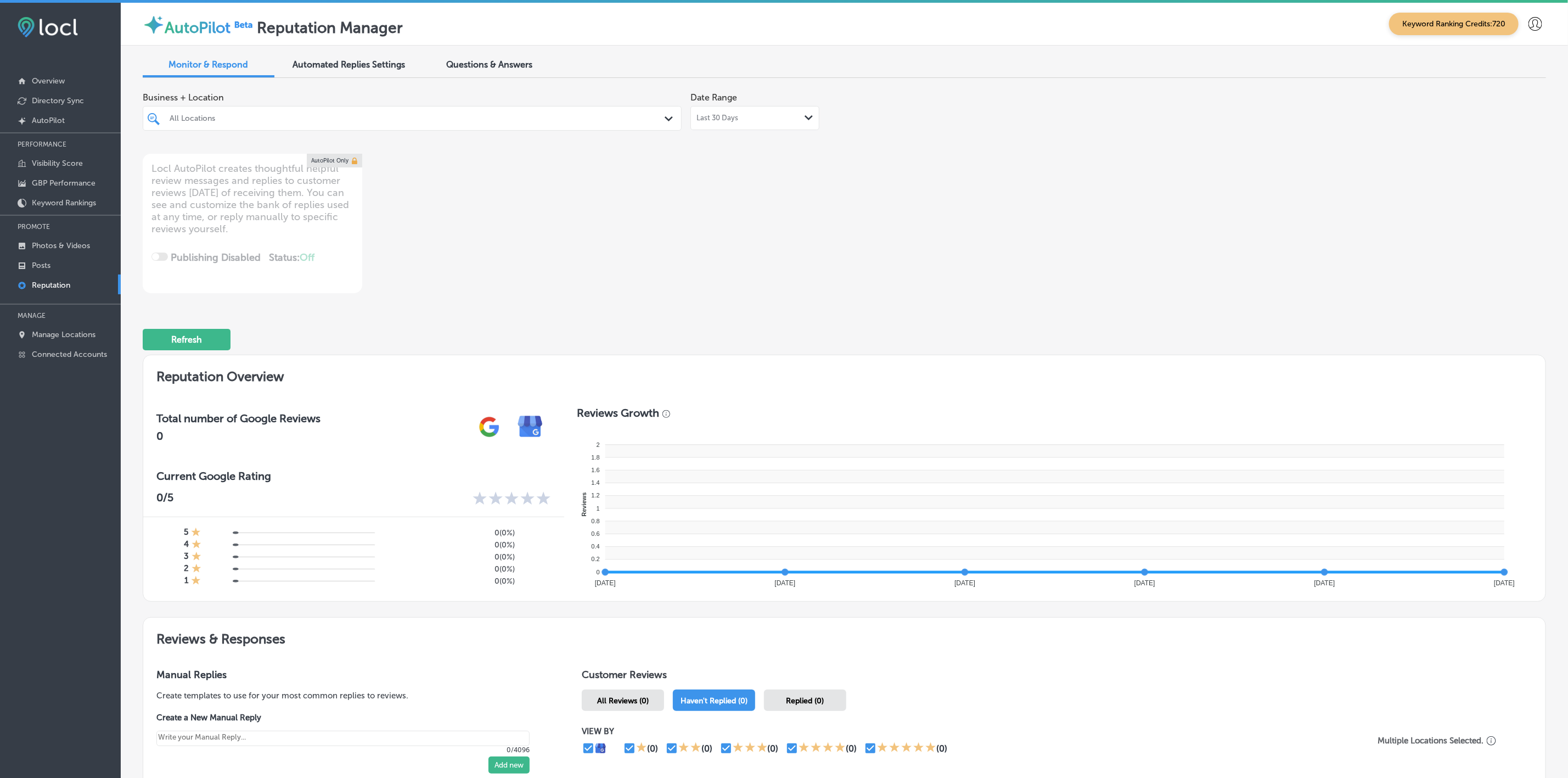
click at [420, 122] on div "All Locations" at bounding box center [417, 118] width 496 height 9
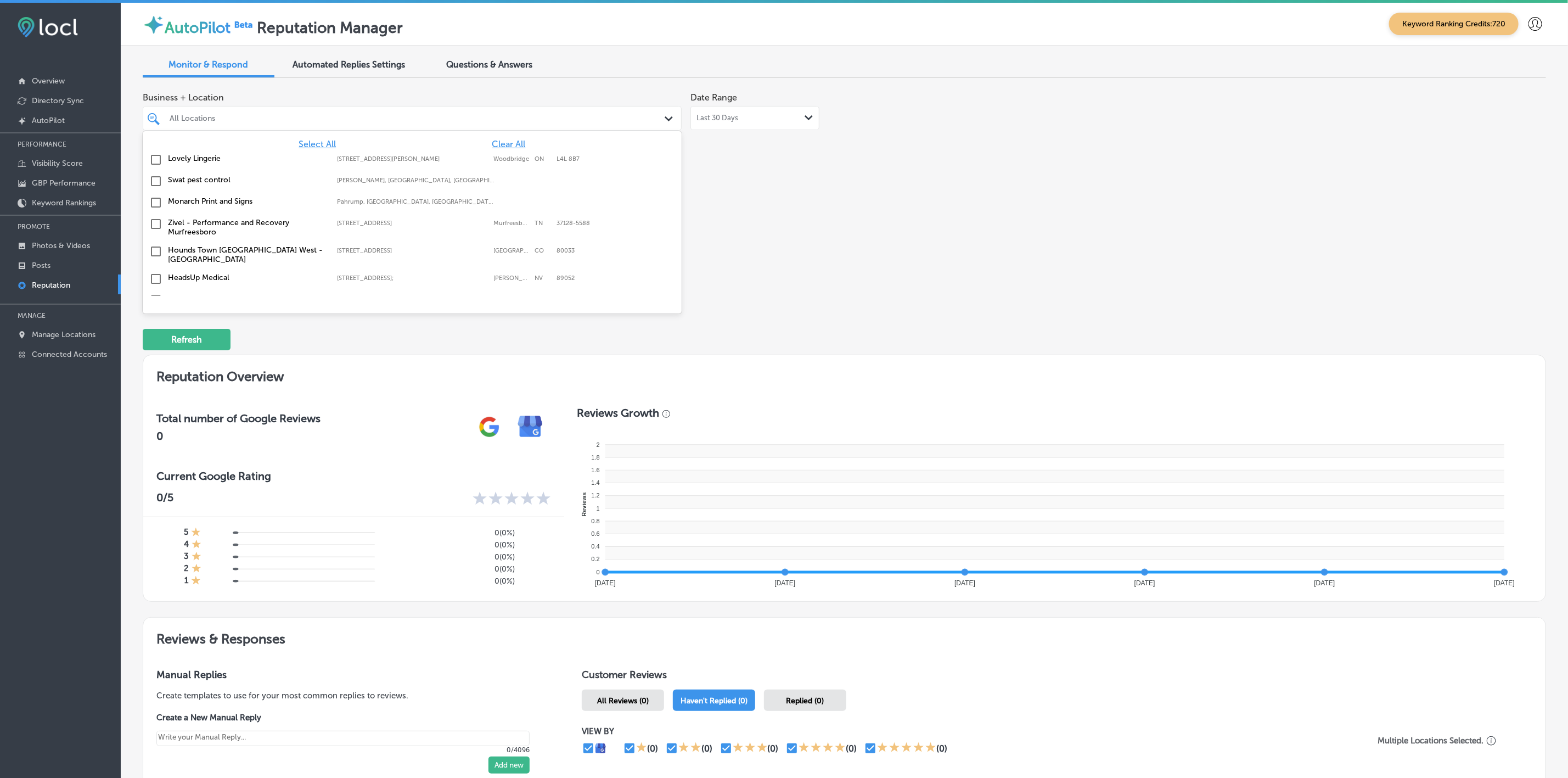
click at [308, 142] on span "Select All" at bounding box center [317, 144] width 37 height 10
click at [787, 224] on div "Business + Location option [STREET_ADDRESS]. option focused, 4 of 151. 151 resu…" at bounding box center [564, 190] width 842 height 207
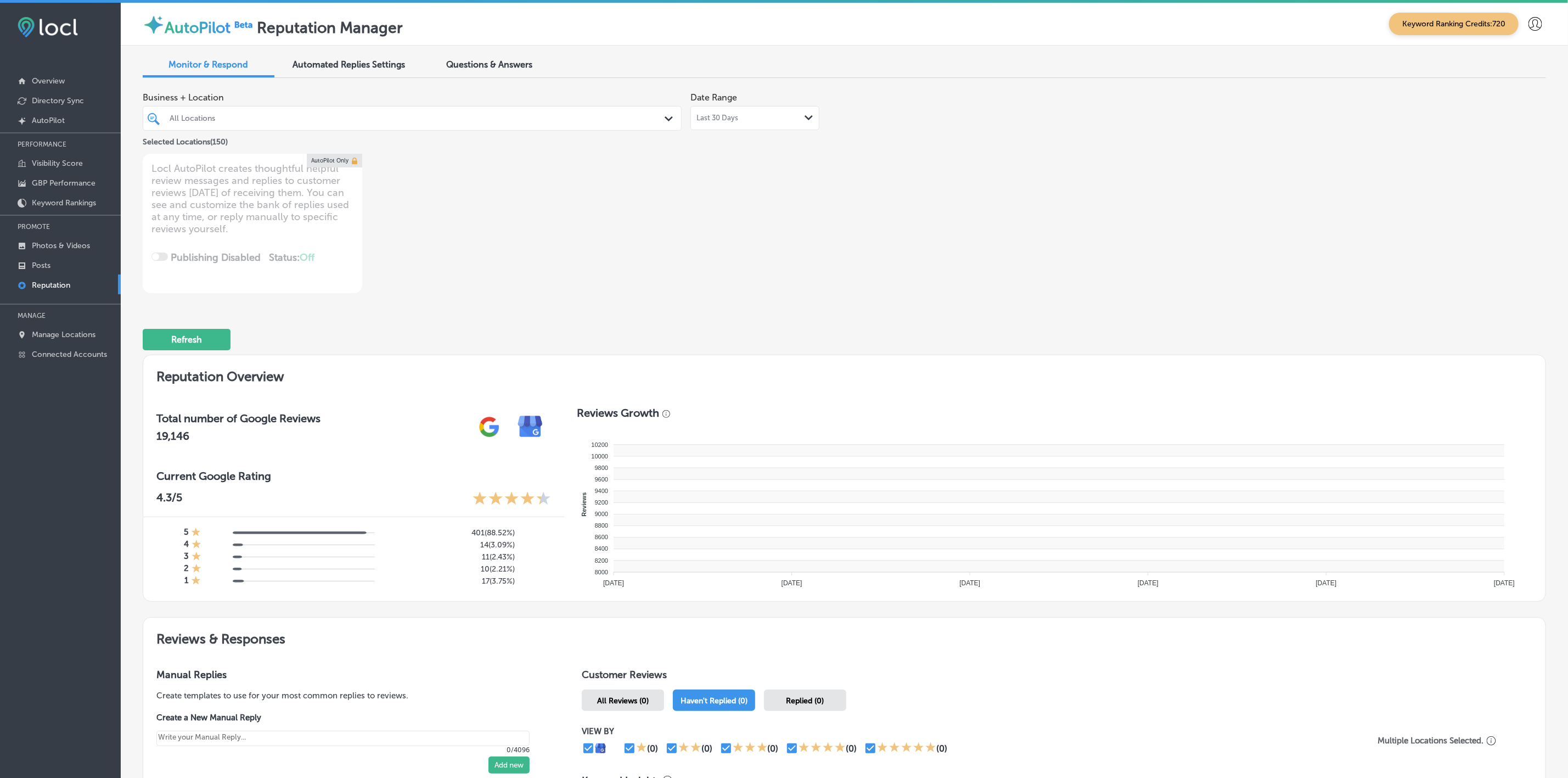
type textarea "x"
